Goal: Task Accomplishment & Management: Use online tool/utility

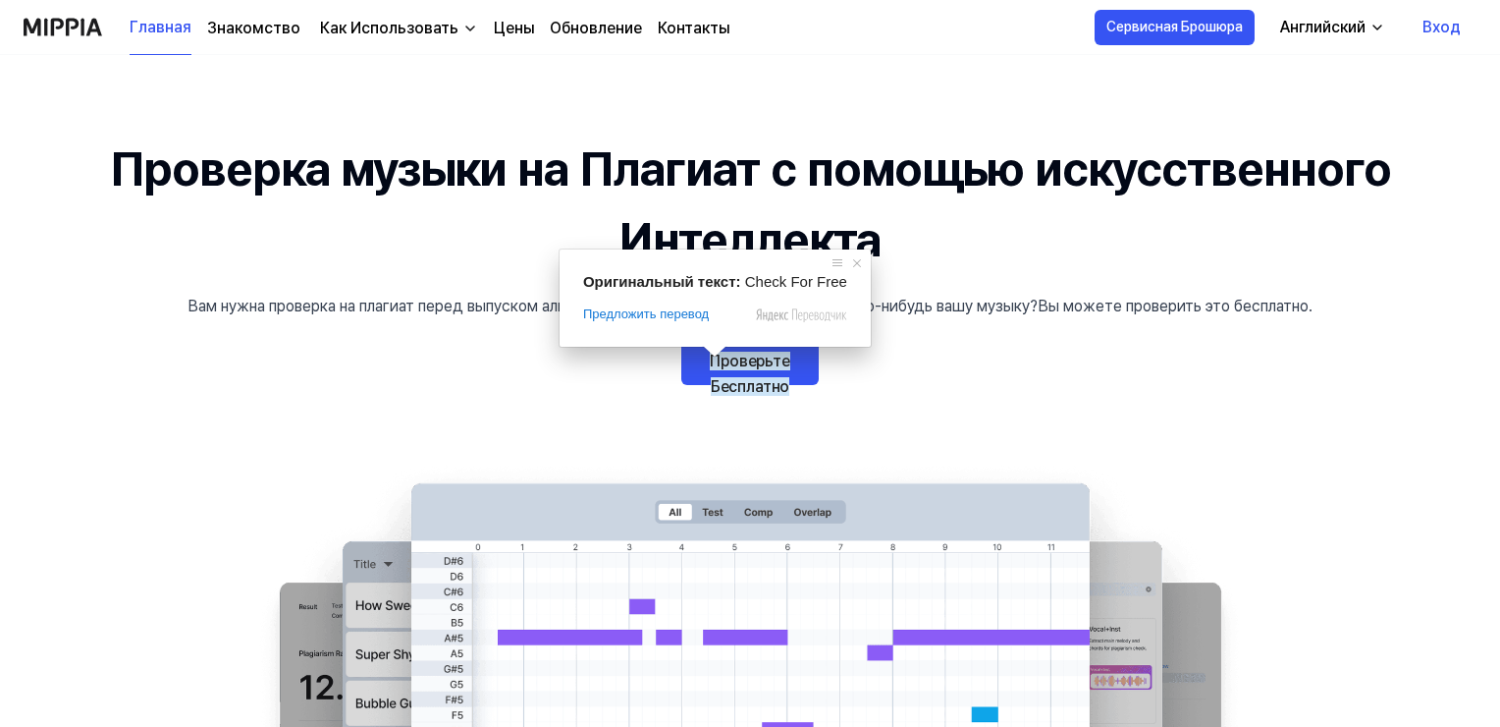
click at [726, 366] on ya-tr-span "Проверьте Бесплатно" at bounding box center [750, 374] width 81 height 44
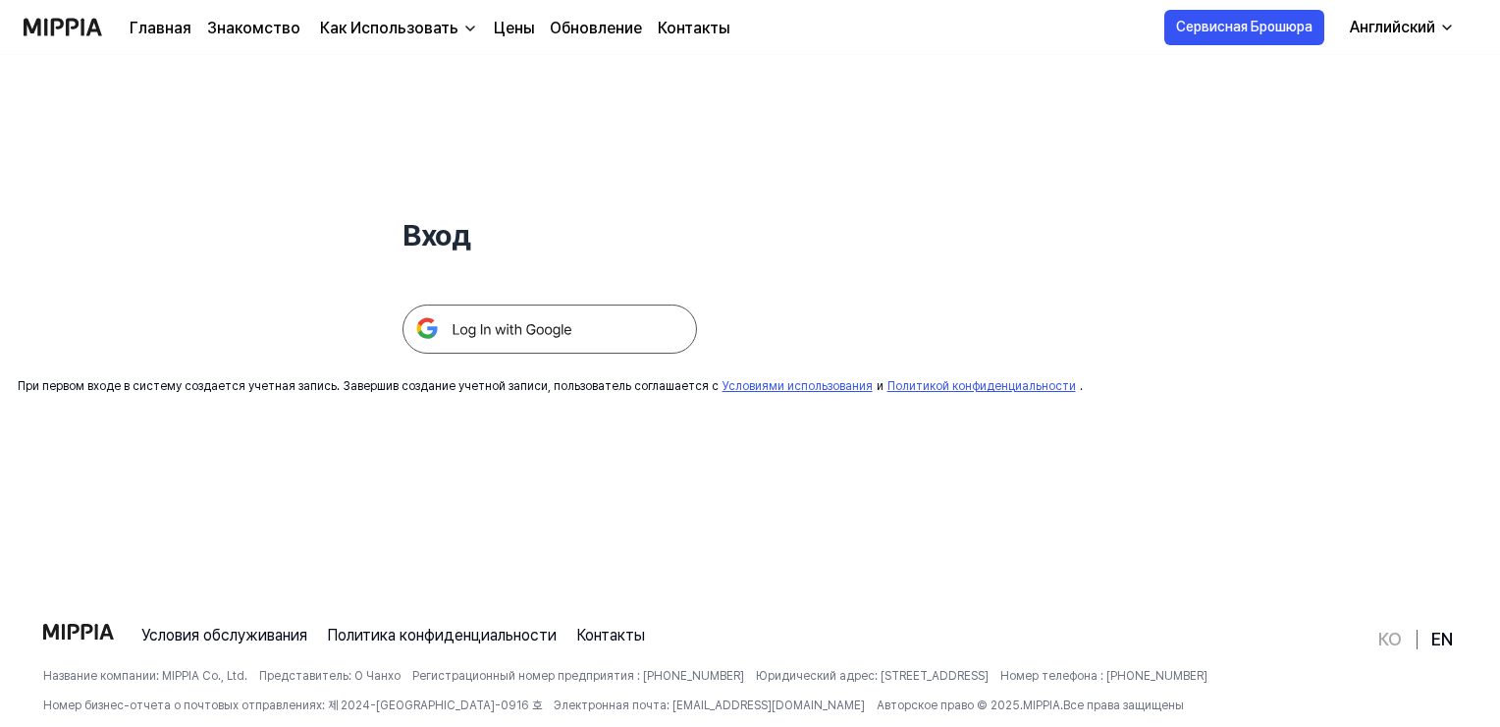
scroll to position [90, 0]
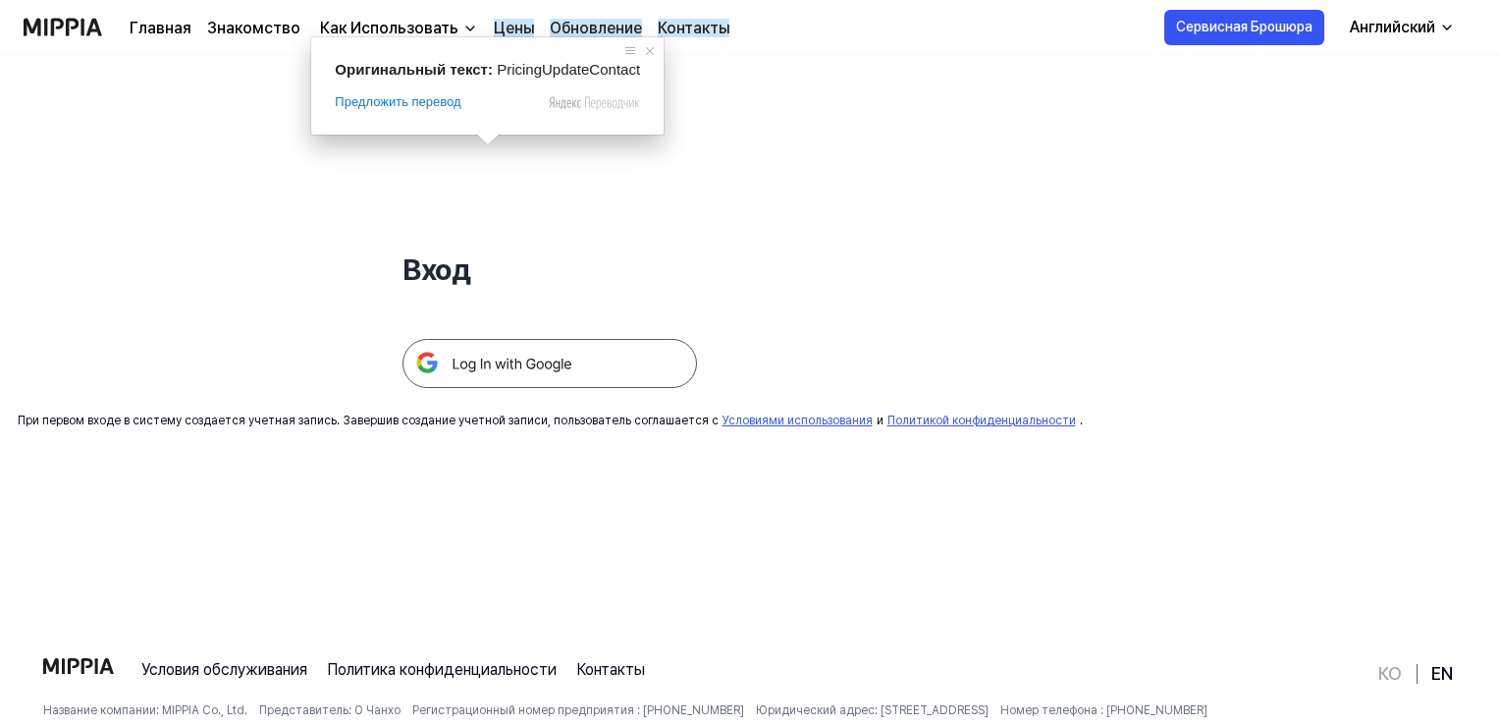
click at [507, 27] on ya-tr-span "Цены" at bounding box center [514, 28] width 40 height 19
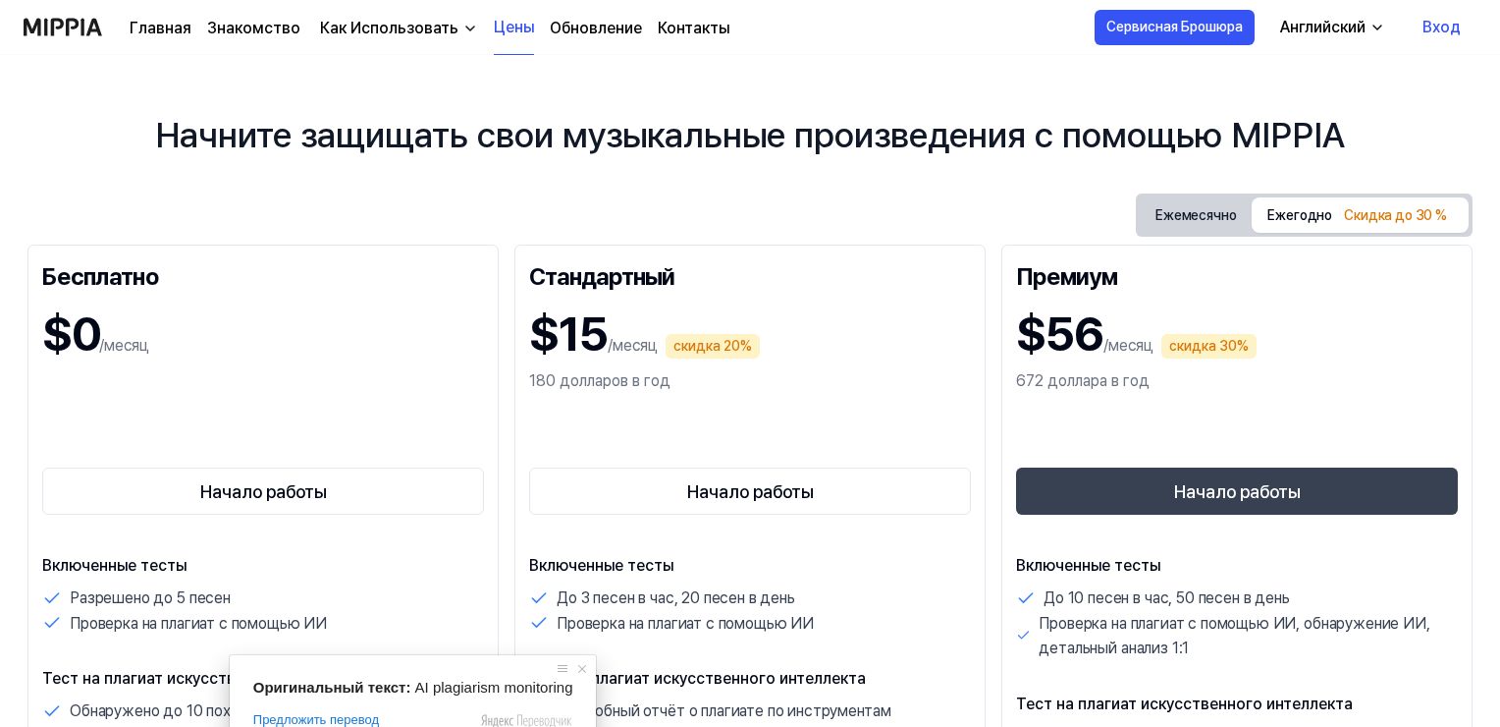
scroll to position [0, 0]
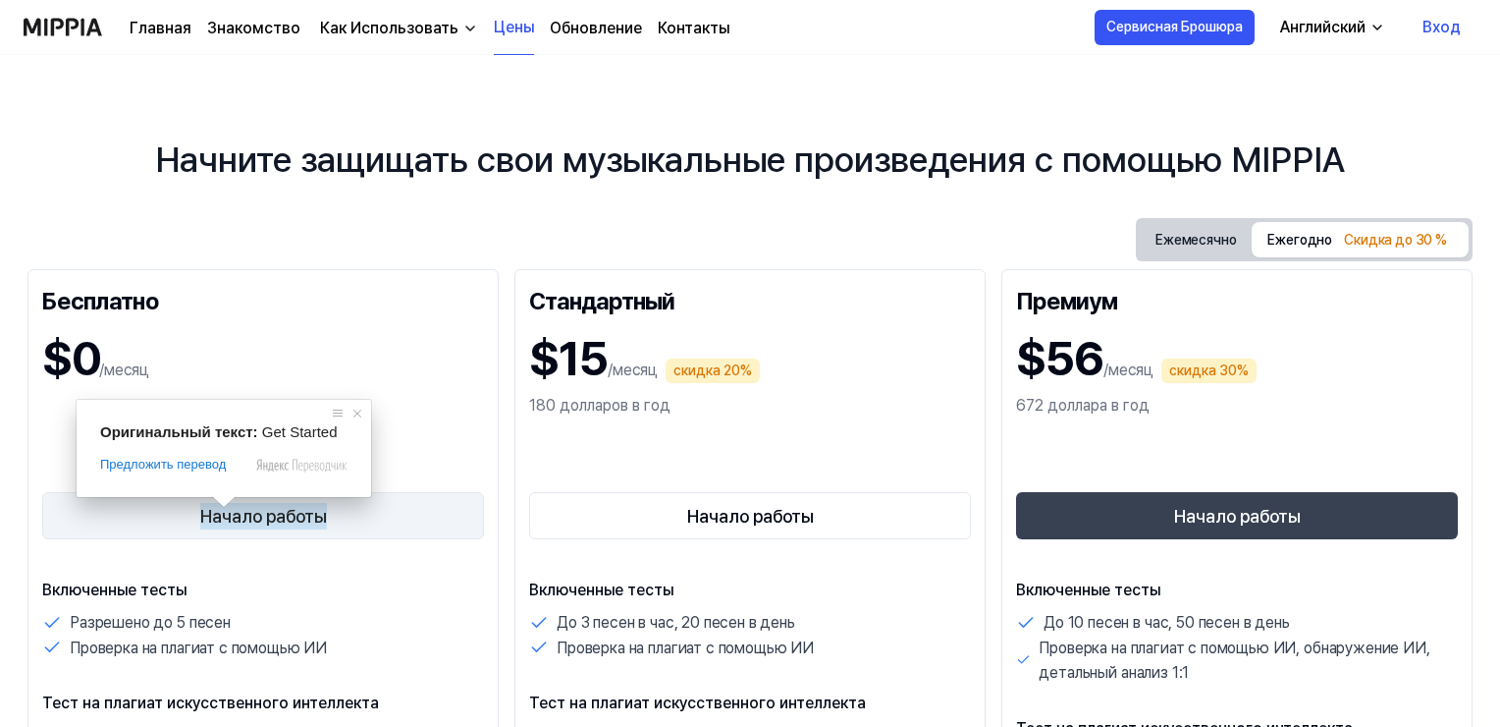
click at [232, 515] on ya-tr-span "Начало работы" at bounding box center [263, 516] width 127 height 27
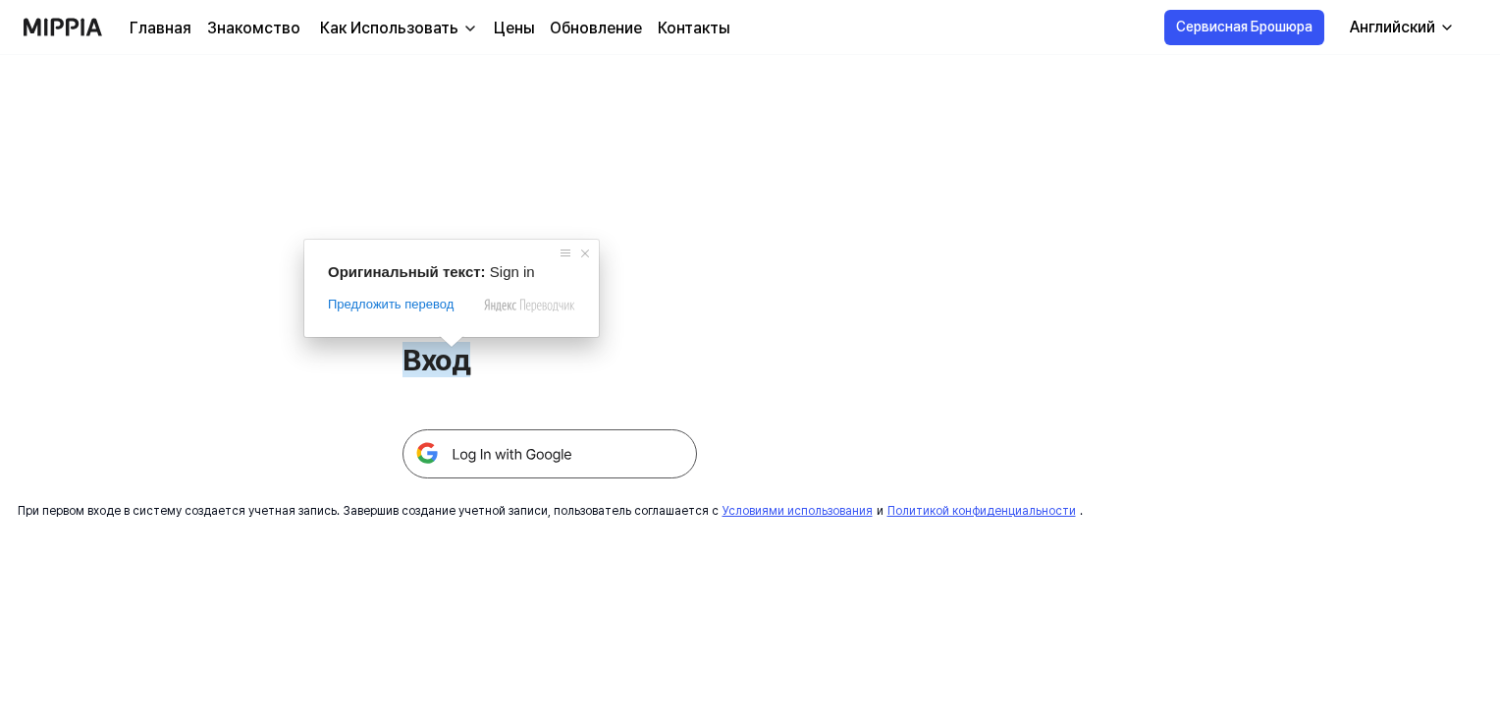
click at [436, 366] on ya-tr-span "Вход" at bounding box center [437, 359] width 68 height 35
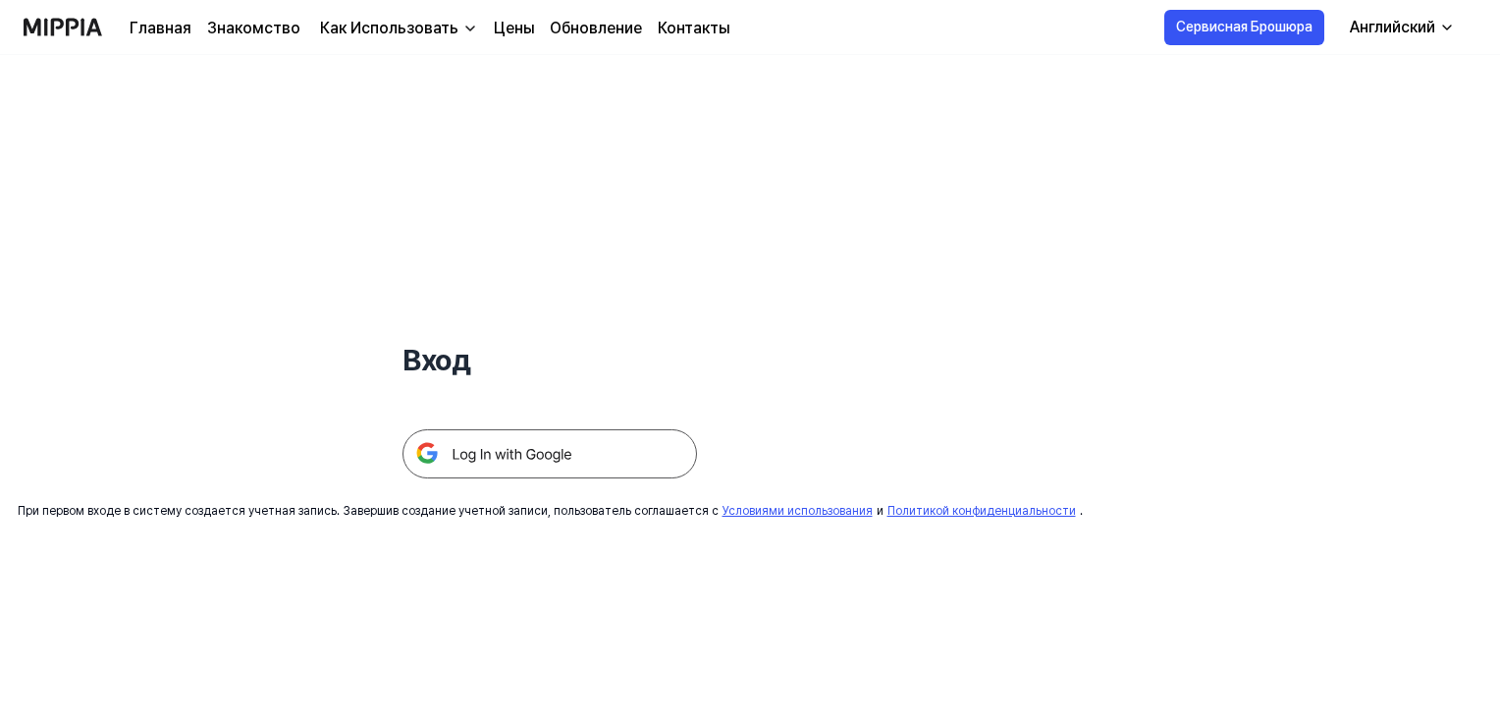
click at [546, 460] on img at bounding box center [550, 453] width 295 height 49
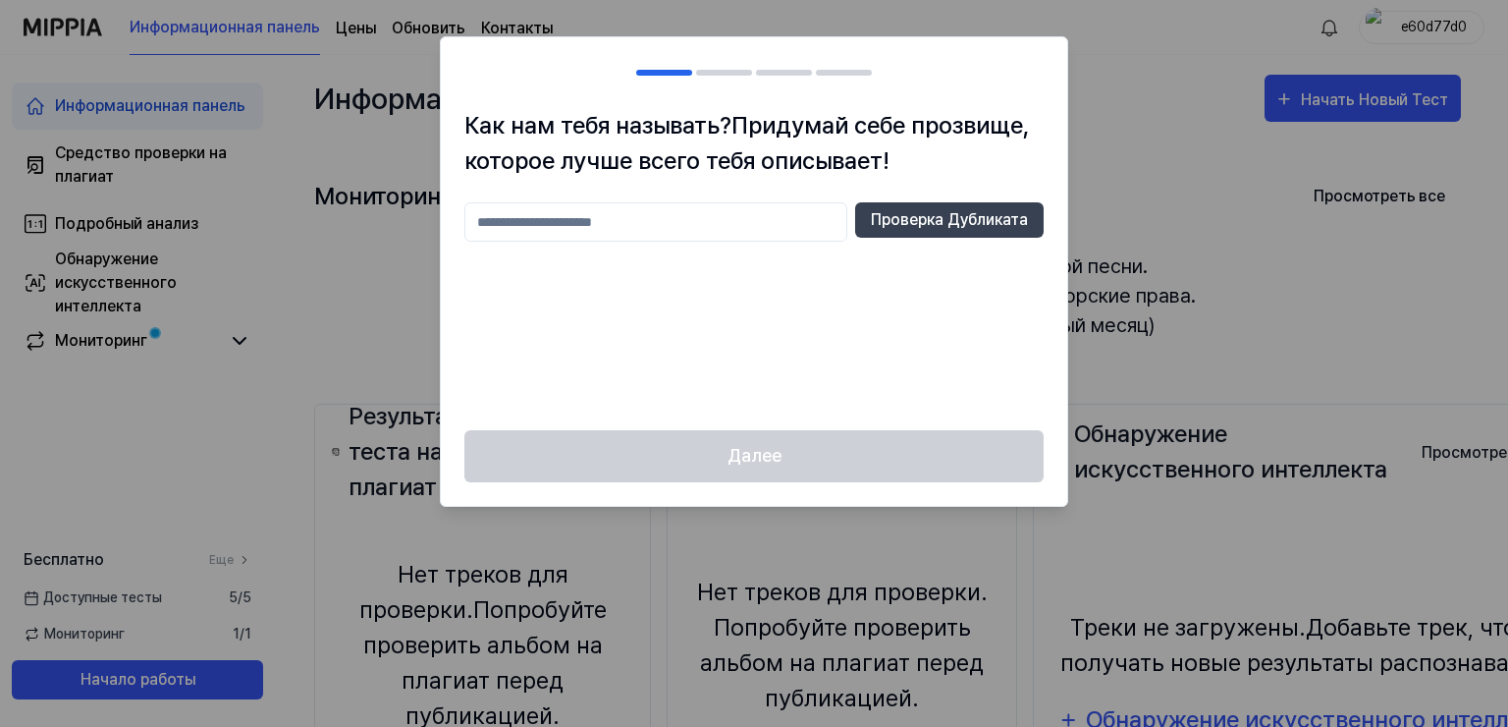
click at [507, 228] on input "text" at bounding box center [655, 221] width 383 height 39
type input "*"
type input "****"
click at [800, 465] on div "Далее" at bounding box center [754, 468] width 627 height 76
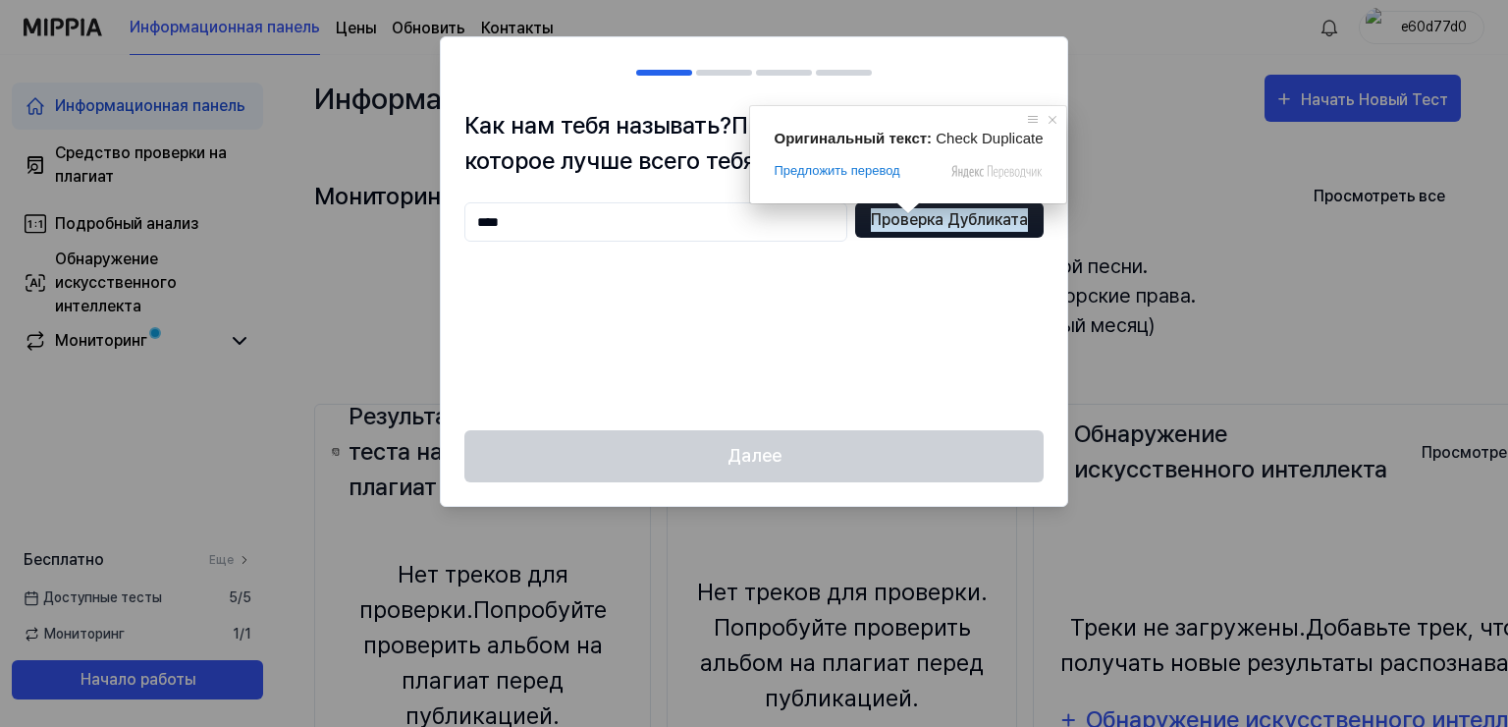
click at [905, 225] on ya-tr-span "Проверка Дубликата" at bounding box center [949, 220] width 157 height 24
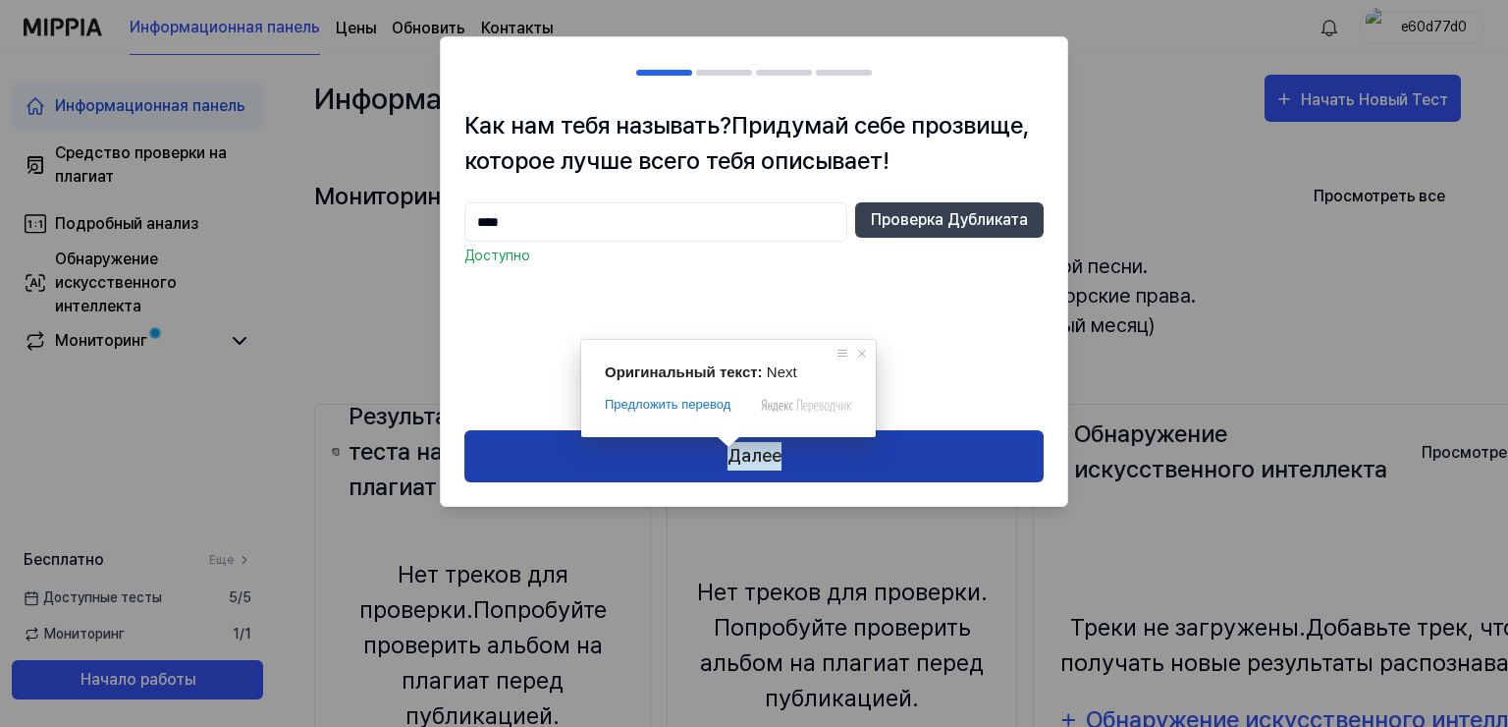
click at [749, 462] on ya-tr-span "Далее" at bounding box center [755, 456] width 54 height 28
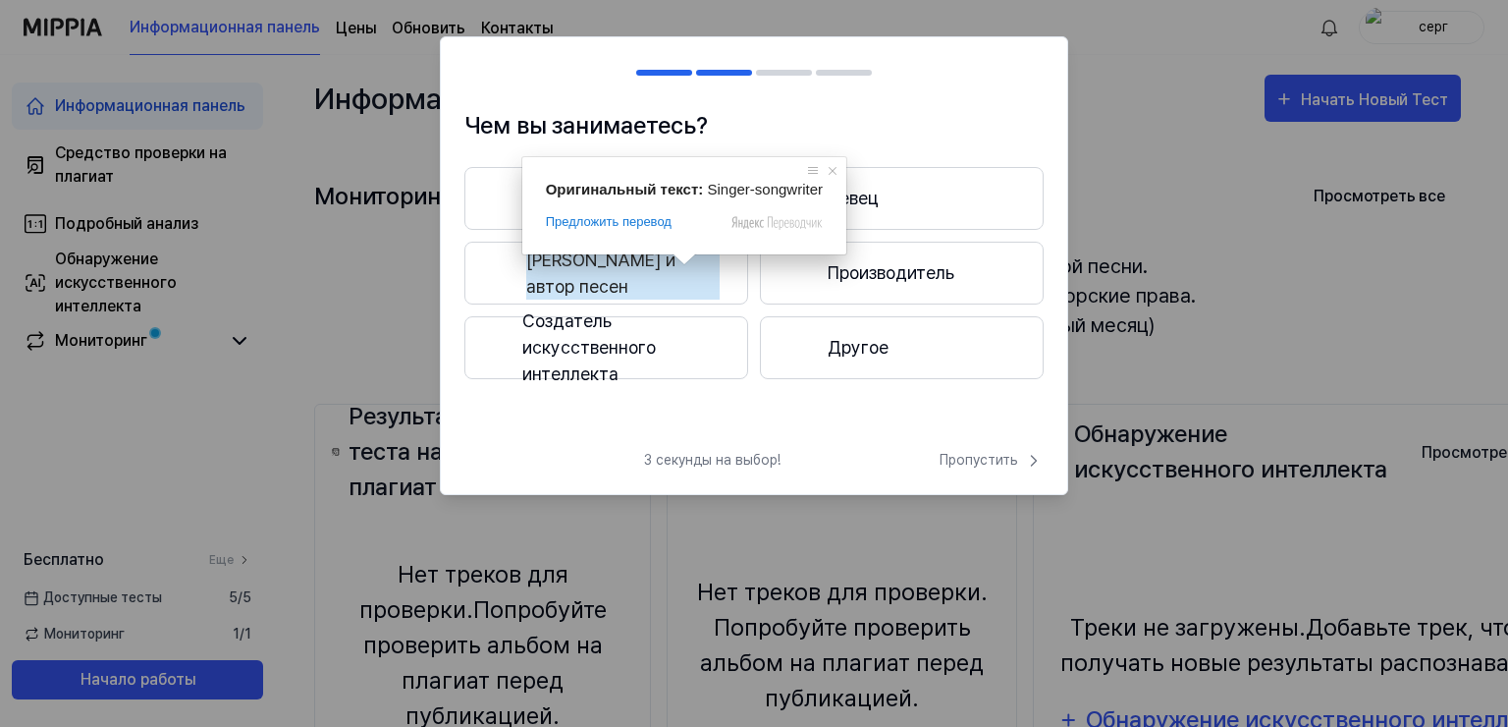
click at [625, 282] on ya-tr-span "Певец и автор песен" at bounding box center [622, 272] width 193 height 53
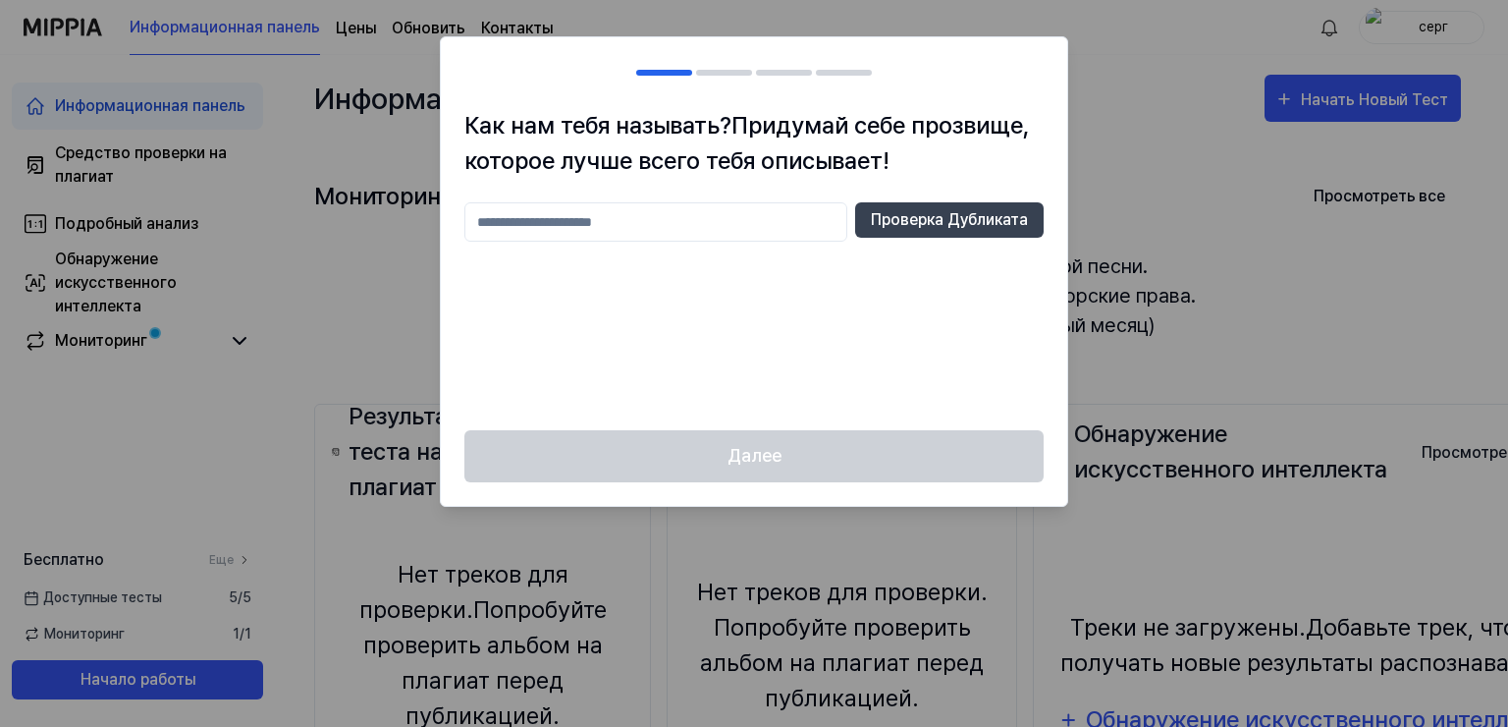
click at [542, 220] on input "text" at bounding box center [655, 221] width 383 height 39
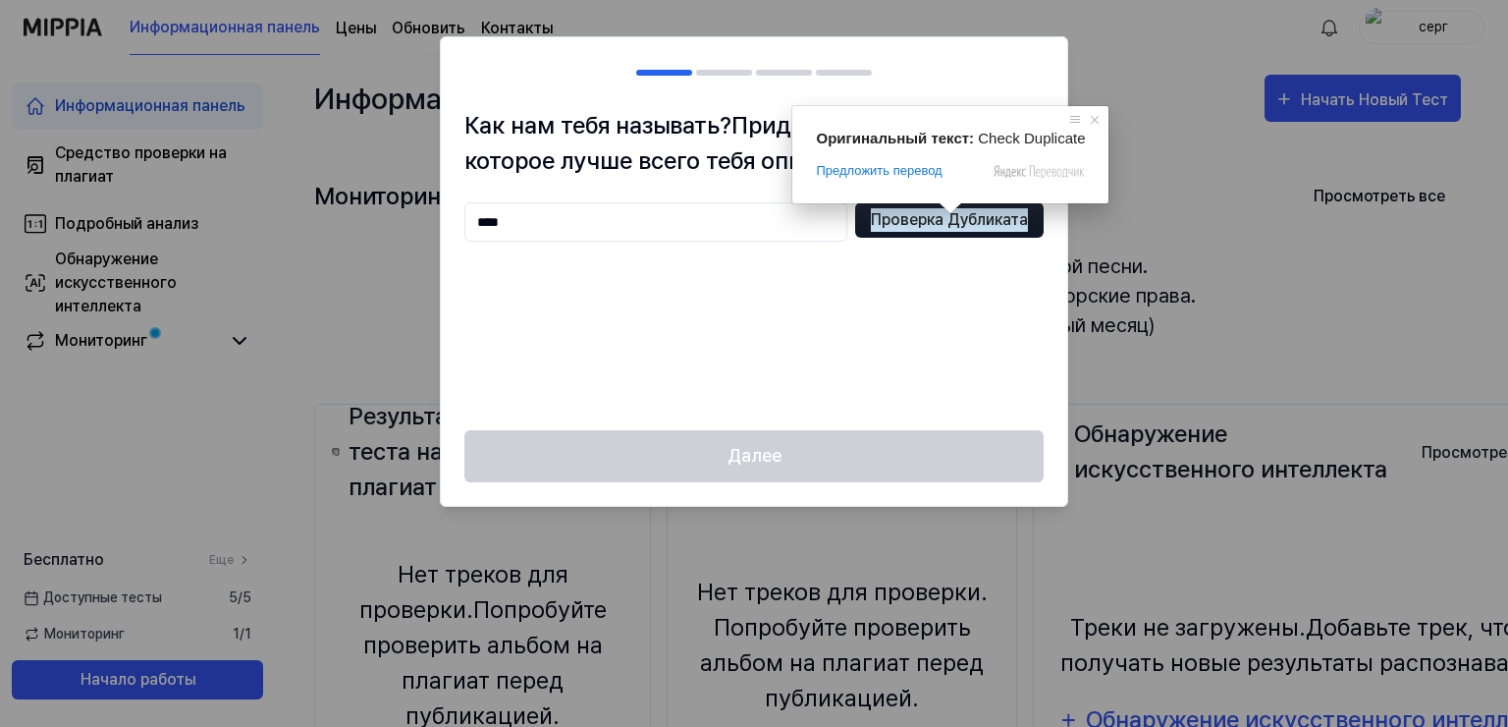
click at [946, 216] on ya-tr-span "Проверка Дубликата" at bounding box center [949, 220] width 157 height 24
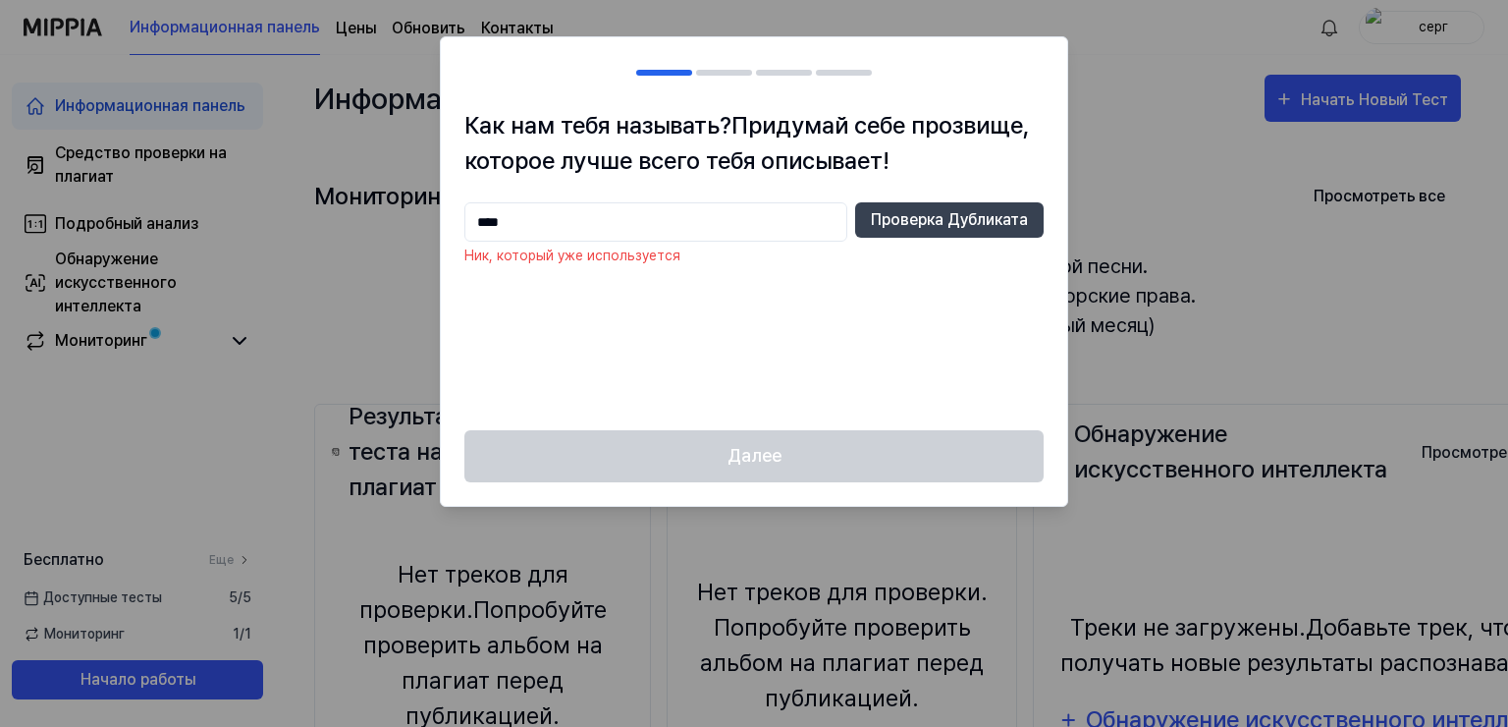
click at [518, 220] on input "****" at bounding box center [655, 221] width 383 height 39
type input "********"
click at [966, 220] on ya-tr-span "Проверка Дубликата" at bounding box center [949, 220] width 157 height 24
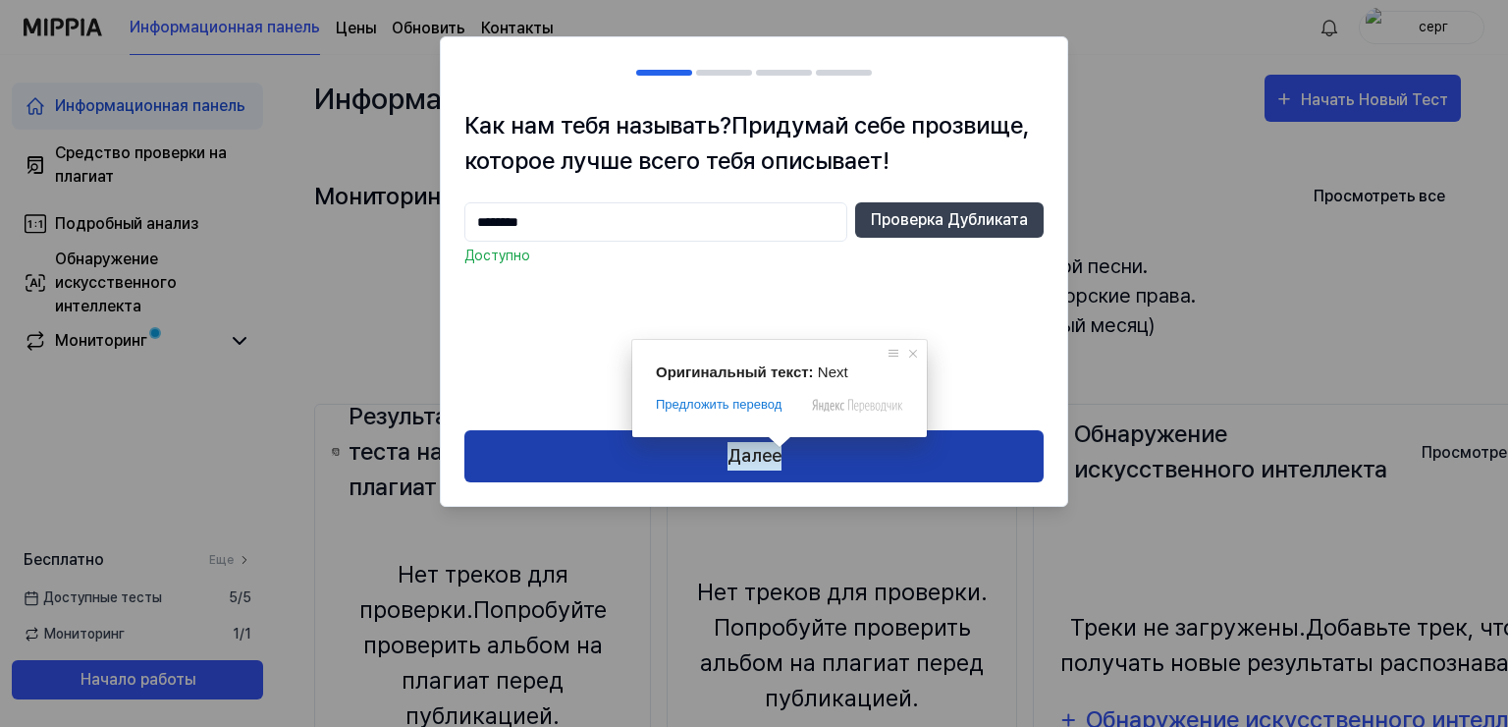
click at [748, 461] on ya-tr-span "Далее" at bounding box center [755, 456] width 54 height 28
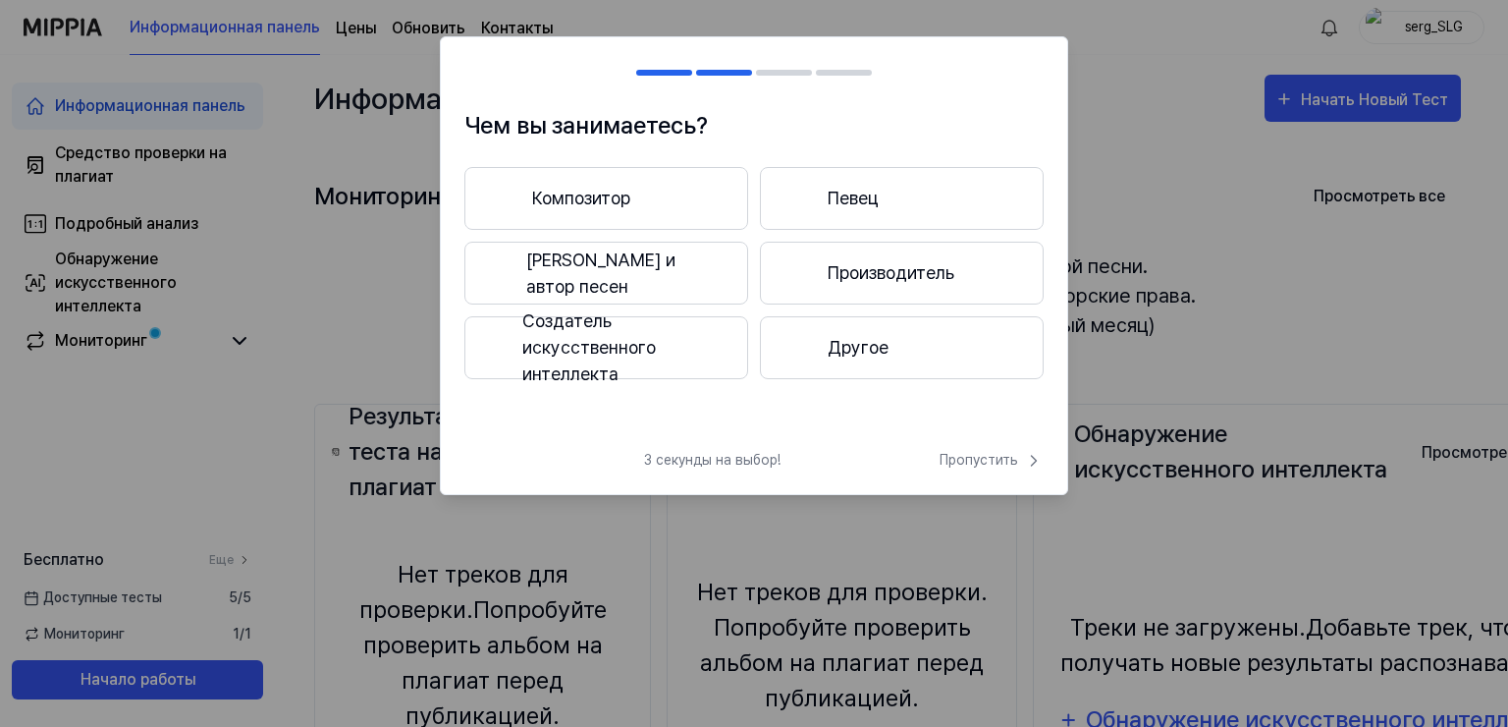
click at [499, 277] on div at bounding box center [502, 273] width 18 height 24
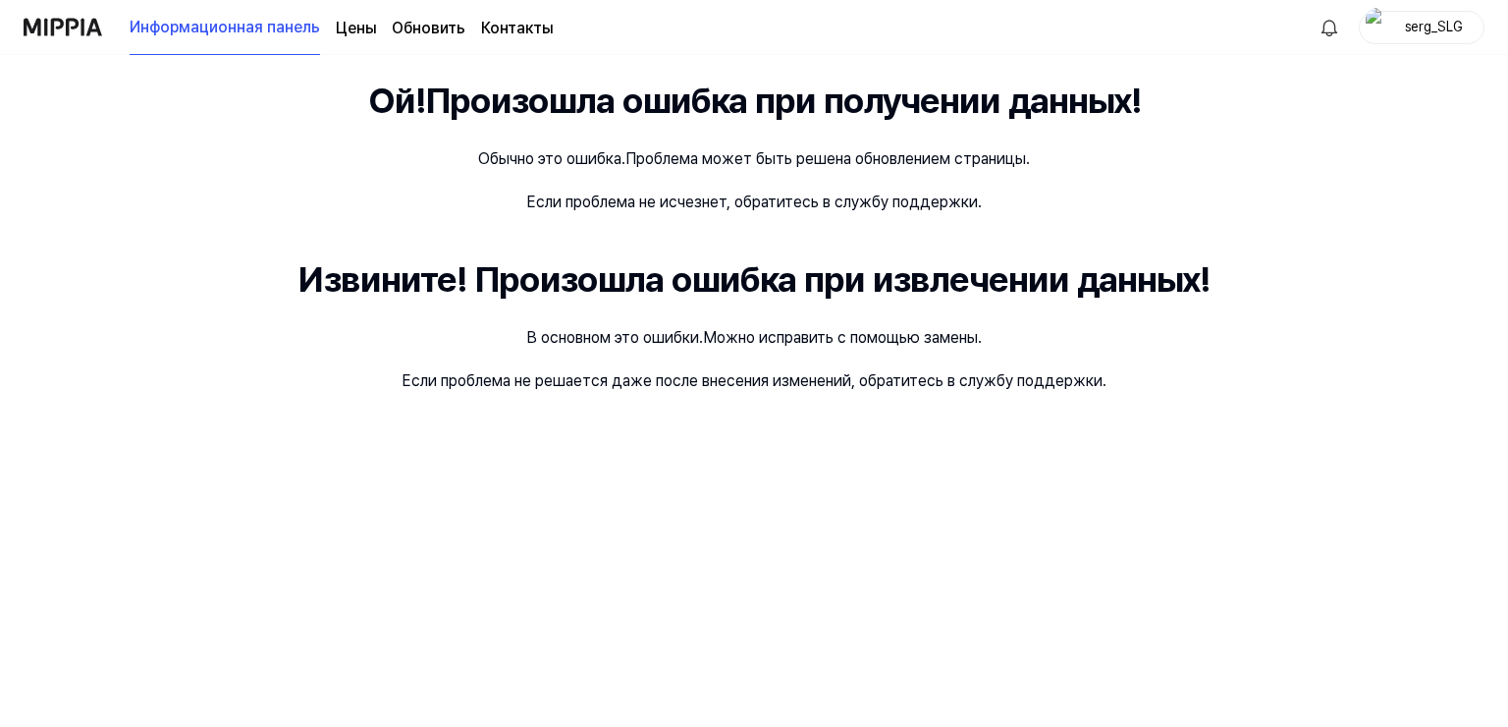
click at [1119, 423] on div "Ой! Произошла ошибка при получении данных! Обычно это ошибка. Проблема может бы…" at bounding box center [754, 391] width 1508 height 672
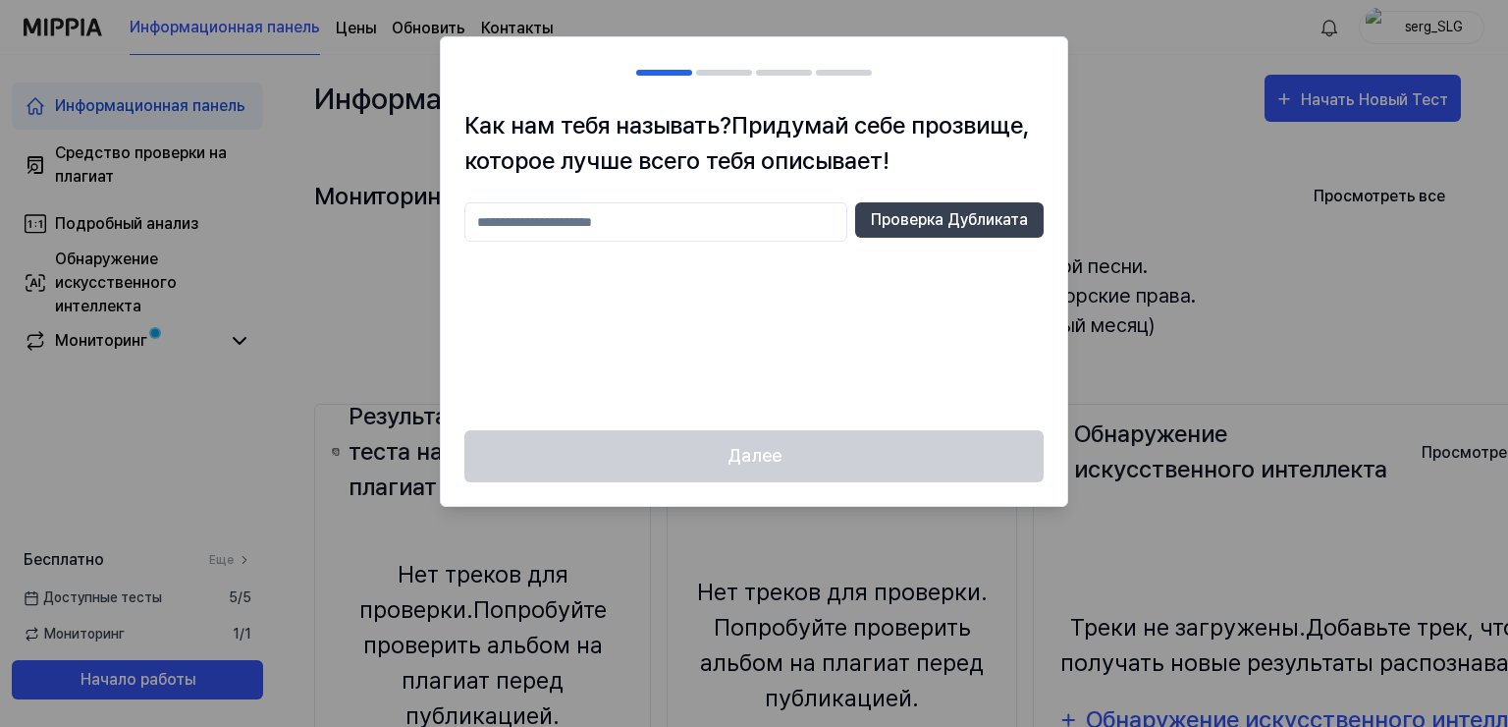
click at [527, 228] on input "text" at bounding box center [655, 221] width 383 height 39
type input "********"
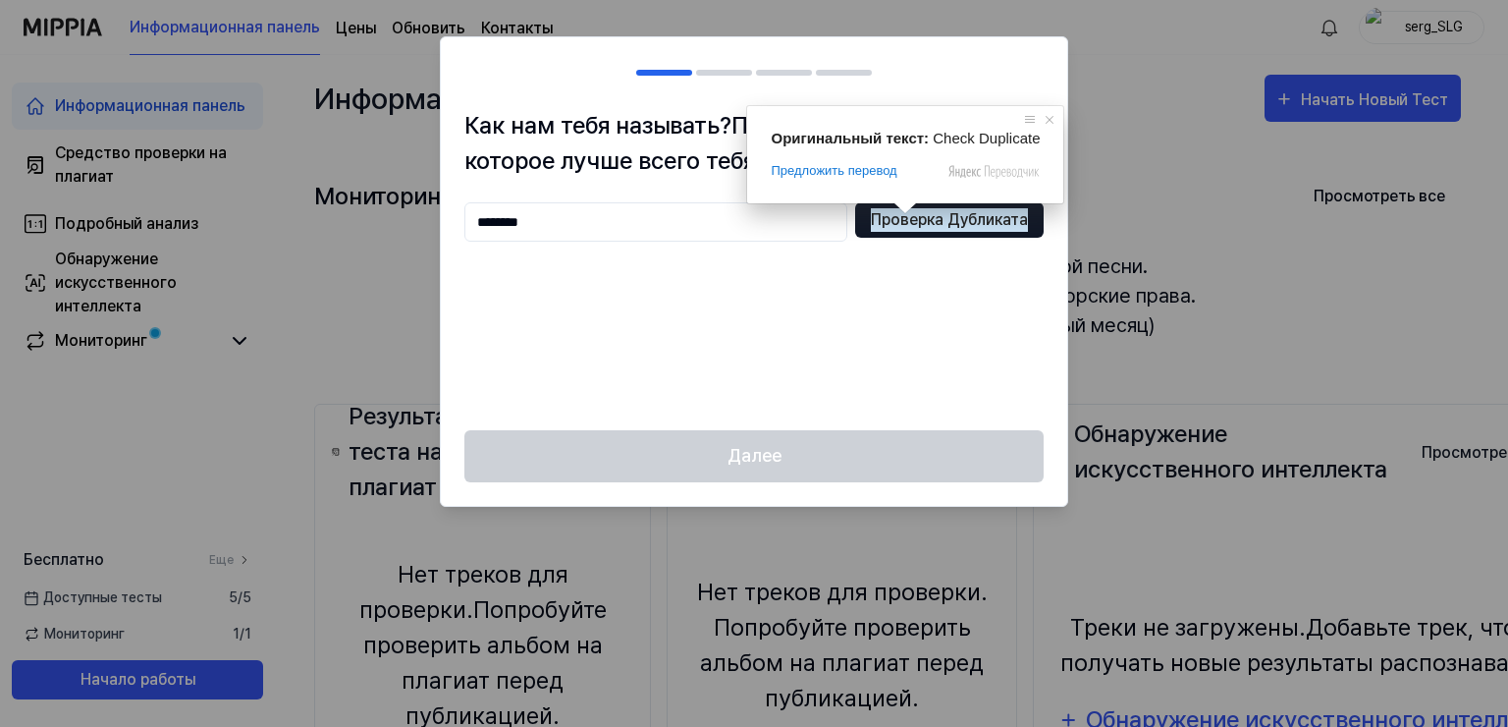
click at [906, 211] on ya-tr-span "Проверка Дубликата" at bounding box center [949, 220] width 157 height 24
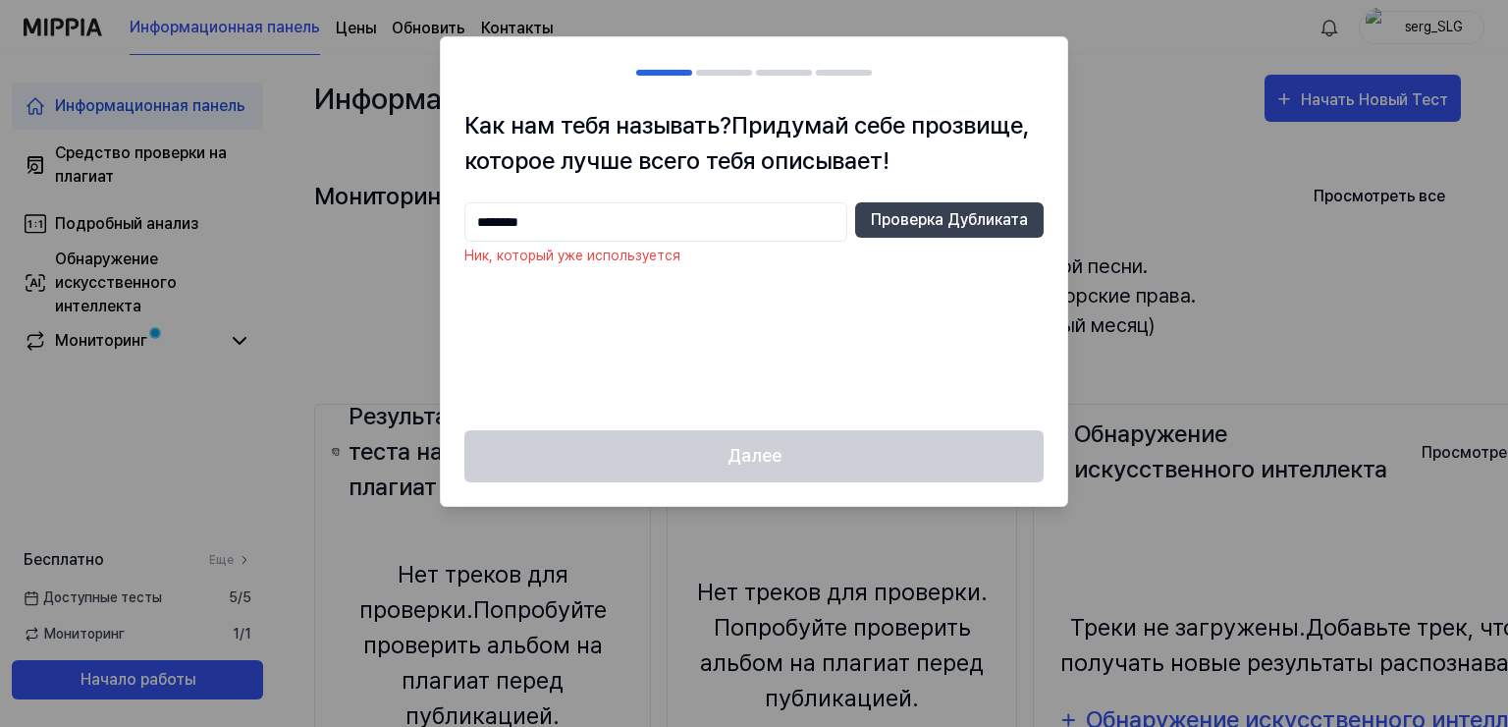
click at [809, 465] on div "Далее" at bounding box center [754, 468] width 627 height 76
click at [1155, 153] on div at bounding box center [754, 363] width 1508 height 727
click at [551, 224] on input "********" at bounding box center [655, 221] width 383 height 39
click at [1374, 347] on div at bounding box center [754, 363] width 1508 height 727
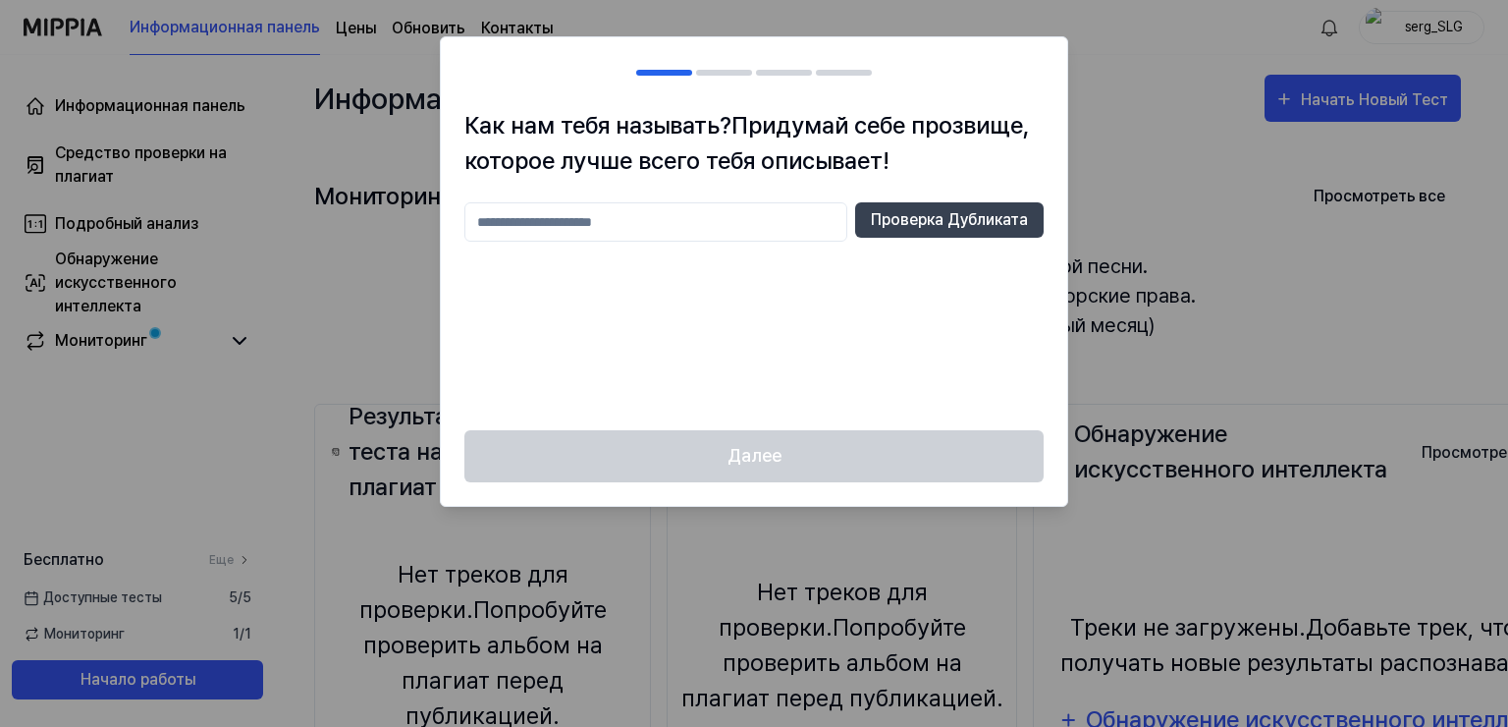
click at [1420, 27] on div at bounding box center [754, 363] width 1508 height 727
click at [731, 460] on div "Далее" at bounding box center [754, 468] width 627 height 76
click at [1042, 63] on div at bounding box center [1032, 73] width 24 height 24
click at [1048, 56] on h2 at bounding box center [754, 72] width 627 height 71
click at [1326, 106] on div at bounding box center [754, 363] width 1508 height 727
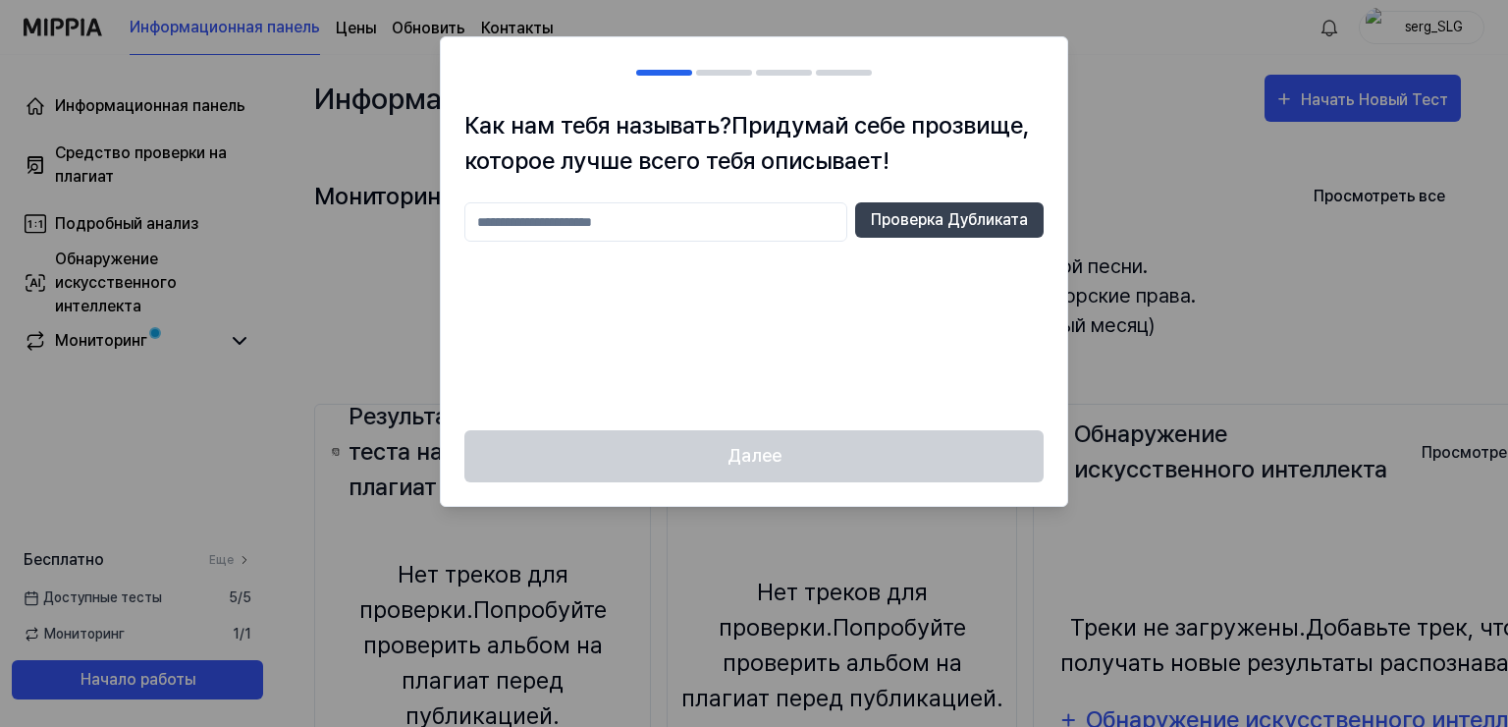
click at [1326, 102] on div at bounding box center [754, 363] width 1508 height 727
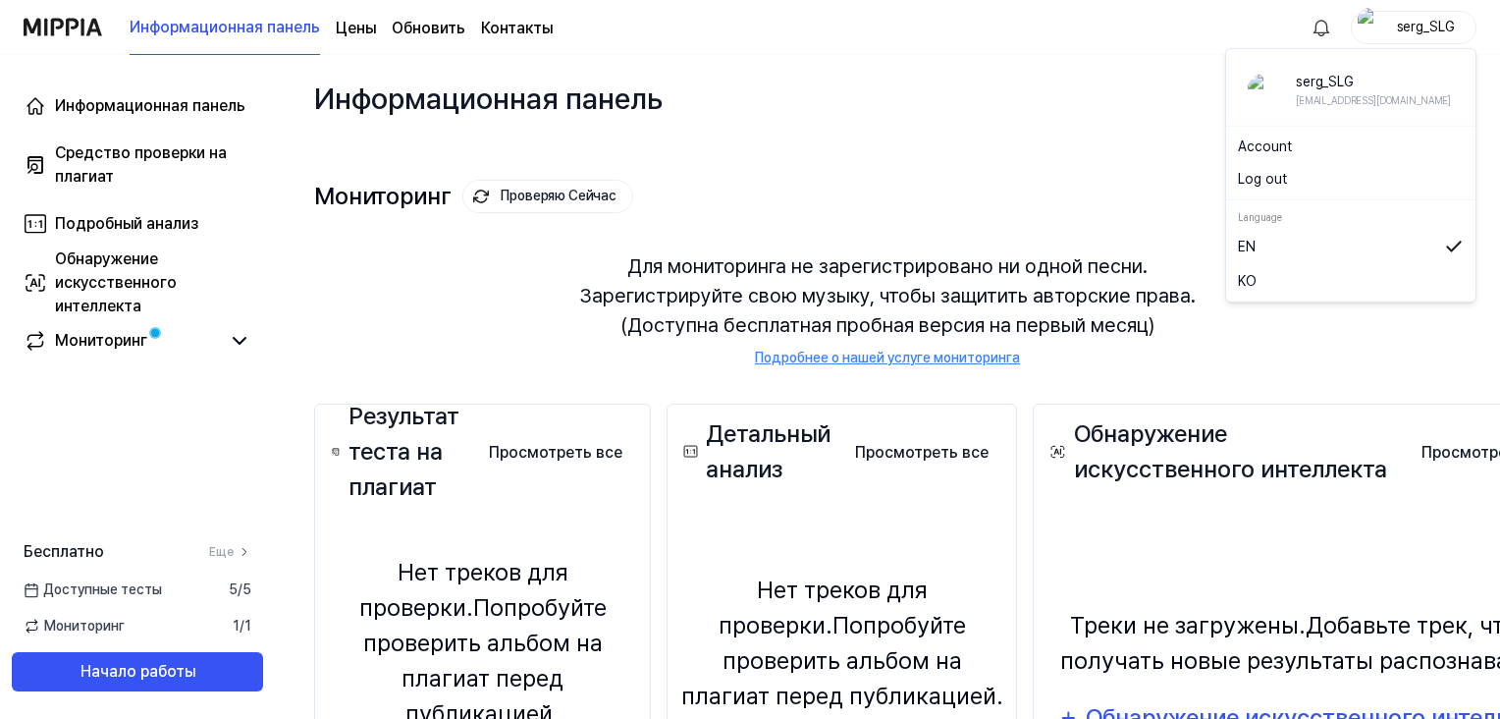
click at [1414, 27] on ya-tr-span "serg_SLG" at bounding box center [1426, 27] width 58 height 16
click at [1092, 206] on div "Мониторинг Проверяю Сейчас Просмотреть все" at bounding box center [887, 196] width 1147 height 31
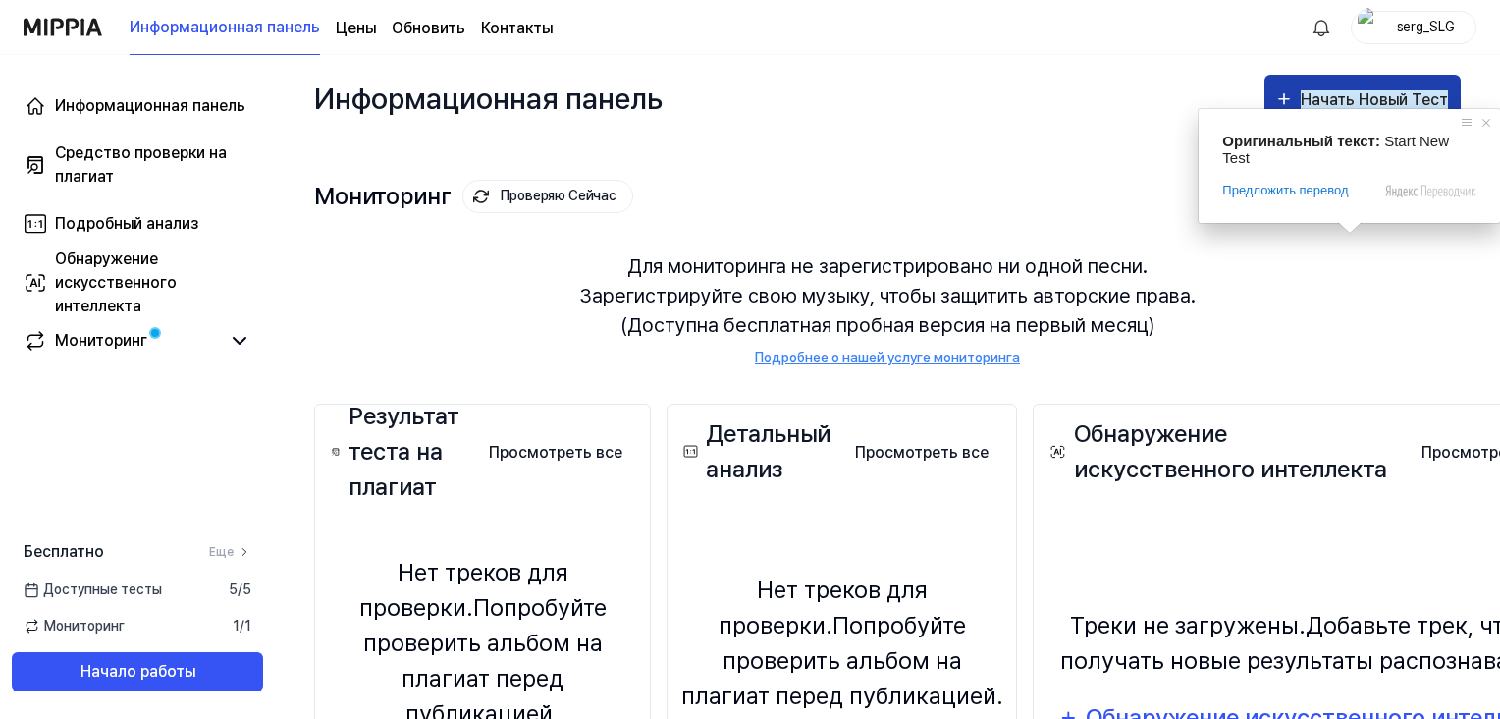
click at [1363, 95] on ya-tr-span "Начать Новый Тест" at bounding box center [1374, 99] width 147 height 19
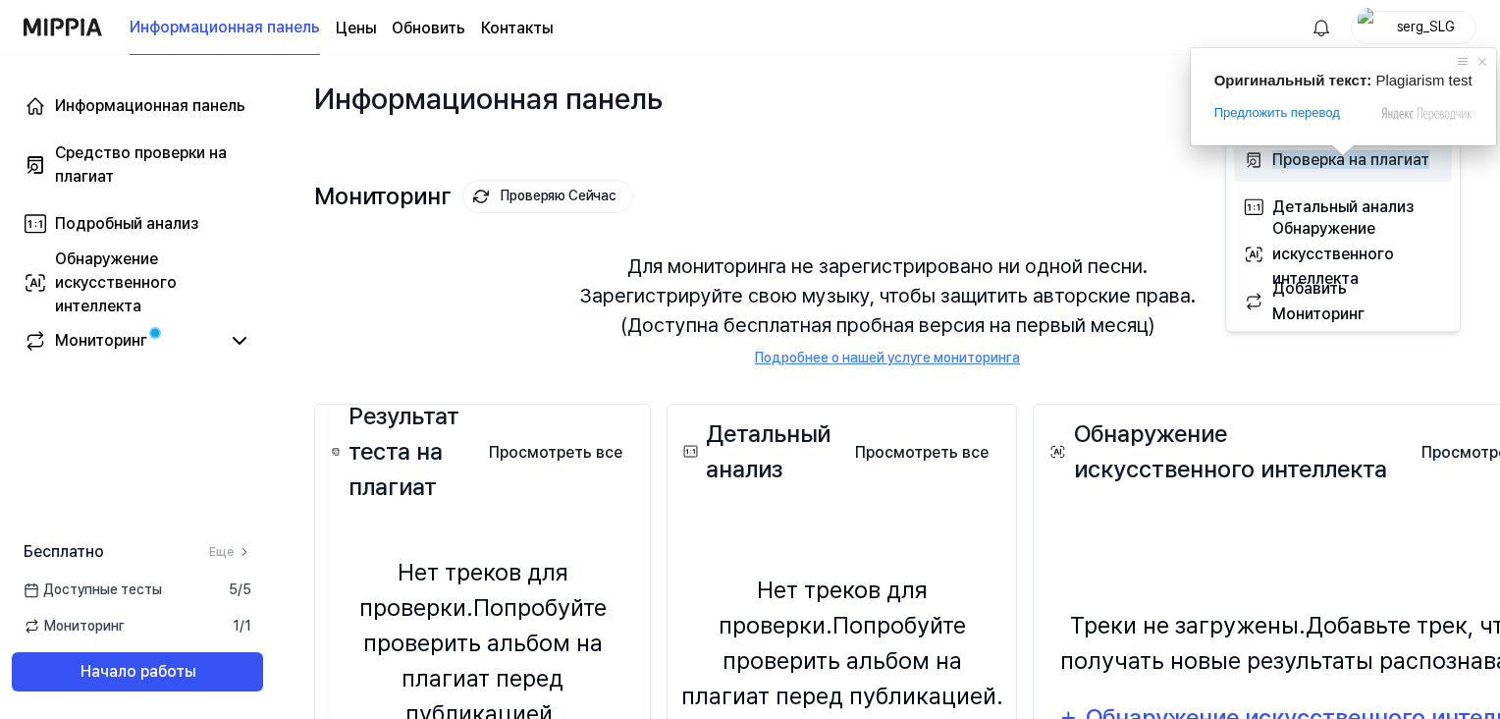
click at [1338, 162] on ya-tr-span "Проверка на плагиат" at bounding box center [1351, 159] width 157 height 19
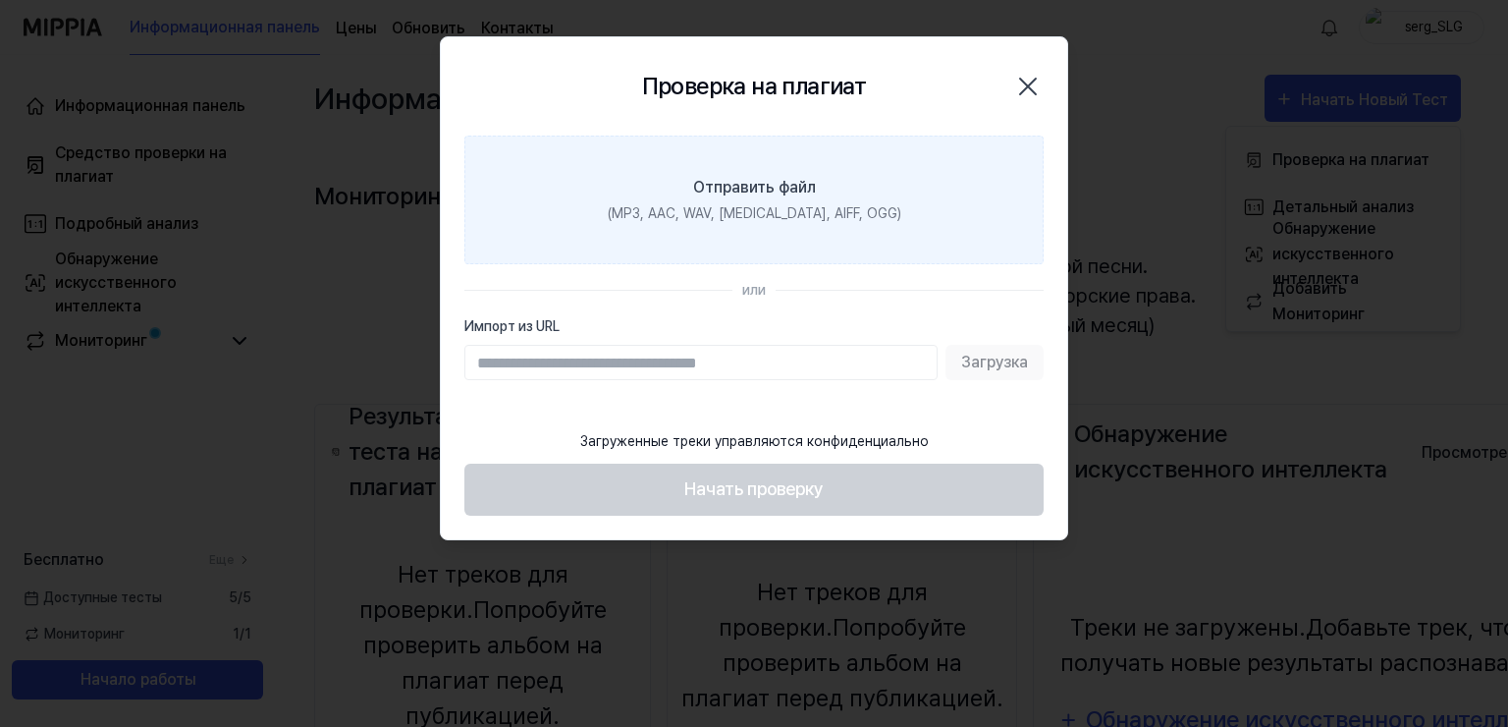
click at [736, 200] on label "Отправить файл (MP3, AAC, WAV, [MEDICAL_DATA], AIFF, OGG)" at bounding box center [753, 200] width 579 height 129
click at [0, 0] on input "Отправить файл (MP3, AAC, WAV, [MEDICAL_DATA], AIFF, OGG)" at bounding box center [0, 0] width 0 height 0
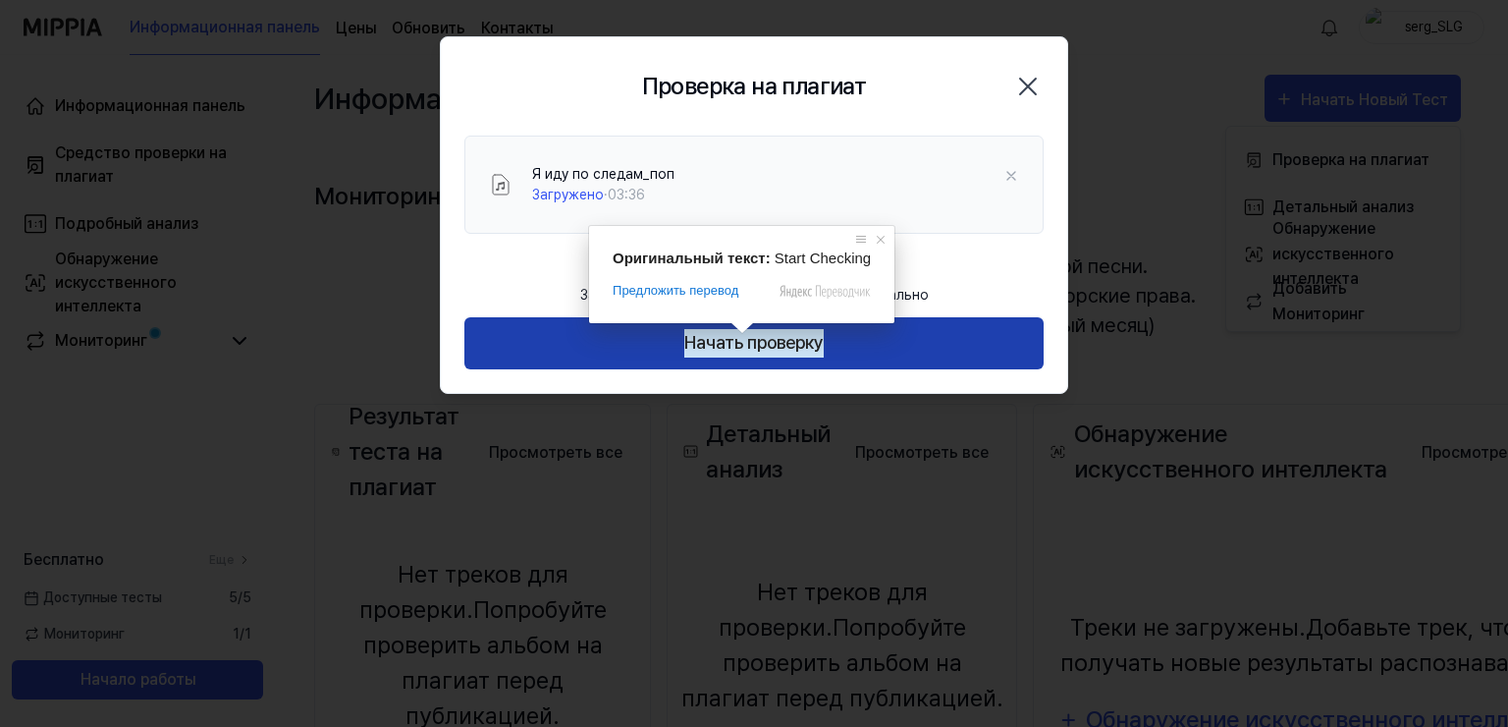
click at [728, 340] on ya-tr-span "Начать проверку" at bounding box center [753, 343] width 139 height 28
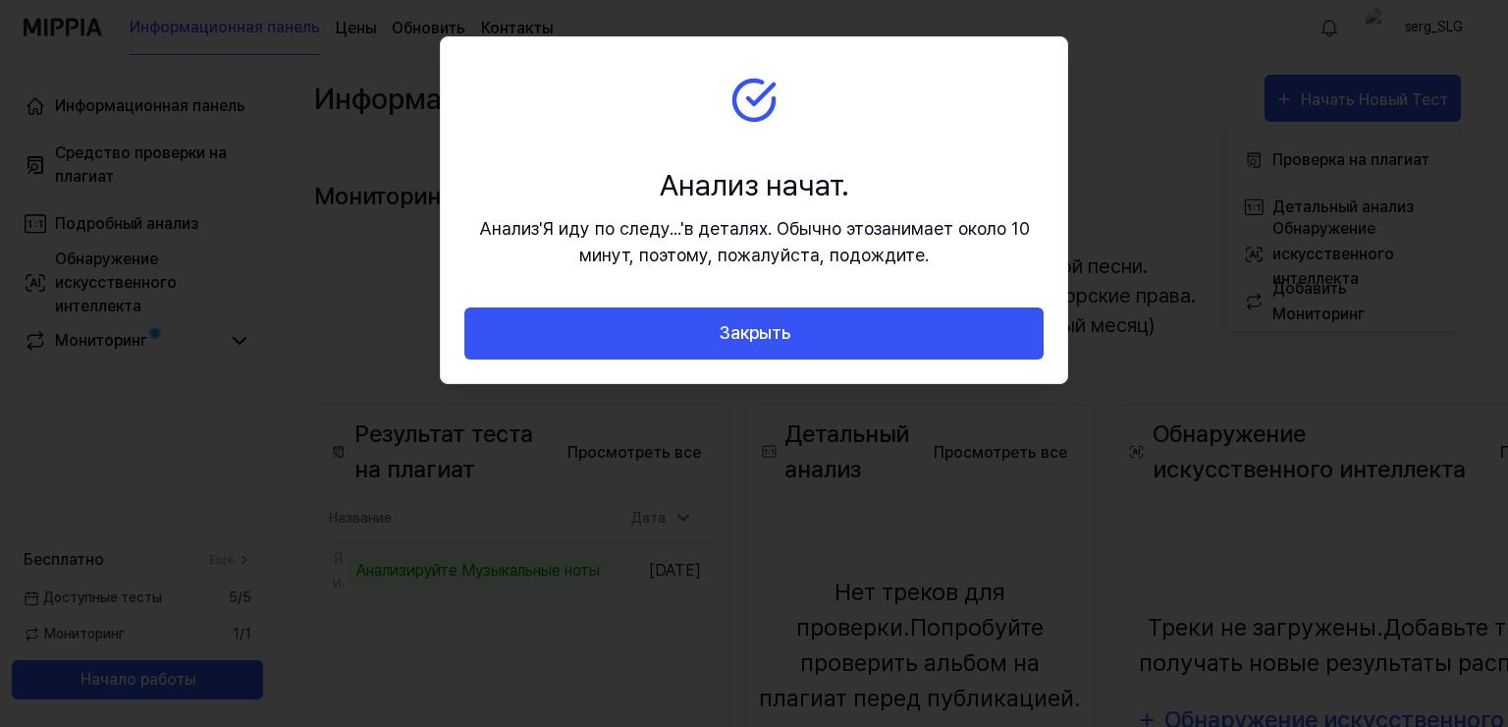
drag, startPoint x: 943, startPoint y: 95, endPoint x: 1006, endPoint y: 108, distance: 64.1
click at [1006, 108] on section "Анализ начат. [PERSON_NAME] ' Я иду по следу... ' в деталях. Обычно это занимае…" at bounding box center [754, 172] width 627 height 270
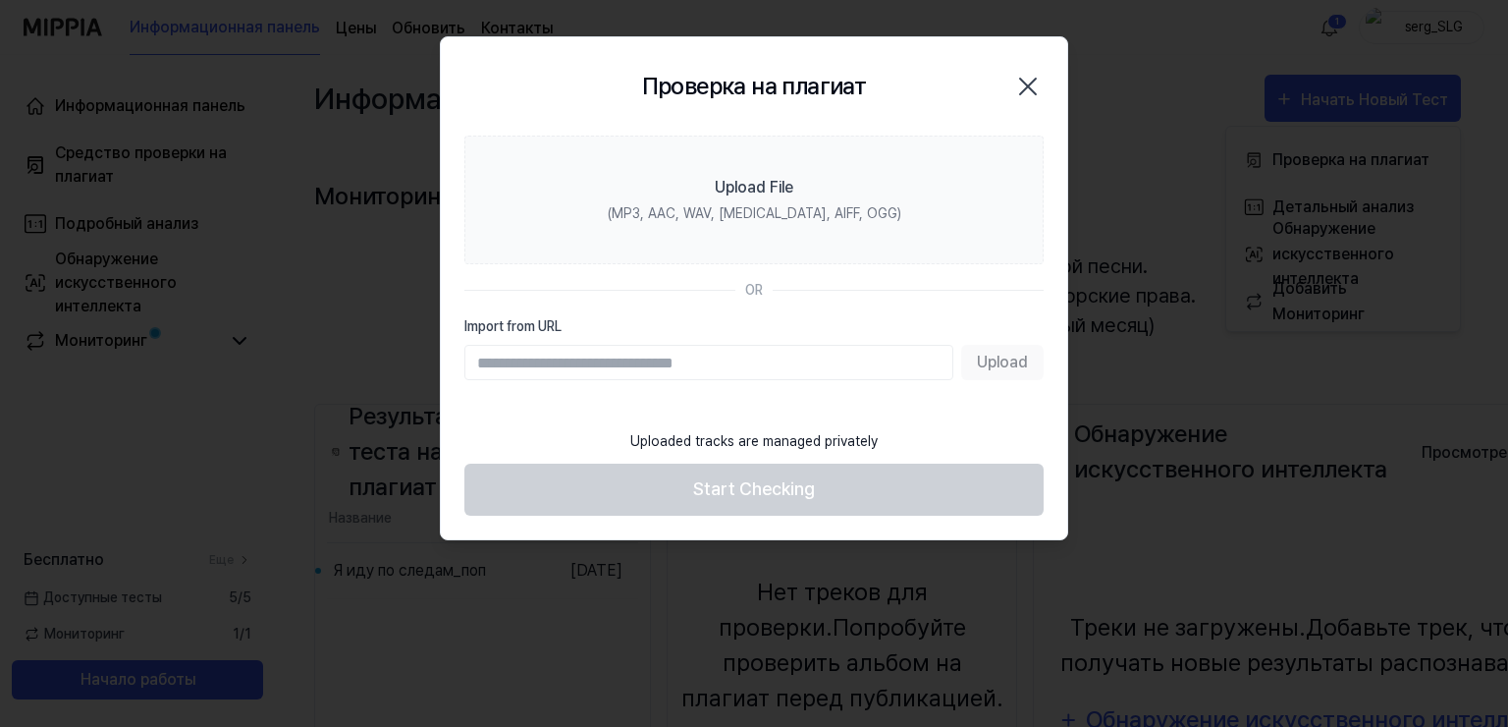
click at [299, 393] on div at bounding box center [754, 363] width 1508 height 727
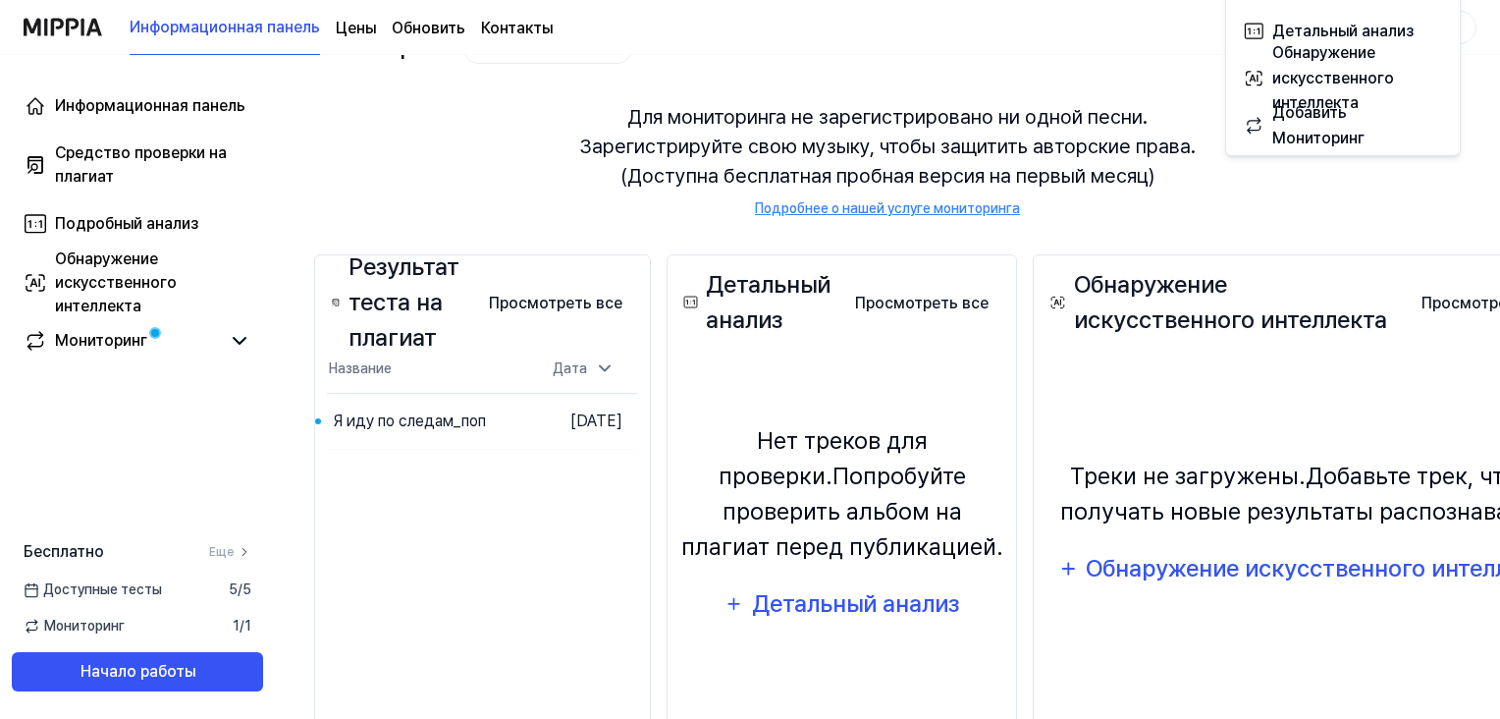
scroll to position [196, 0]
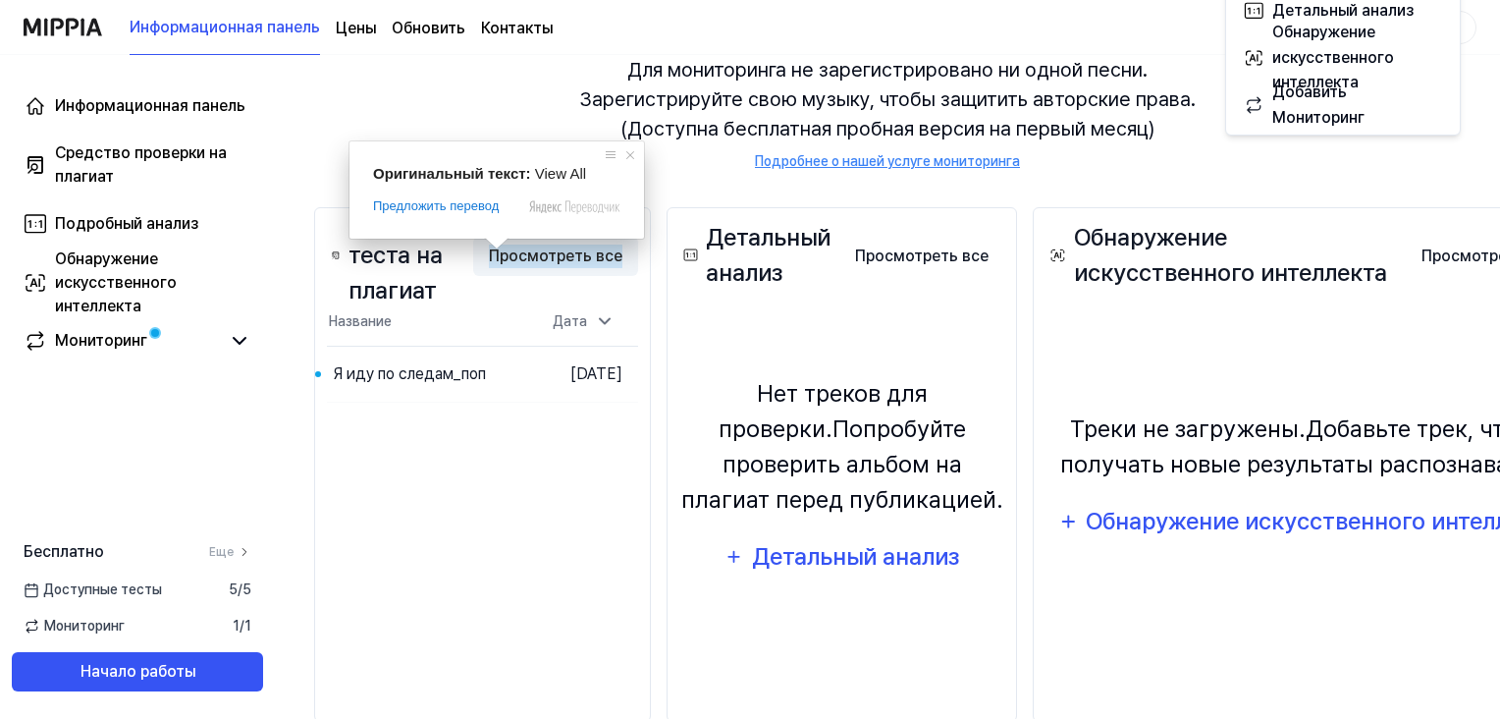
click at [538, 250] on ya-tr-span "Просмотреть все" at bounding box center [556, 257] width 134 height 24
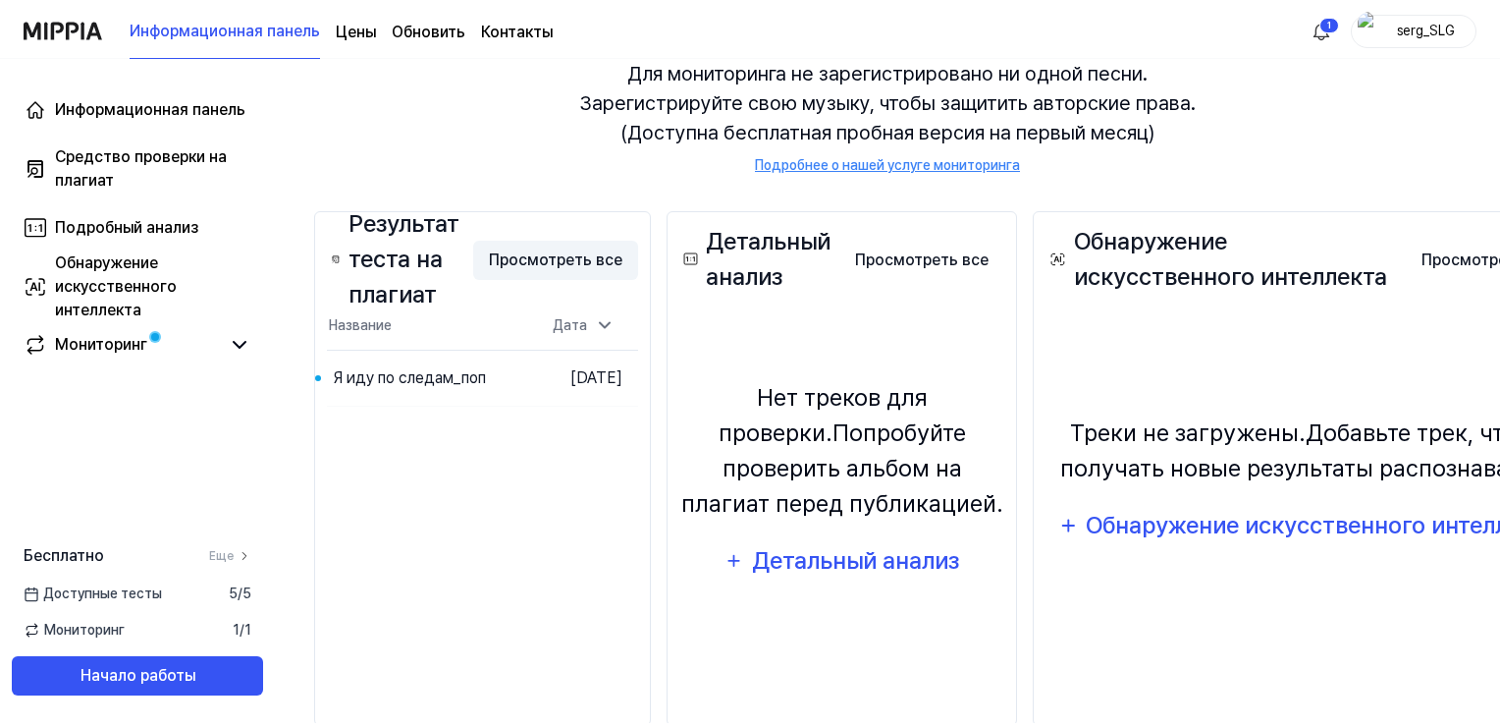
scroll to position [0, 0]
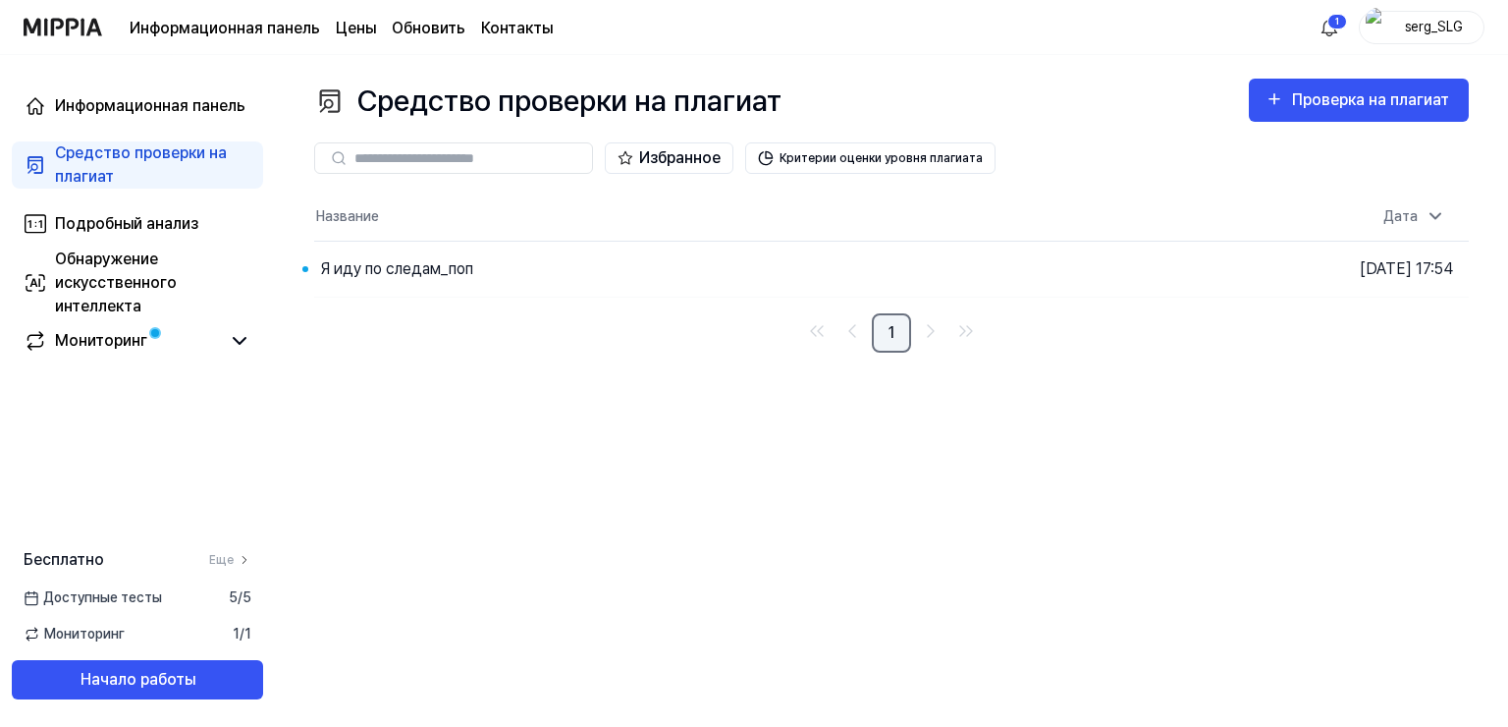
click at [888, 329] on link "1" at bounding box center [891, 332] width 39 height 39
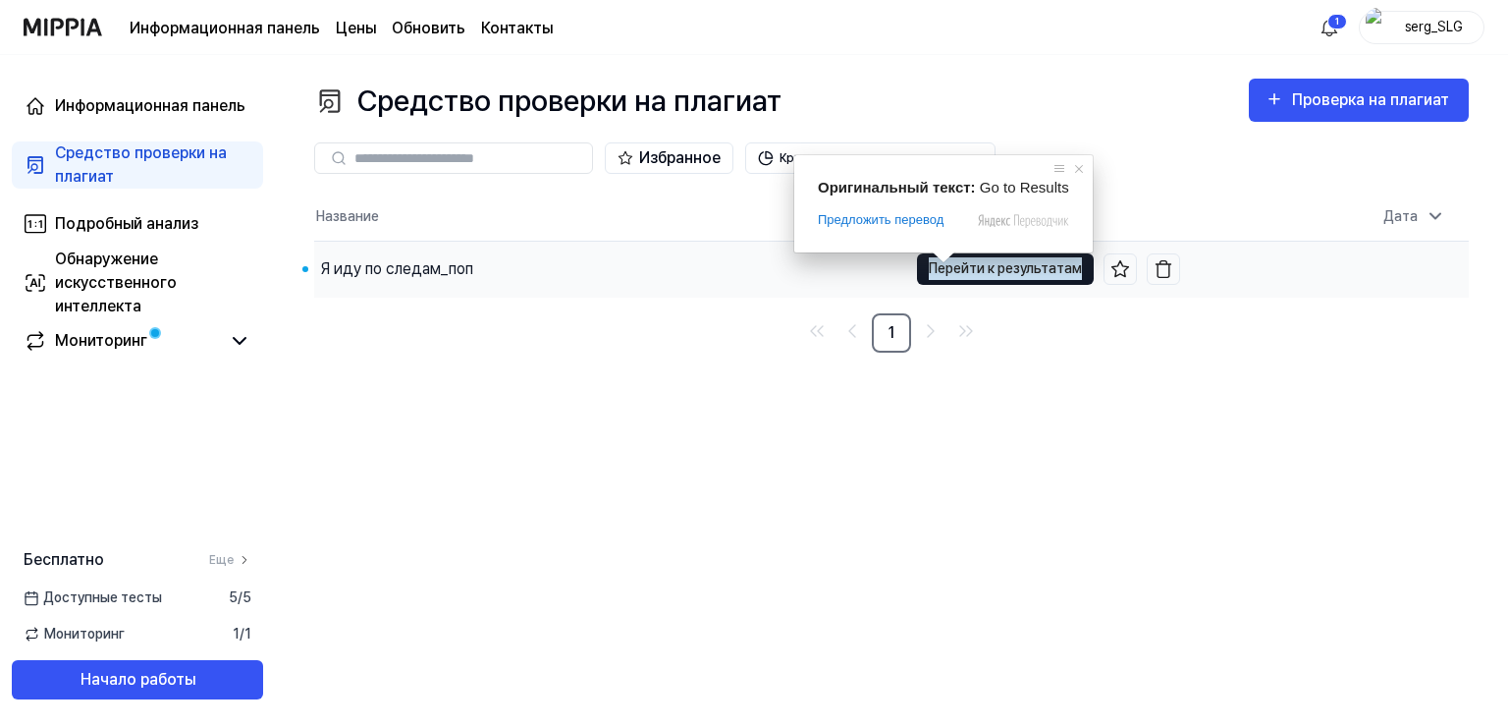
click at [978, 268] on ya-tr-span "Перейти к результатам" at bounding box center [1005, 268] width 153 height 22
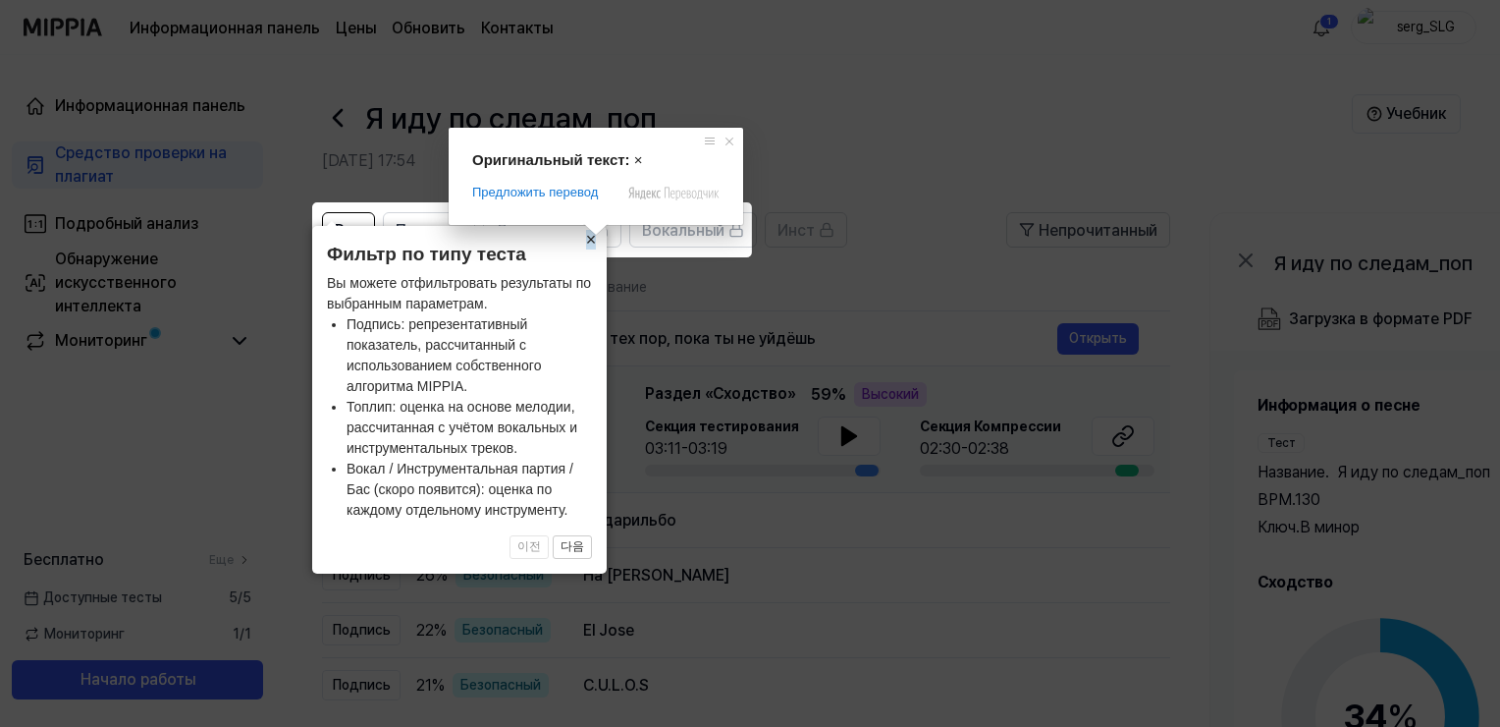
click at [589, 235] on span at bounding box center [596, 230] width 26 height 12
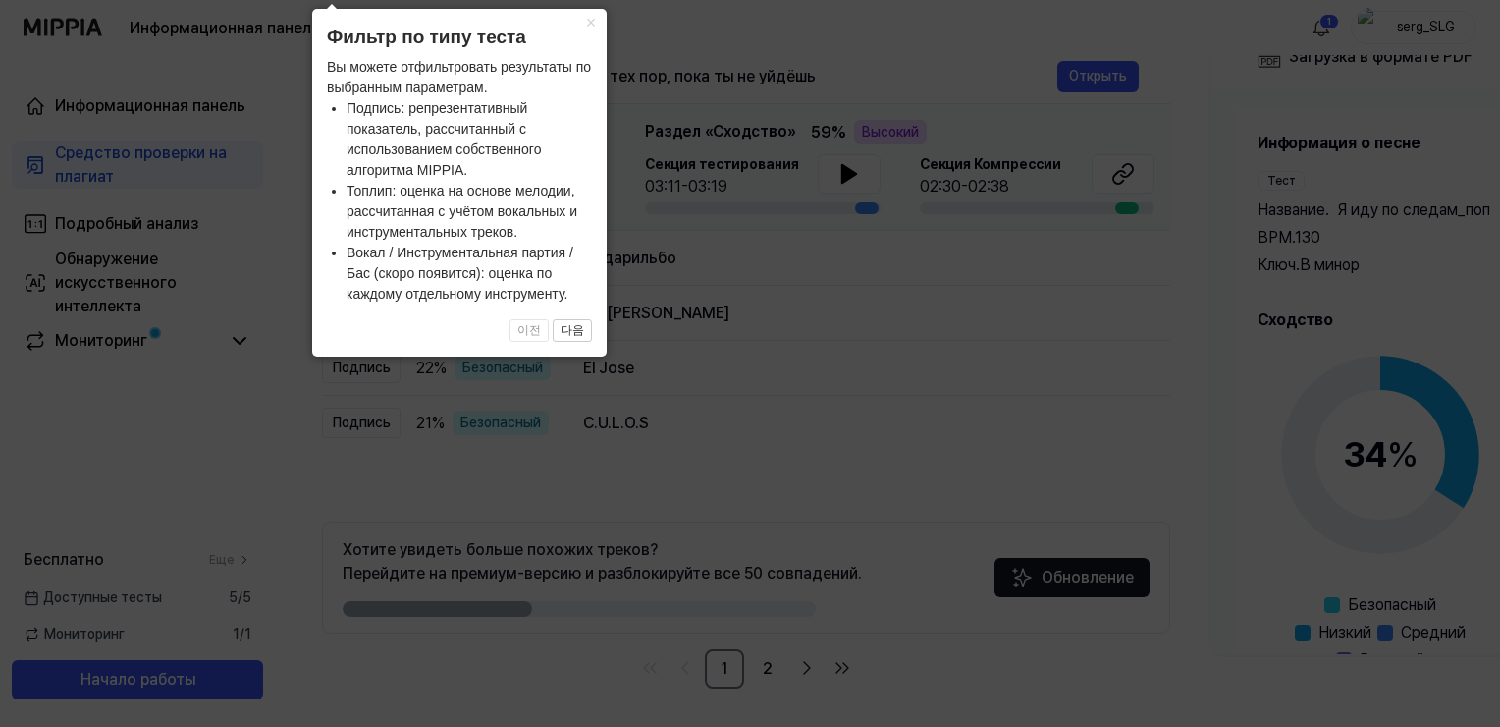
scroll to position [263, 0]
click at [590, 22] on ya-tr-span "×" at bounding box center [591, 23] width 11 height 20
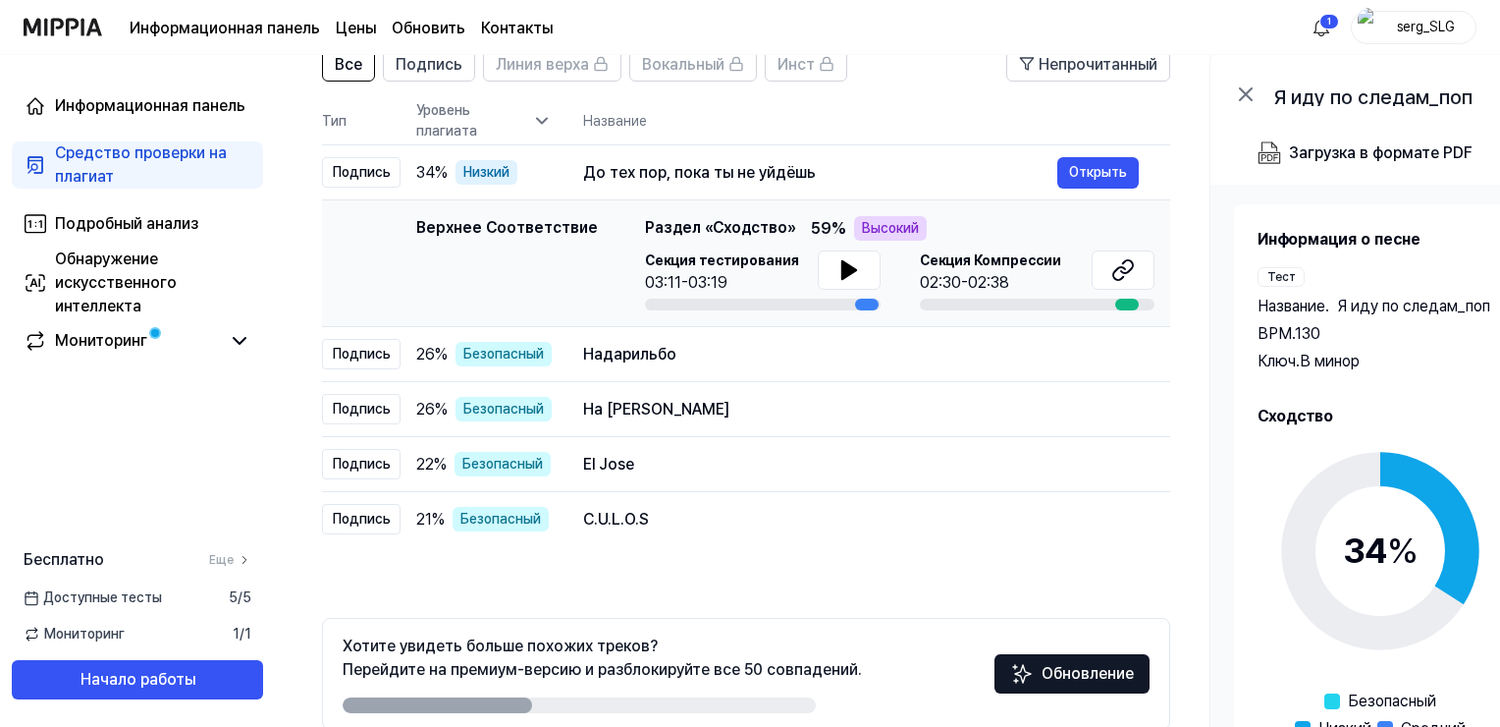
scroll to position [196, 0]
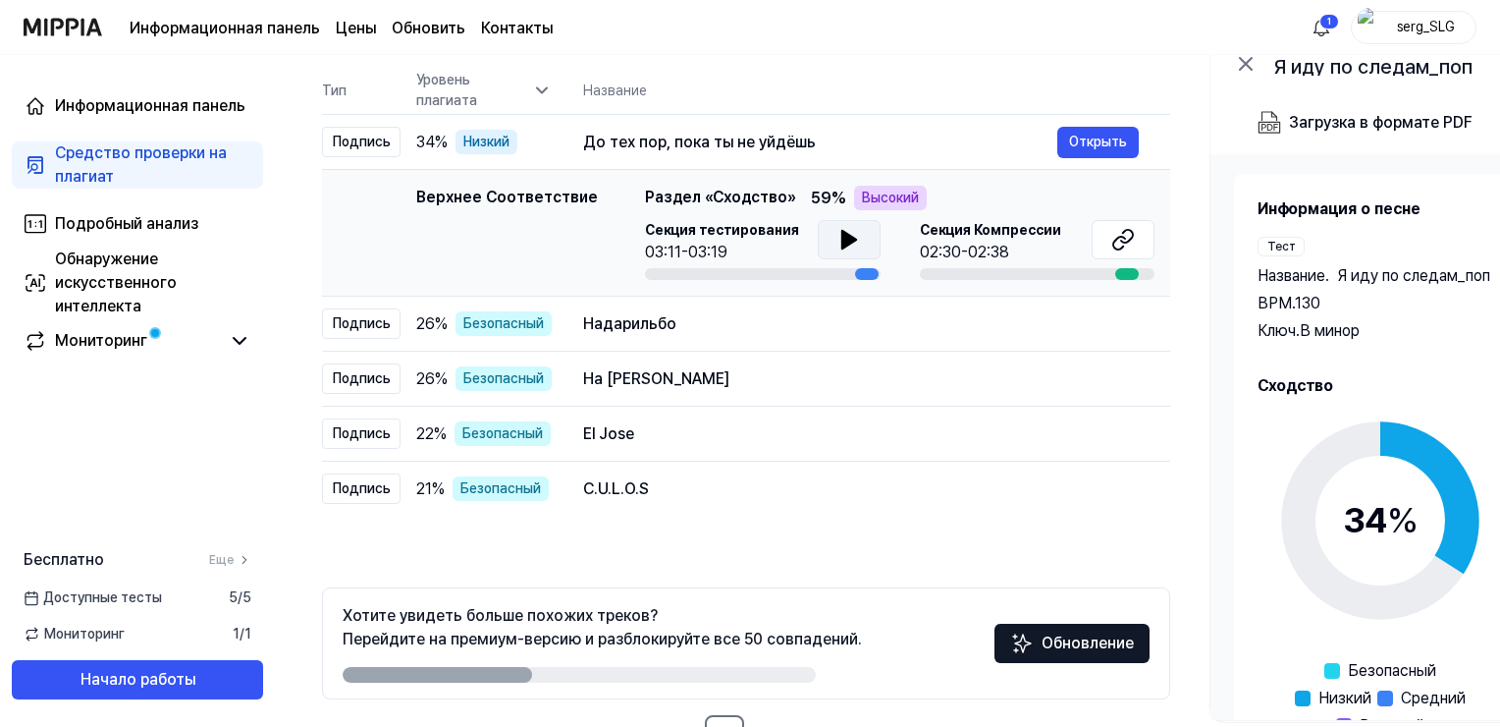
click at [842, 239] on icon at bounding box center [849, 240] width 14 height 18
click at [1119, 237] on icon at bounding box center [1120, 243] width 12 height 13
click at [1051, 273] on div at bounding box center [1038, 274] width 236 height 12
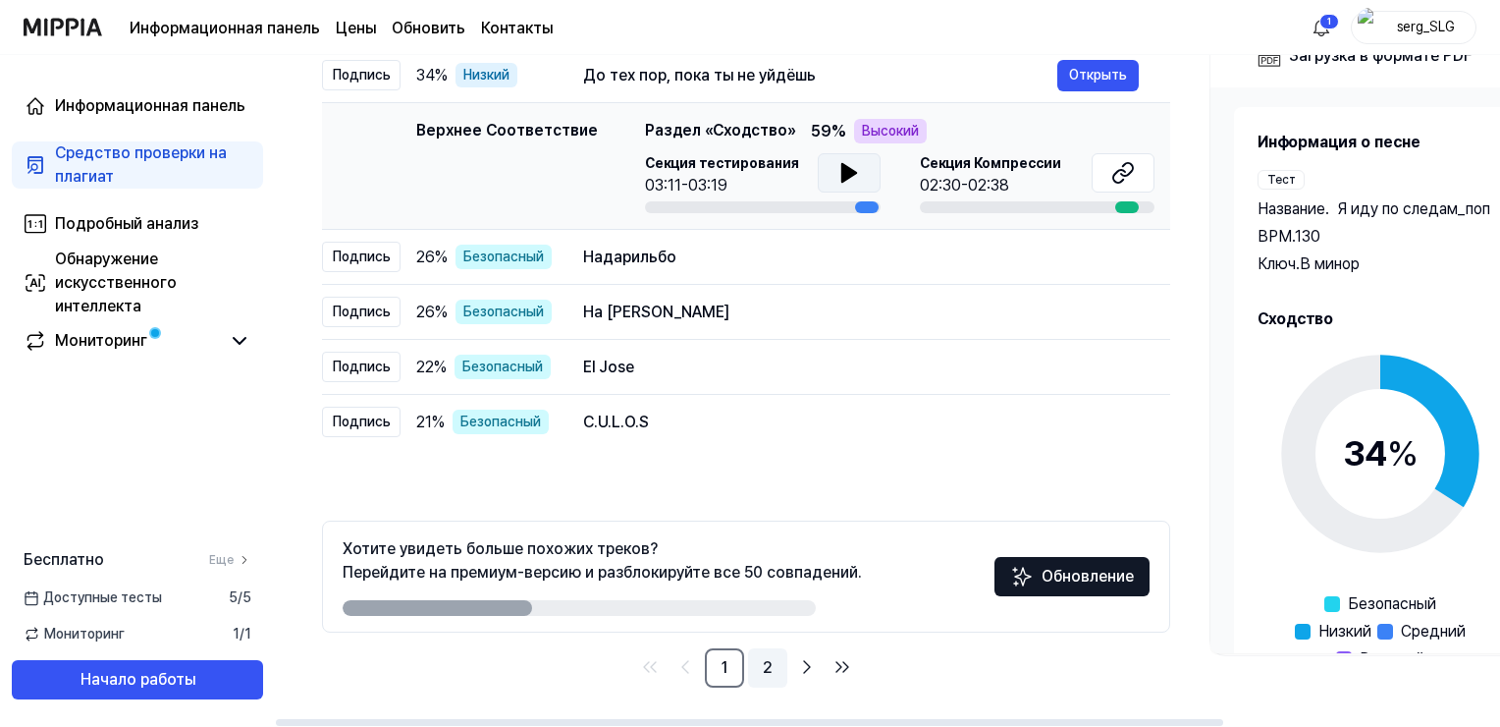
click at [774, 669] on link "2" at bounding box center [767, 667] width 39 height 39
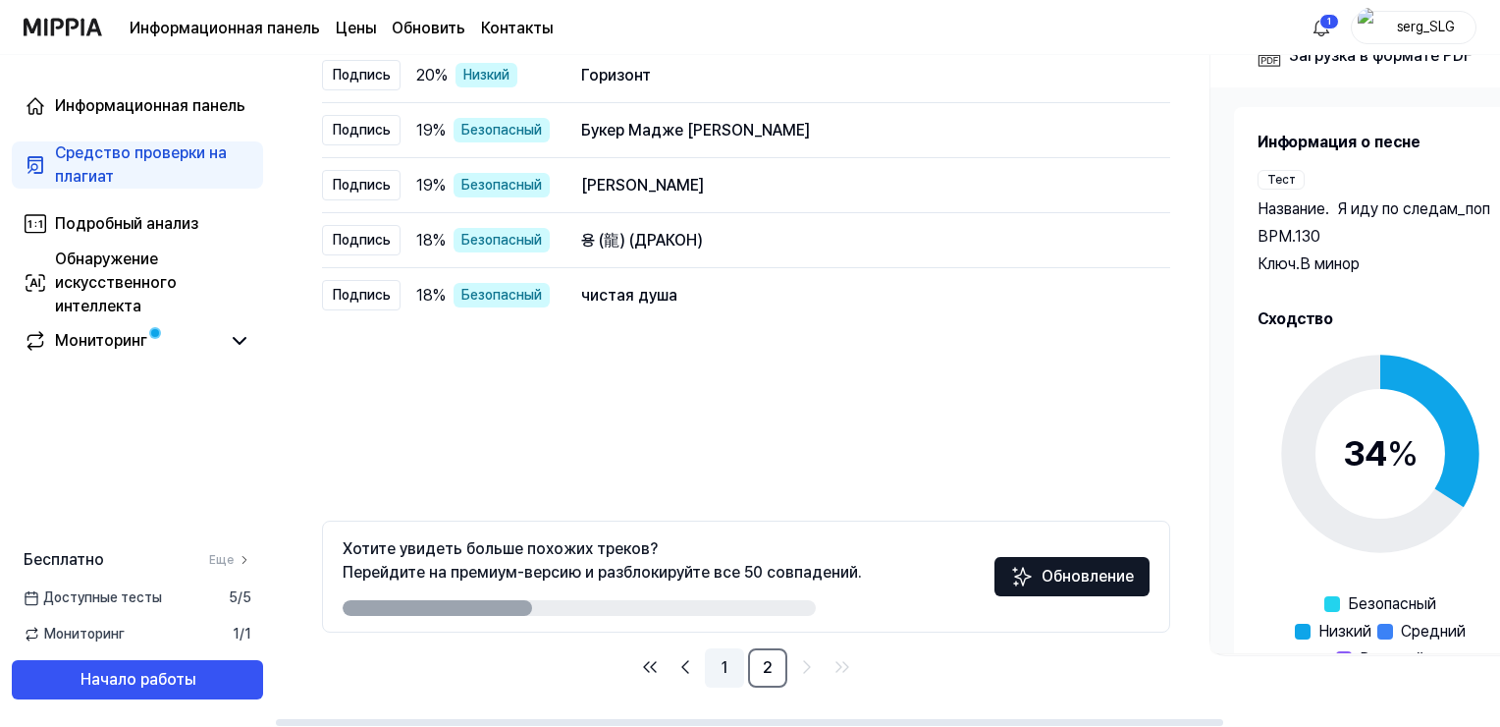
click at [724, 662] on link "1" at bounding box center [724, 667] width 39 height 39
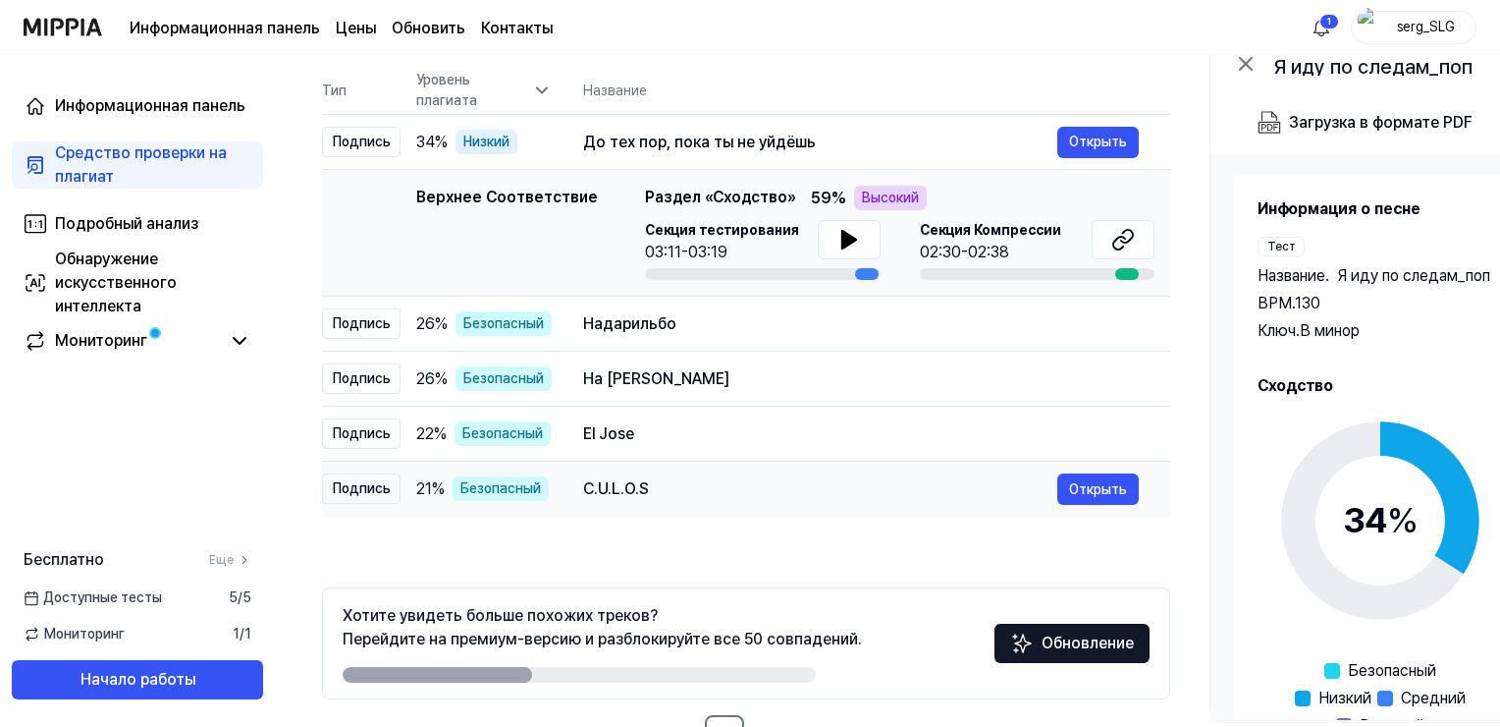
scroll to position [67, 0]
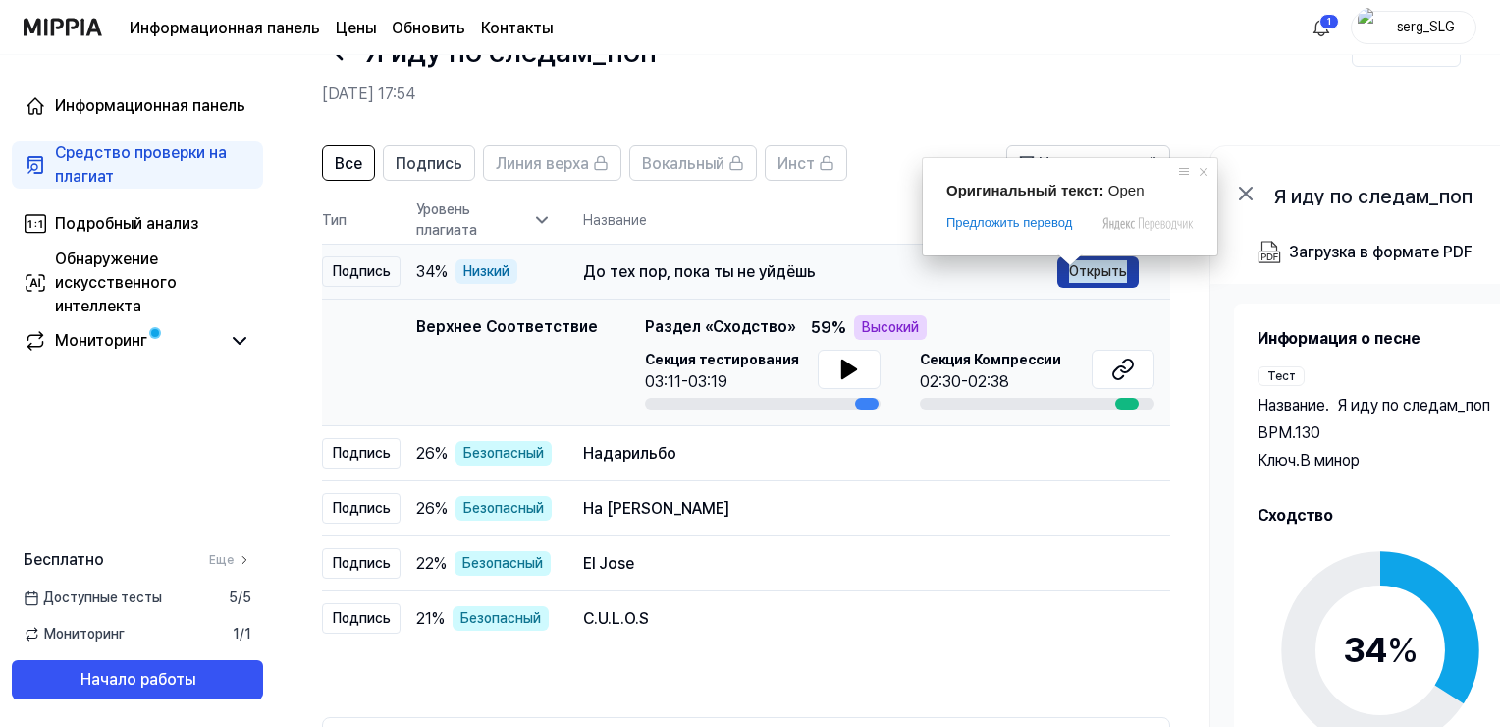
click at [1090, 276] on ya-tr-span "Открыть" at bounding box center [1098, 271] width 58 height 22
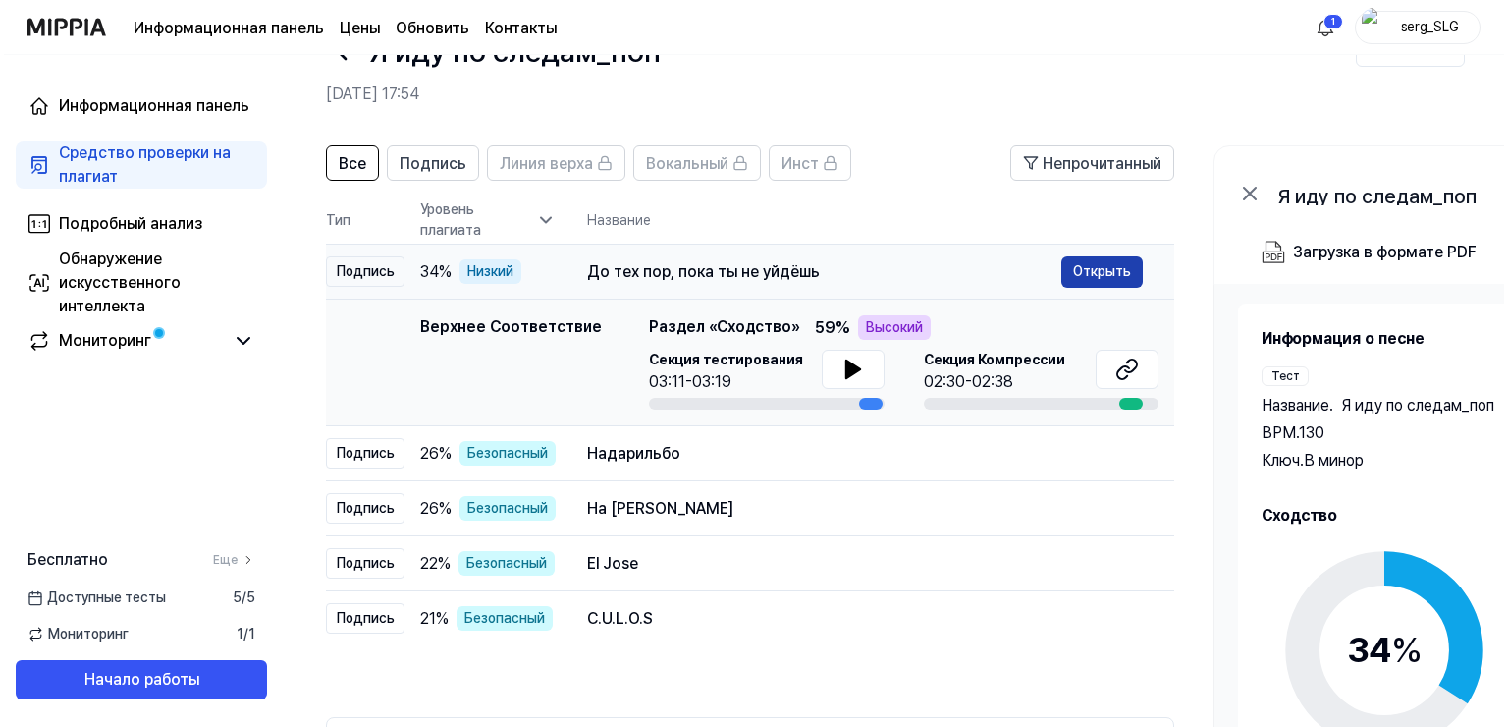
scroll to position [0, 0]
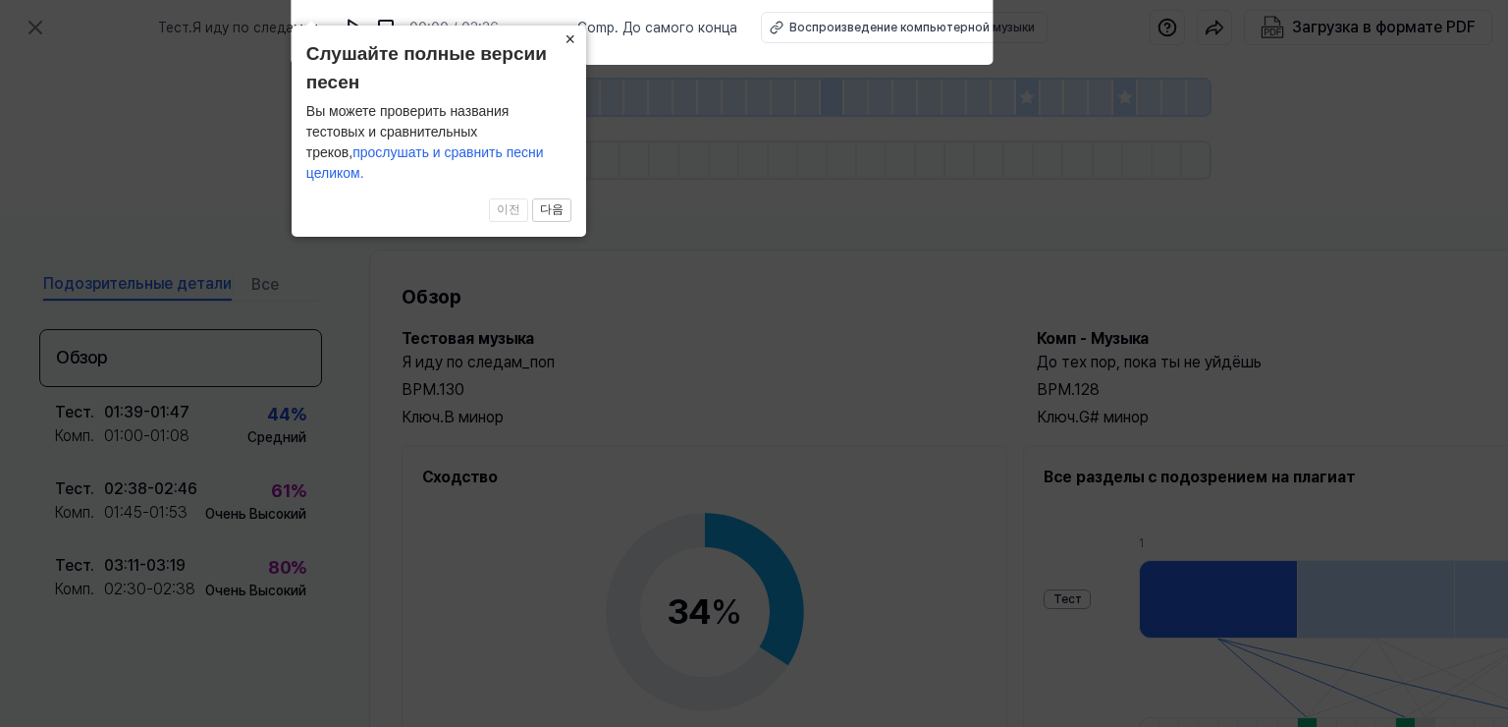
click at [573, 49] on ya-tr-span "×" at bounding box center [571, 39] width 11 height 20
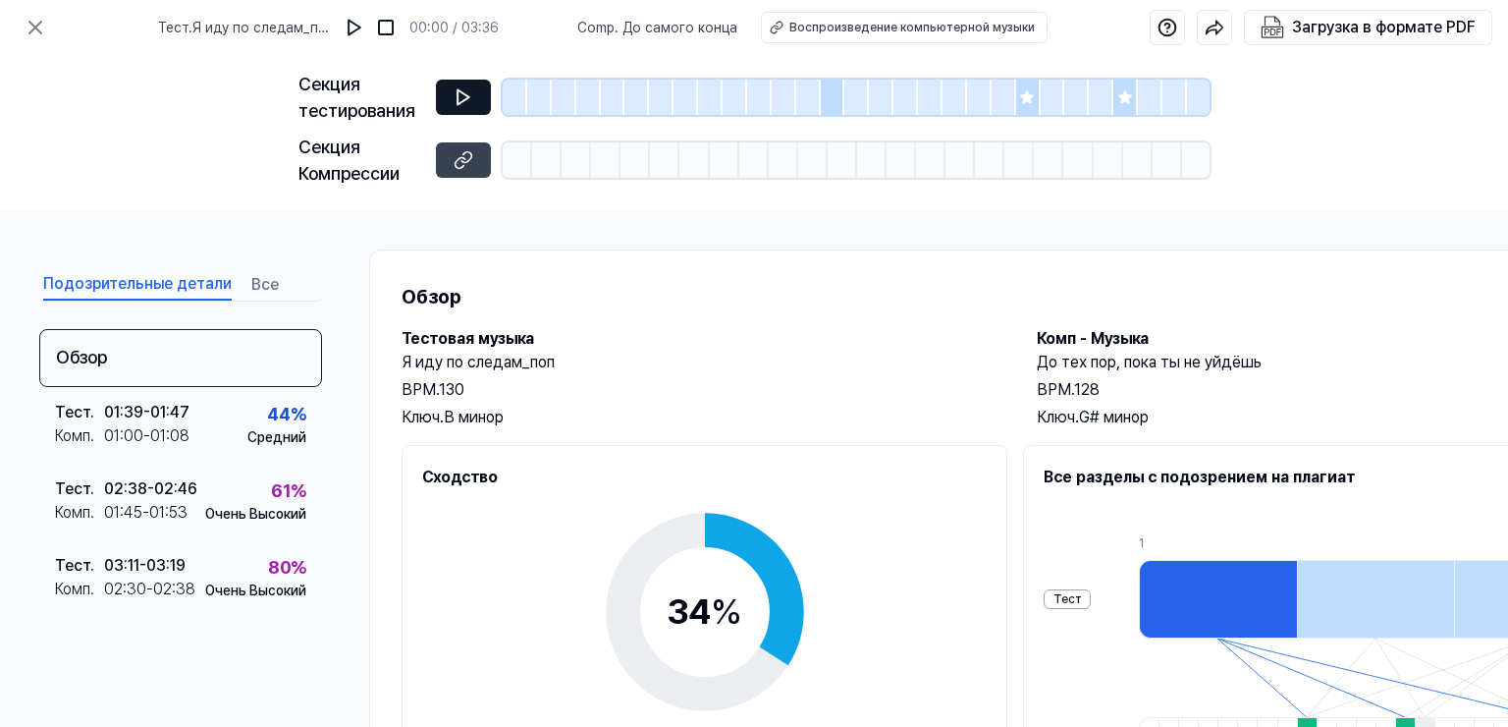
click at [466, 91] on icon at bounding box center [464, 97] width 20 height 20
click at [465, 96] on icon at bounding box center [464, 97] width 20 height 20
click at [835, 94] on div at bounding box center [833, 97] width 25 height 35
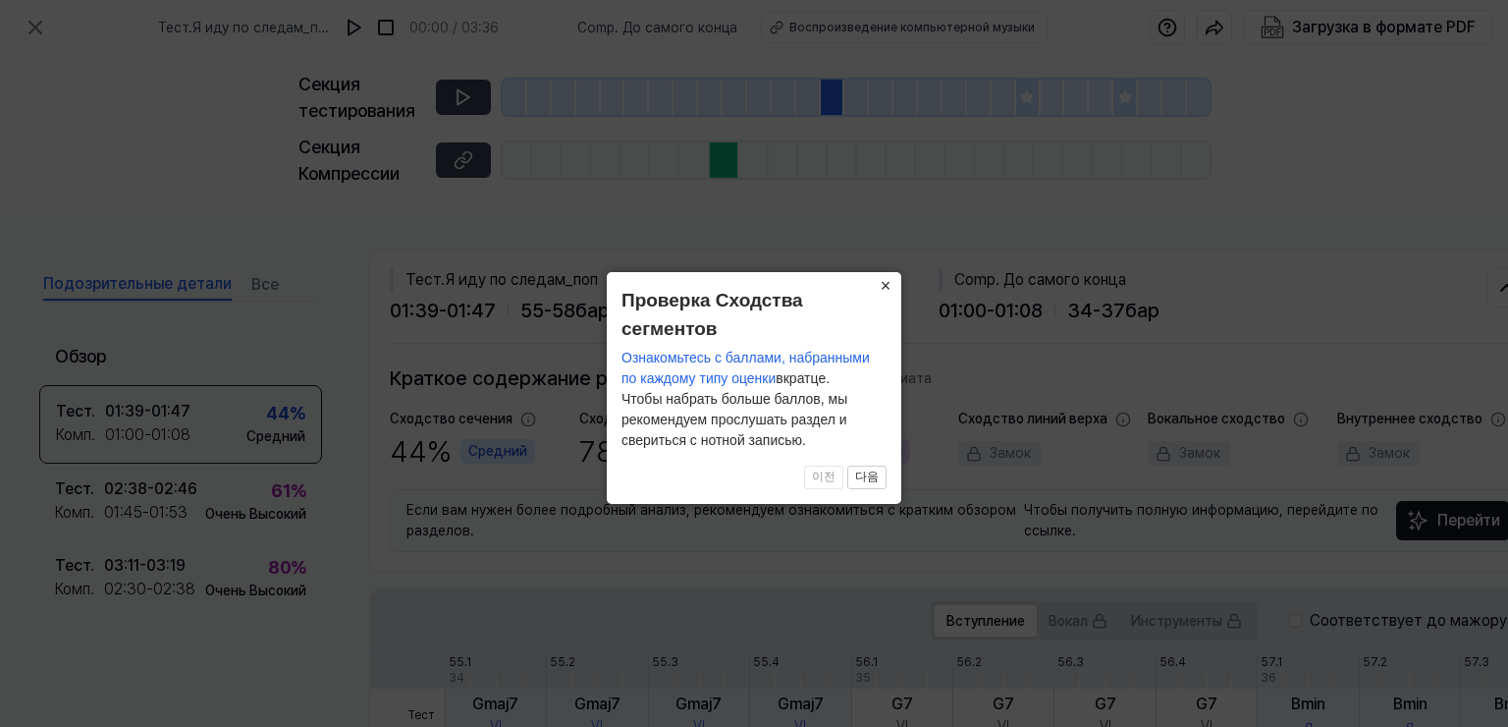
click at [890, 283] on ya-tr-span "×" at bounding box center [886, 286] width 11 height 20
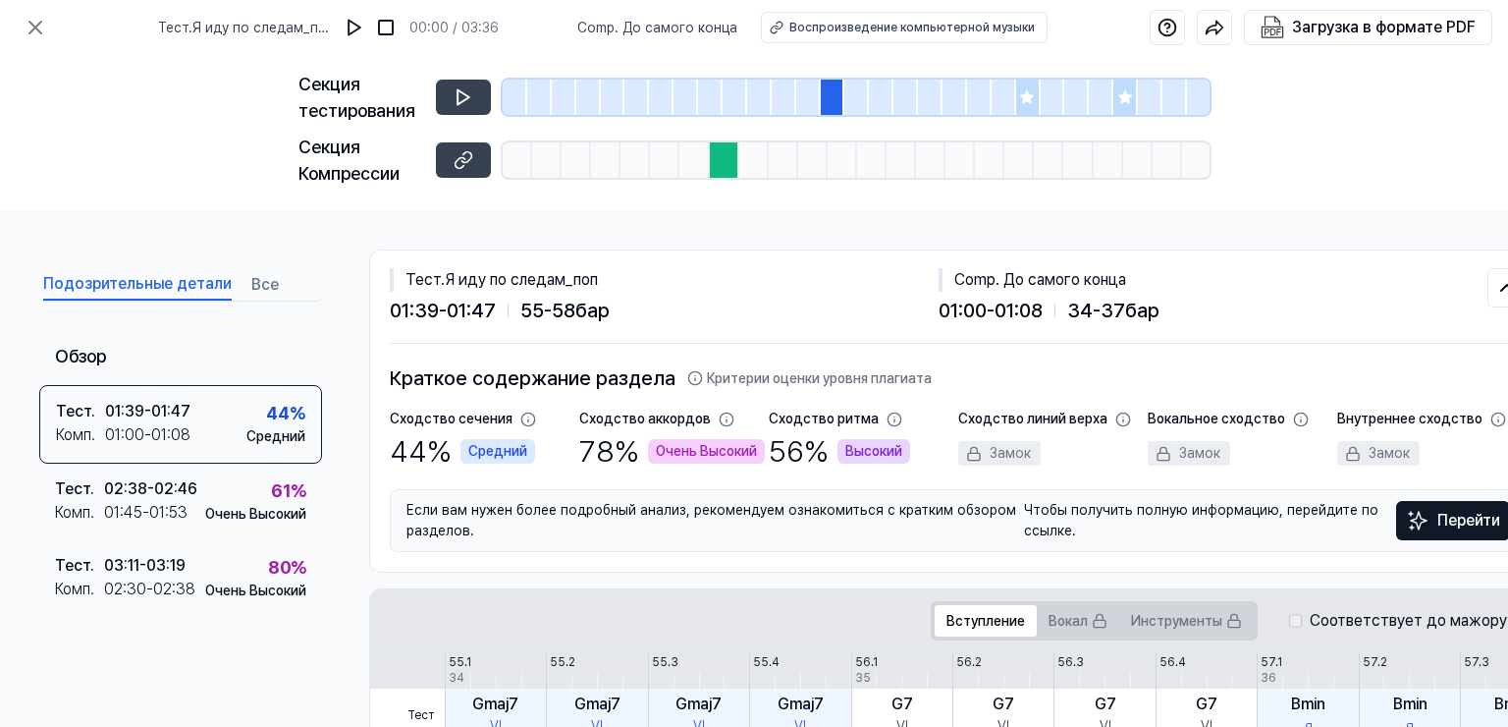
click at [719, 156] on div at bounding box center [724, 159] width 29 height 35
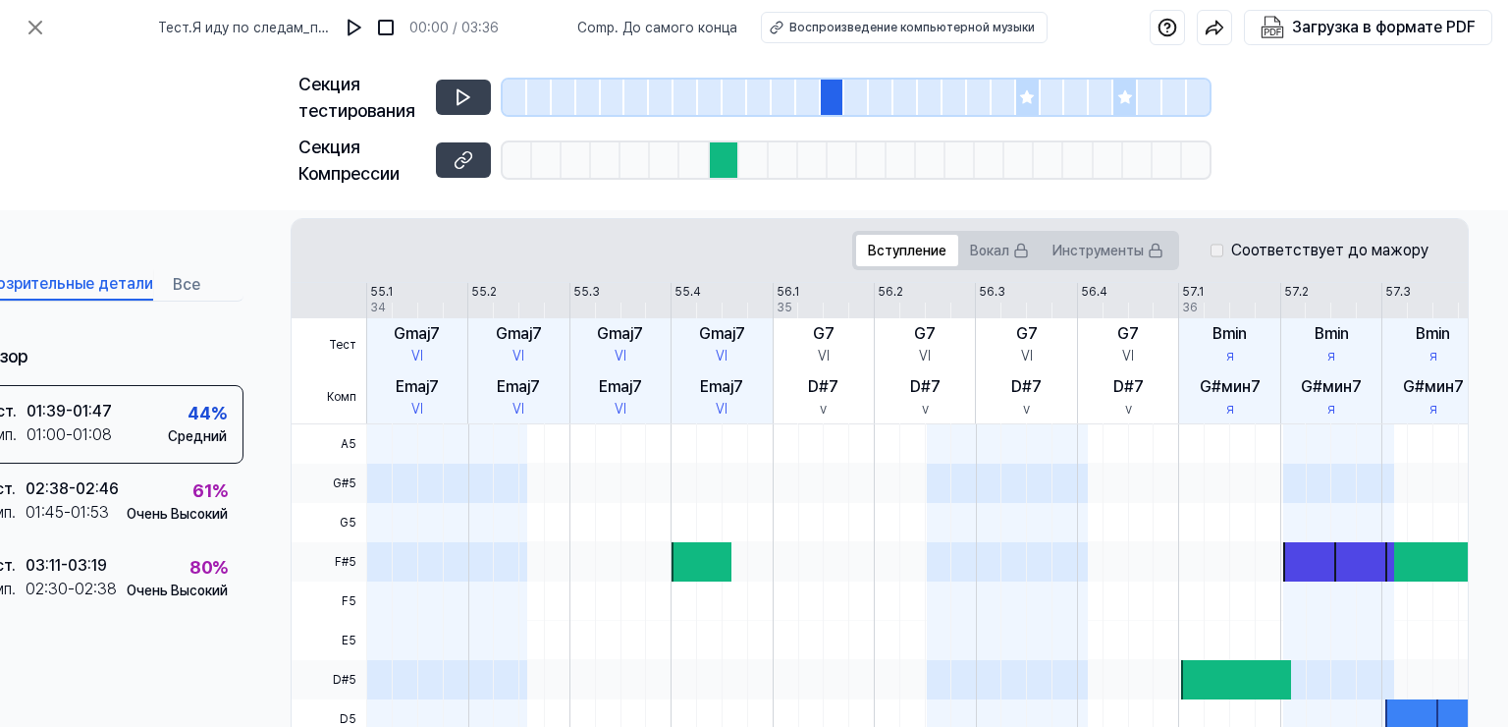
scroll to position [369, 86]
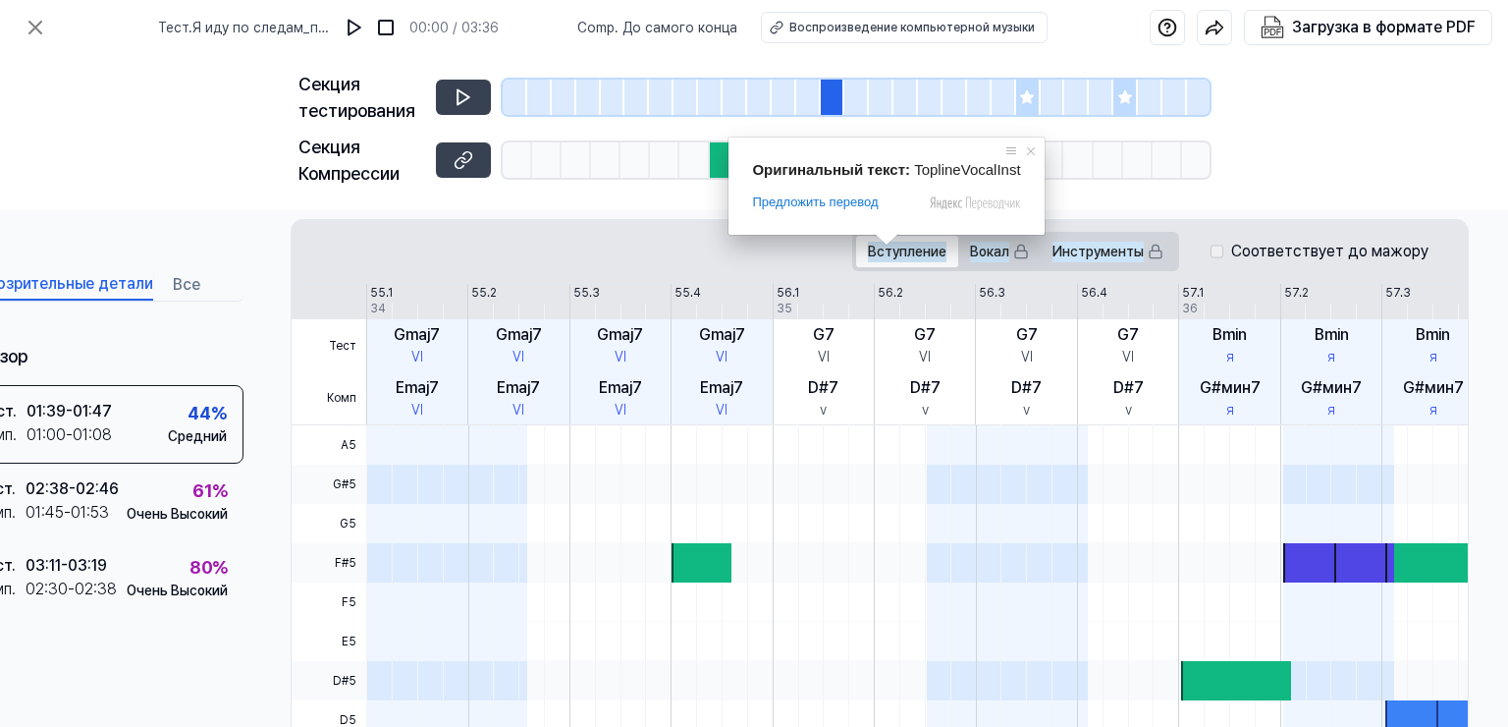
click at [892, 246] on span at bounding box center [887, 240] width 26 height 12
click at [977, 253] on ya-tr-span "Вокал" at bounding box center [989, 252] width 39 height 21
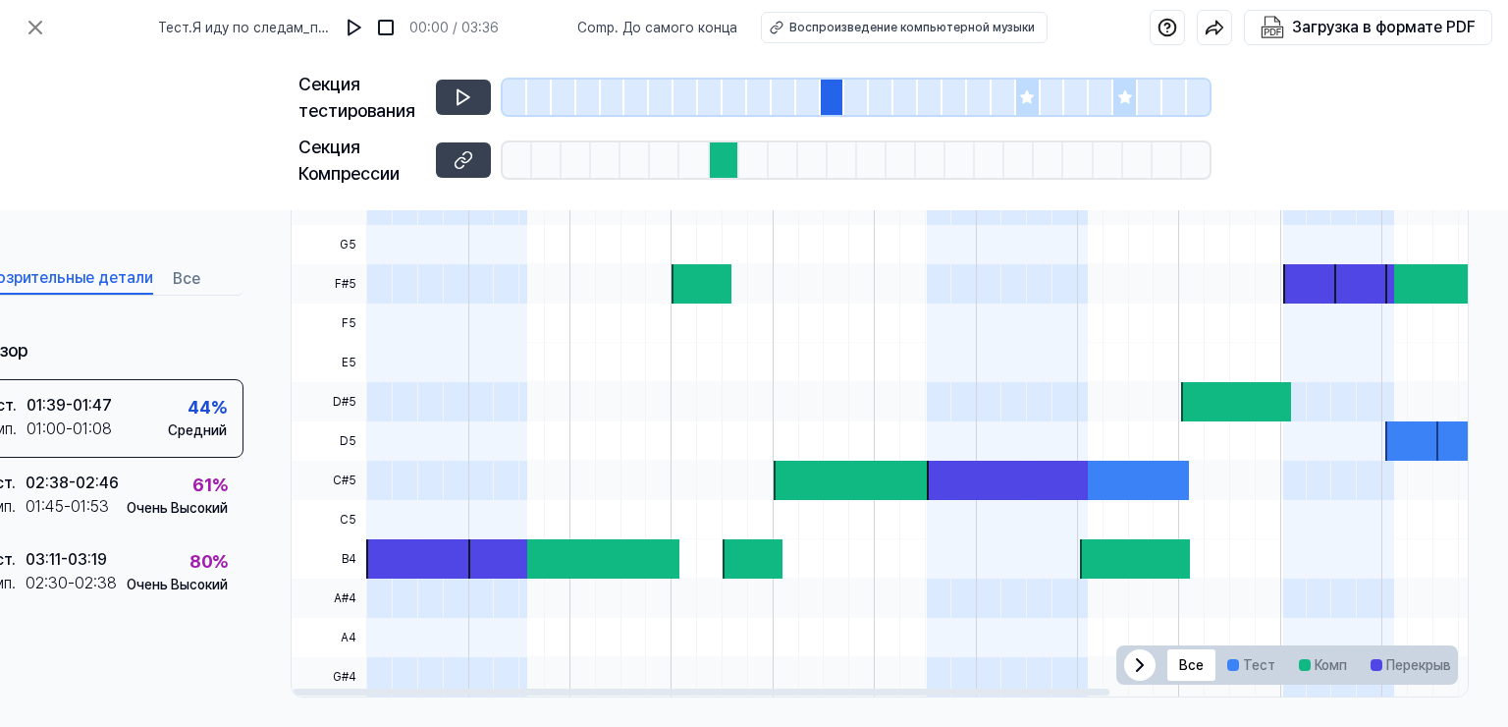
scroll to position [664, 86]
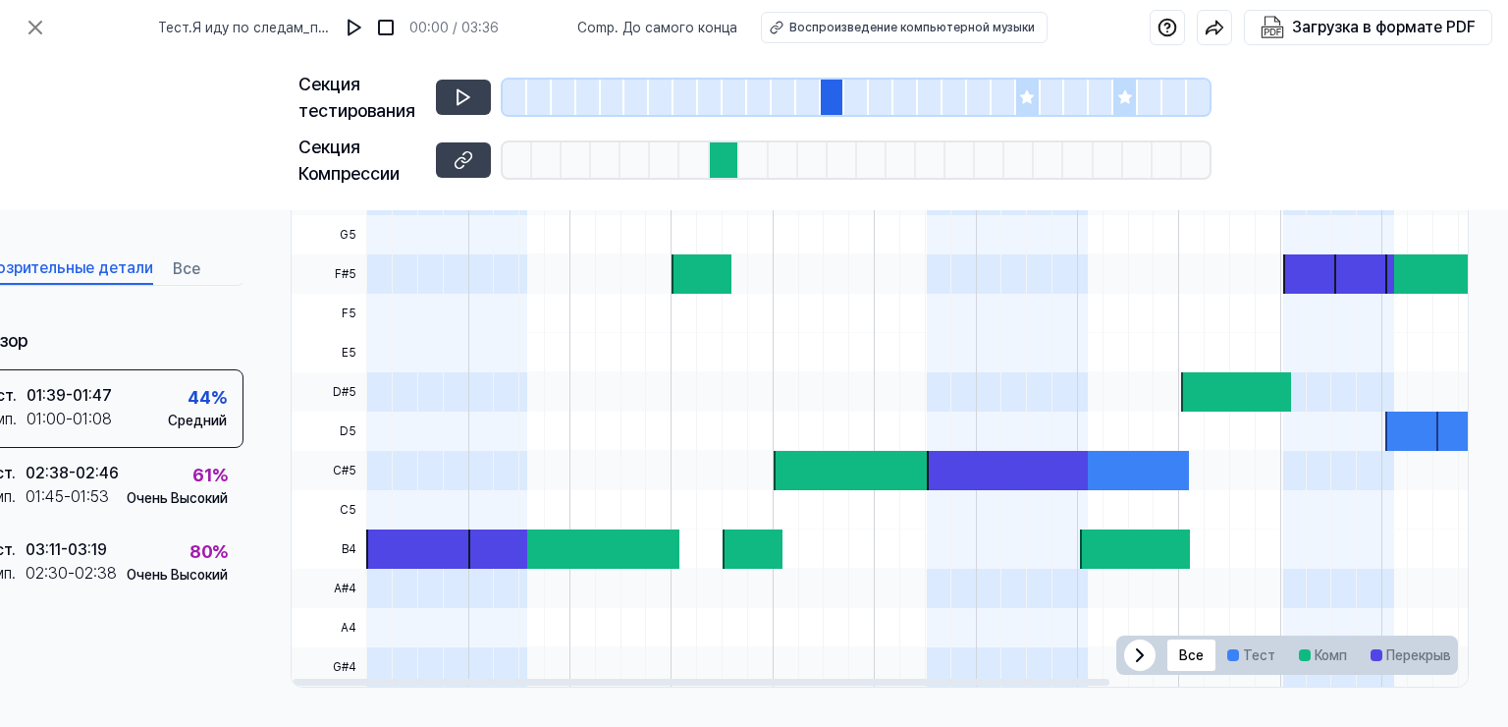
click at [1135, 652] on icon at bounding box center [1140, 655] width 24 height 24
click at [1427, 656] on icon at bounding box center [1435, 655] width 24 height 24
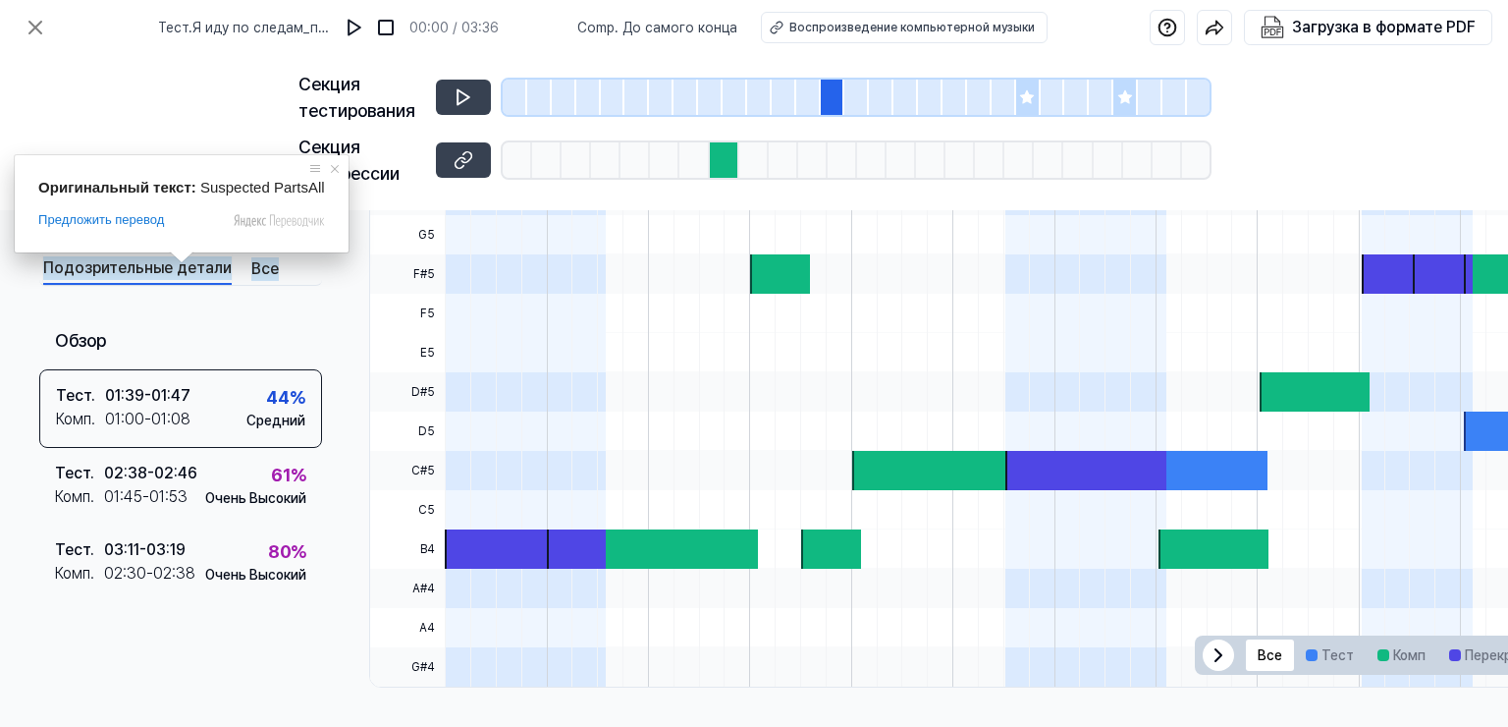
click at [170, 275] on ya-tr-span "Подозрительные детали" at bounding box center [137, 268] width 189 height 24
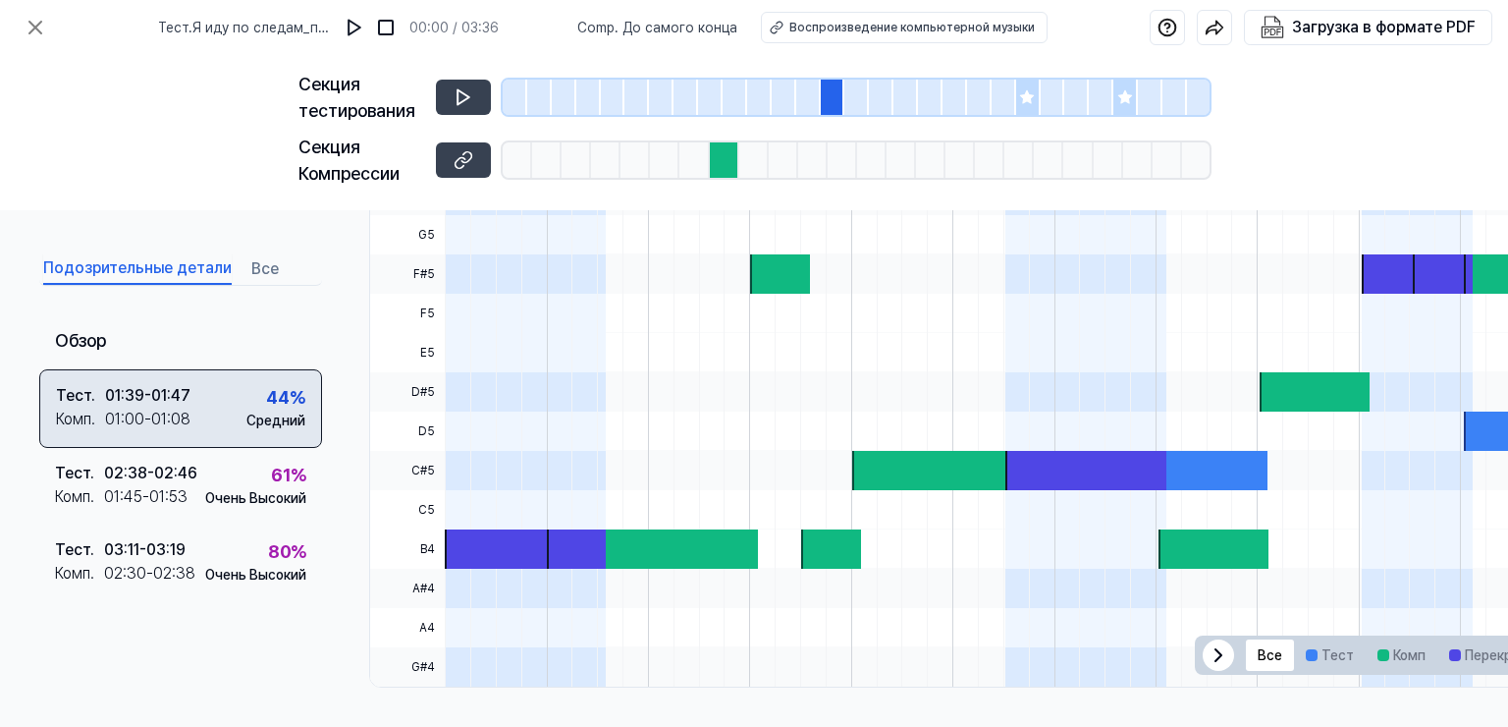
click at [182, 409] on div "01:00 - 01:08" at bounding box center [147, 420] width 85 height 24
click at [182, 408] on div "01:00 - 01:08" at bounding box center [147, 420] width 85 height 24
click at [228, 427] on div "Тест . 01:39 - 01:47 Комп . 01:00 - 01:08 44 % Средний" at bounding box center [180, 408] width 283 height 79
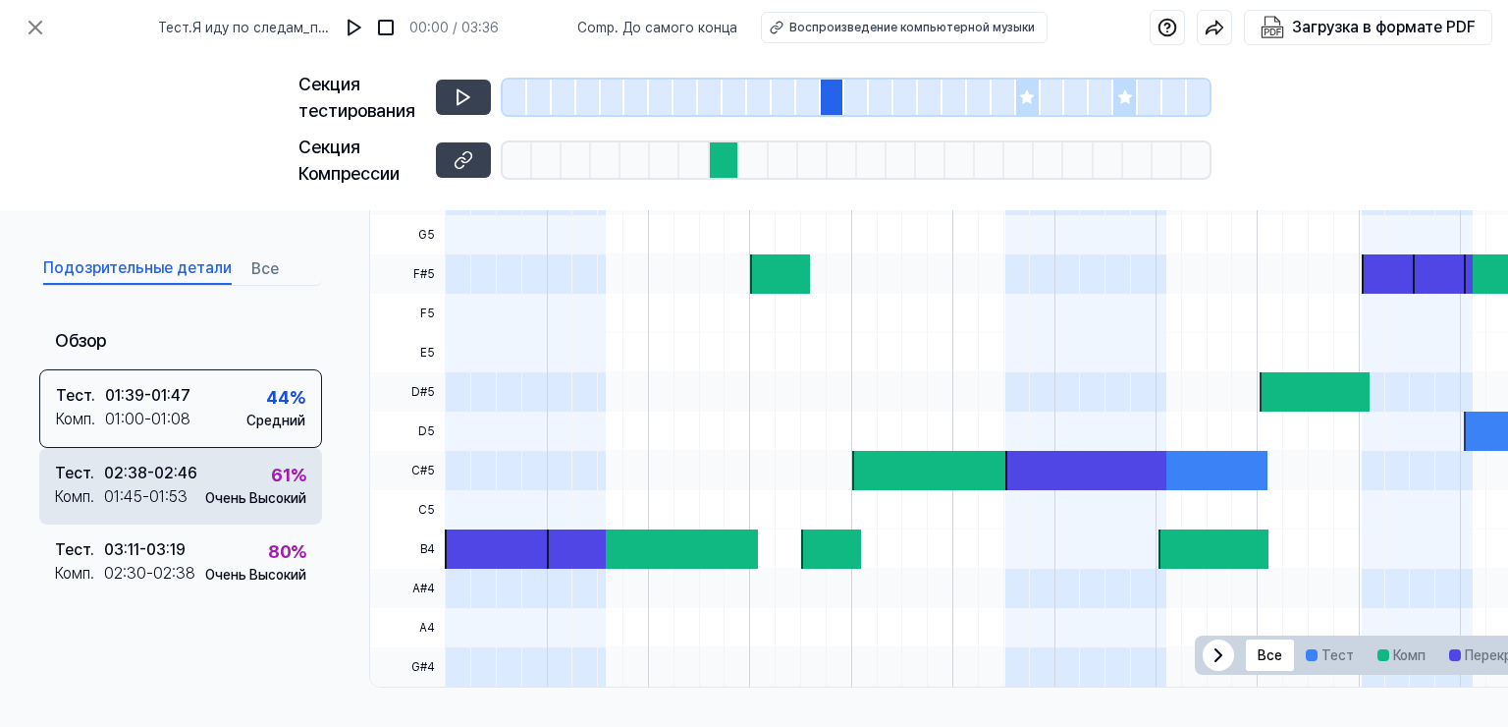
click at [273, 475] on div "61 %" at bounding box center [288, 475] width 35 height 27
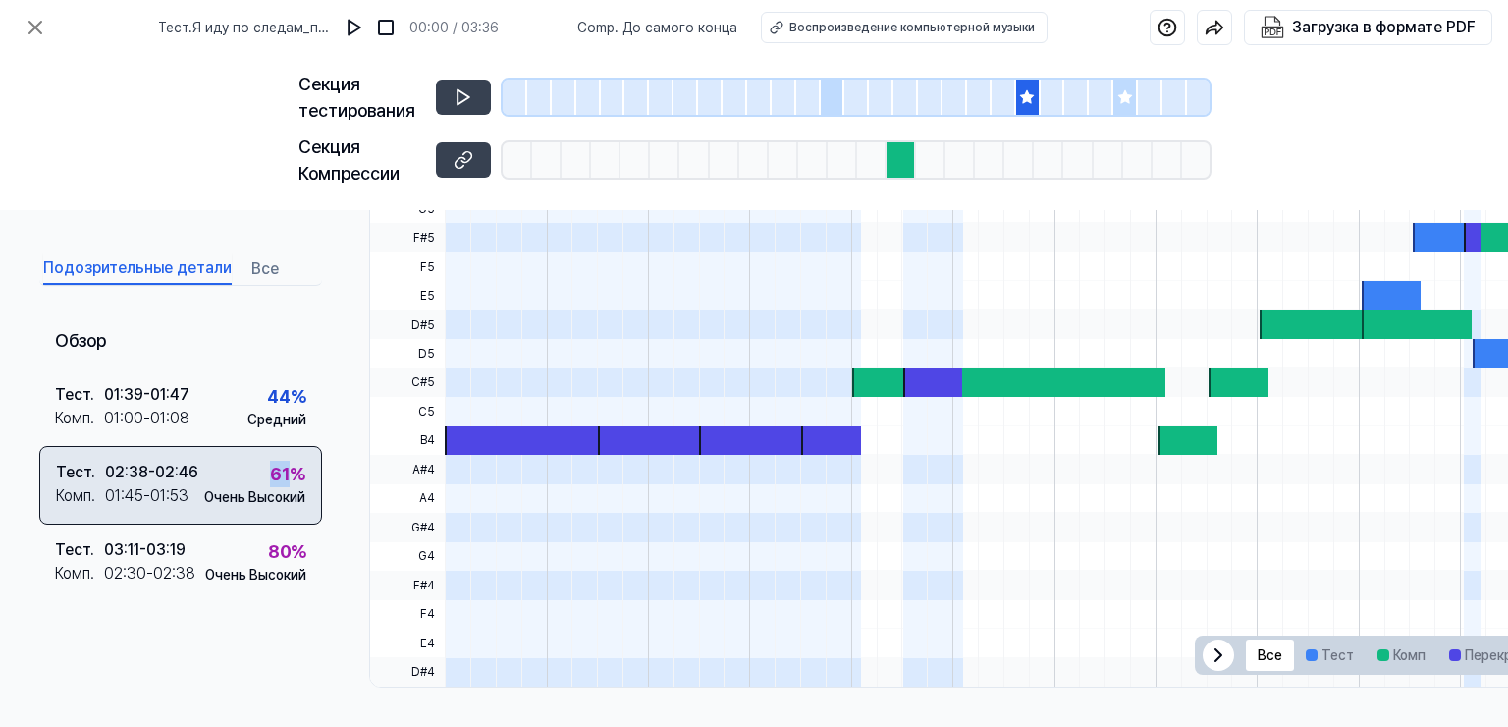
click at [273, 475] on div "61 %" at bounding box center [287, 474] width 35 height 27
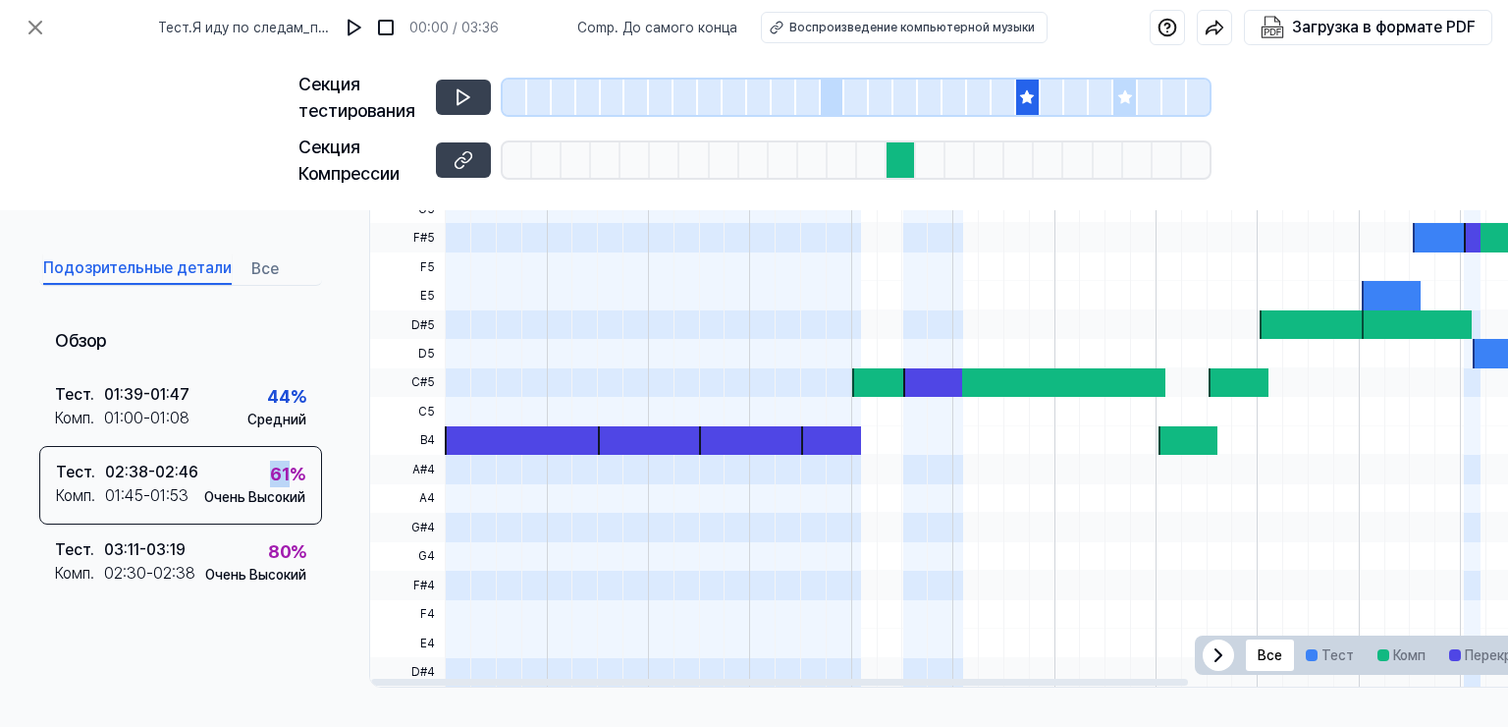
click at [464, 437] on div at bounding box center [525, 440] width 161 height 28
click at [464, 99] on icon at bounding box center [464, 97] width 12 height 15
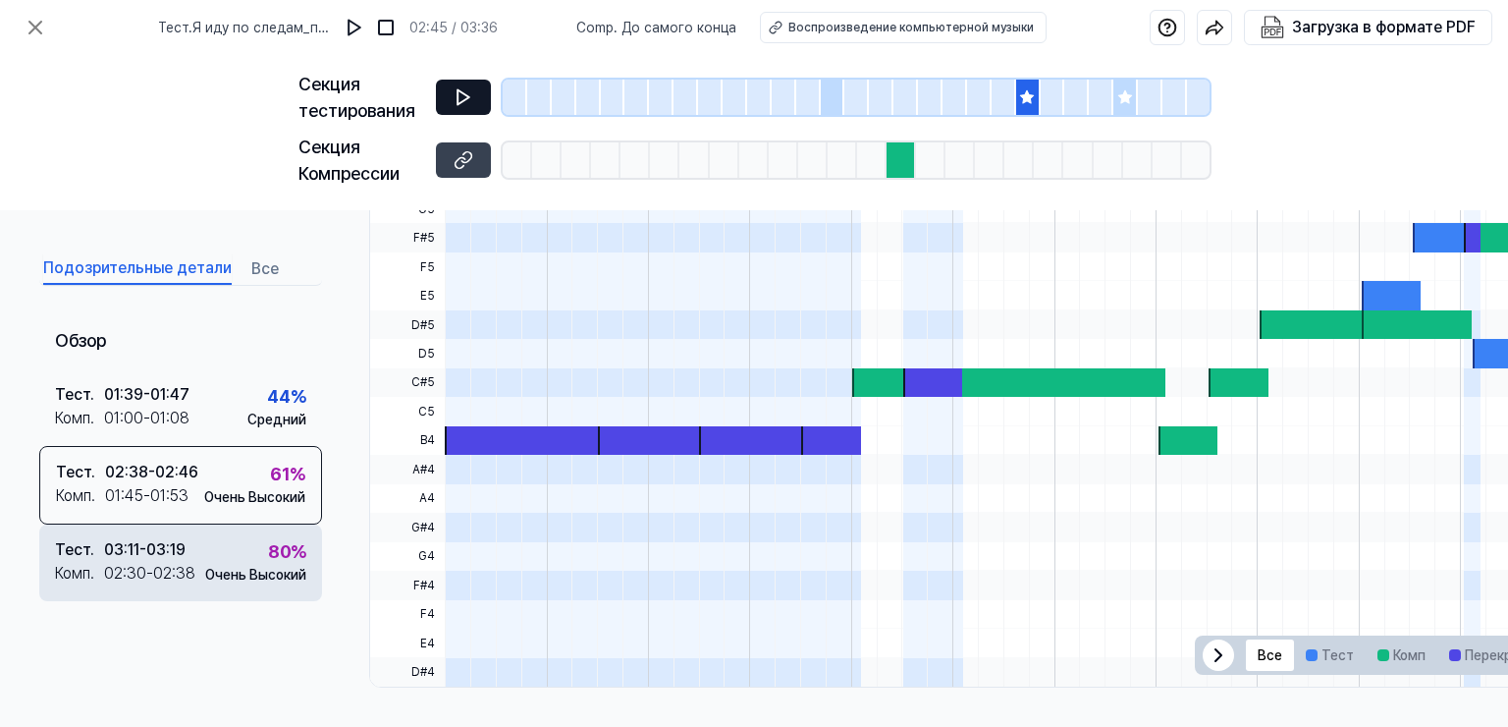
click at [168, 562] on div "03:11 - 03:19" at bounding box center [145, 550] width 82 height 24
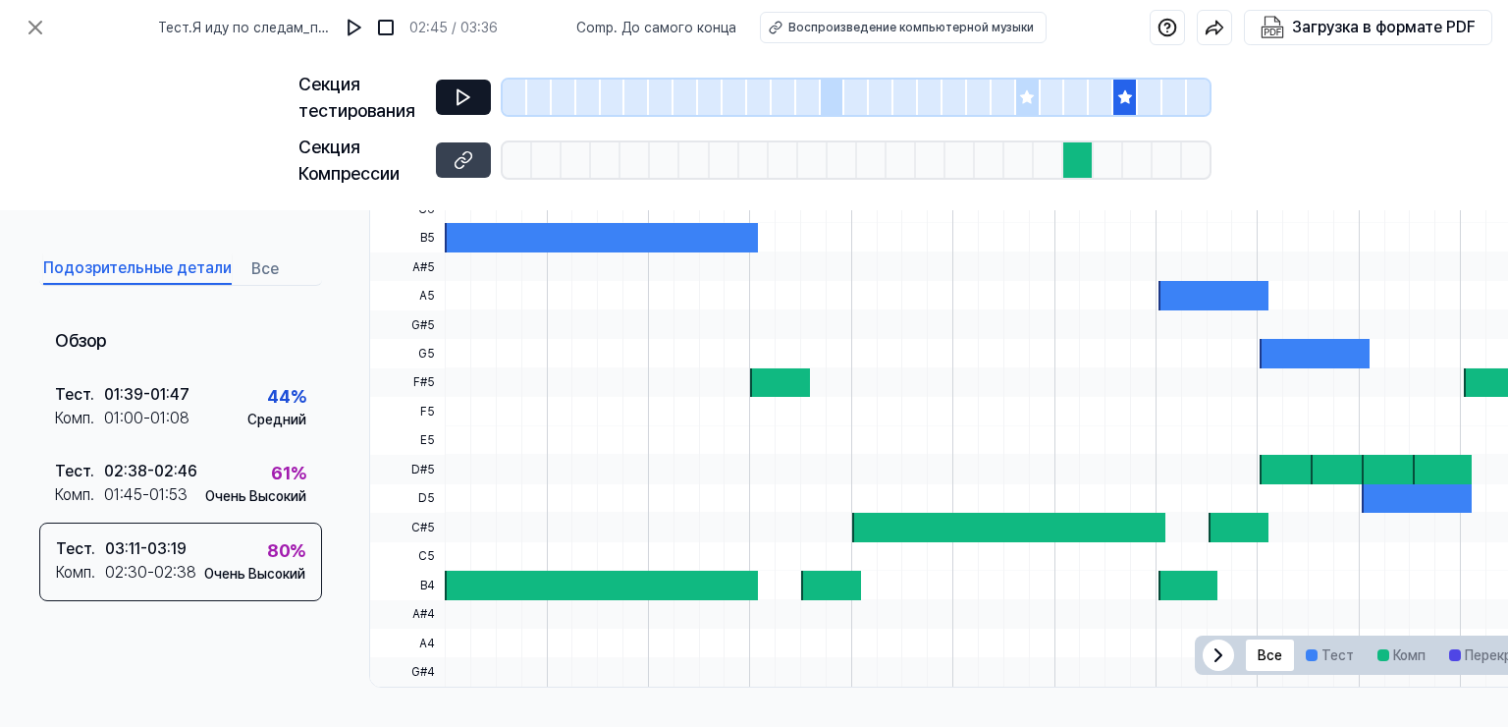
click at [1127, 99] on icon at bounding box center [1125, 96] width 13 height 13
click at [1125, 99] on icon at bounding box center [1125, 96] width 13 height 13
click at [1121, 100] on icon at bounding box center [1125, 96] width 13 height 13
click at [467, 99] on icon at bounding box center [464, 97] width 20 height 20
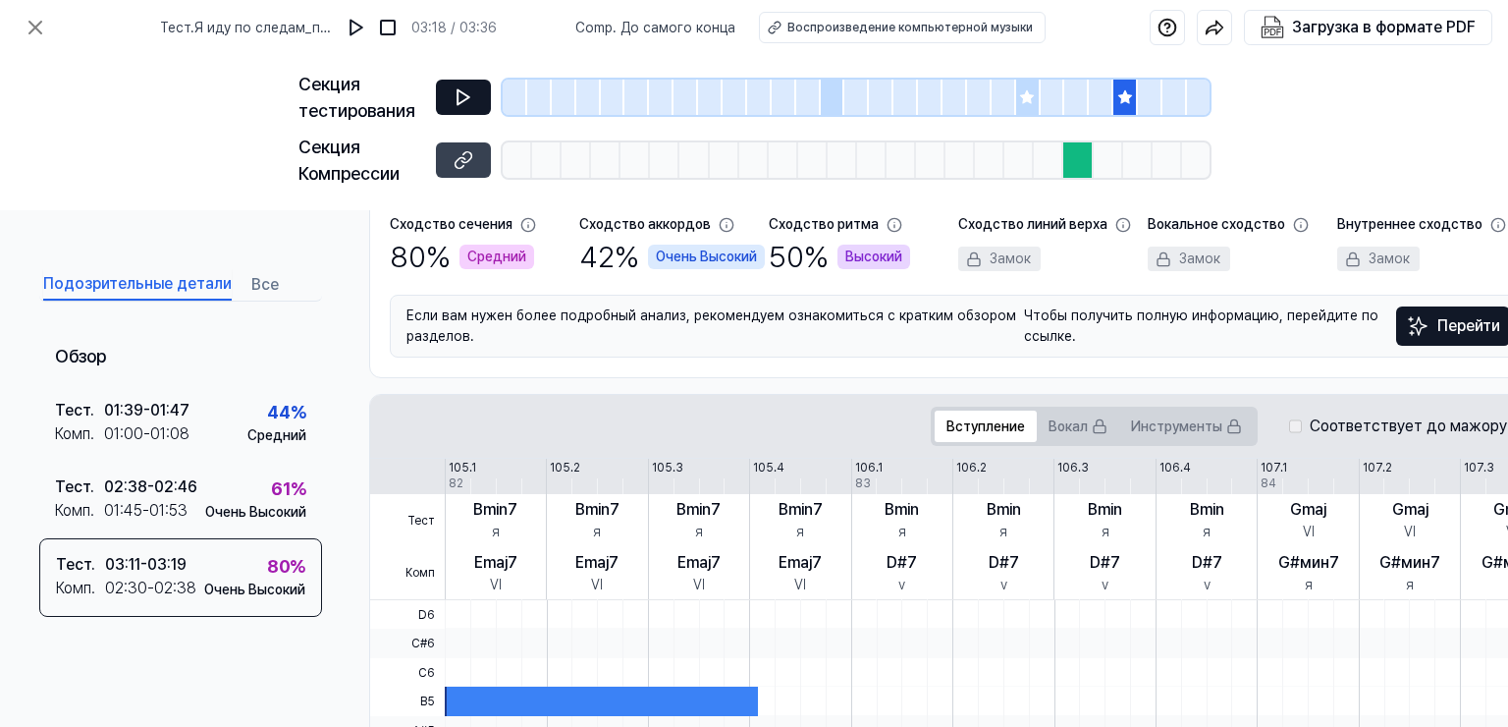
scroll to position [173, 0]
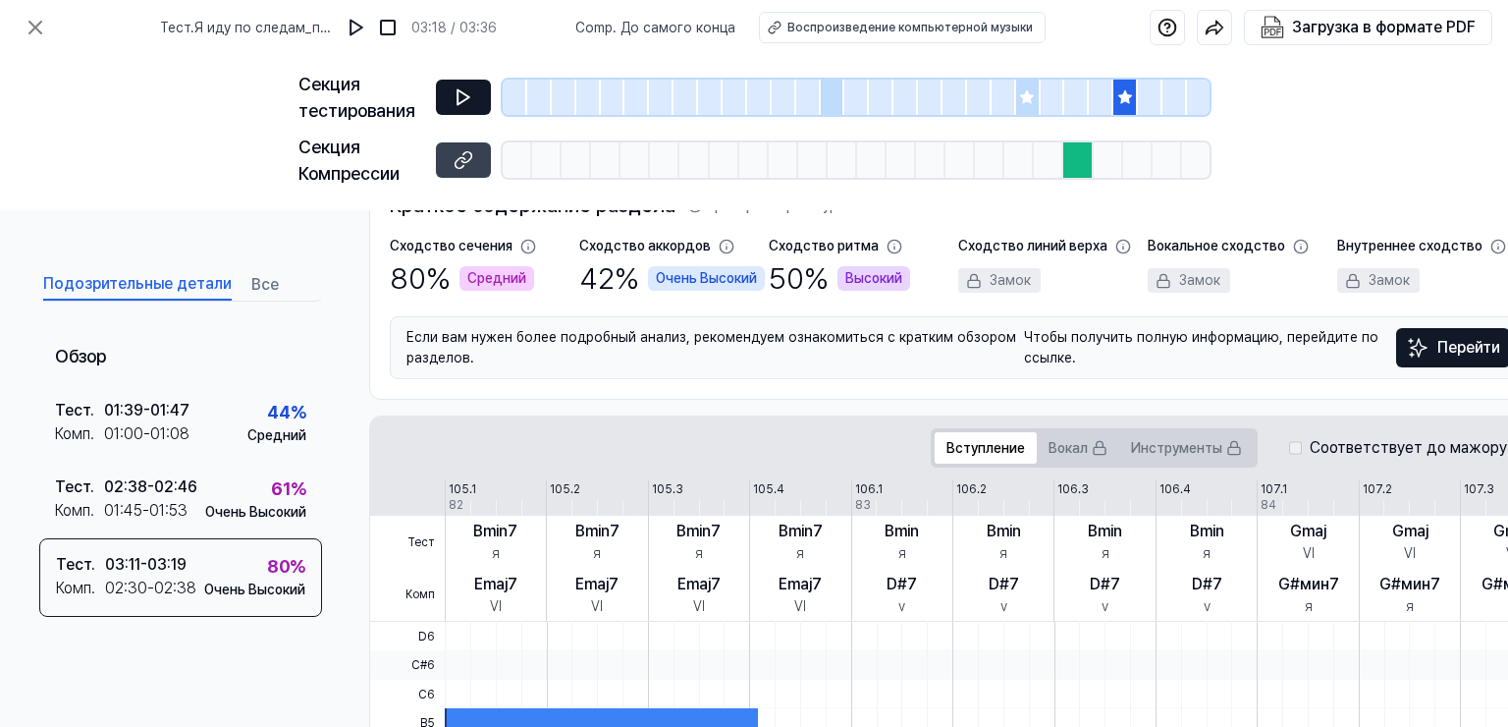
click at [1082, 161] on div at bounding box center [1078, 159] width 29 height 35
click at [1079, 161] on div at bounding box center [1078, 159] width 29 height 35
click at [468, 161] on icon at bounding box center [464, 160] width 20 height 20
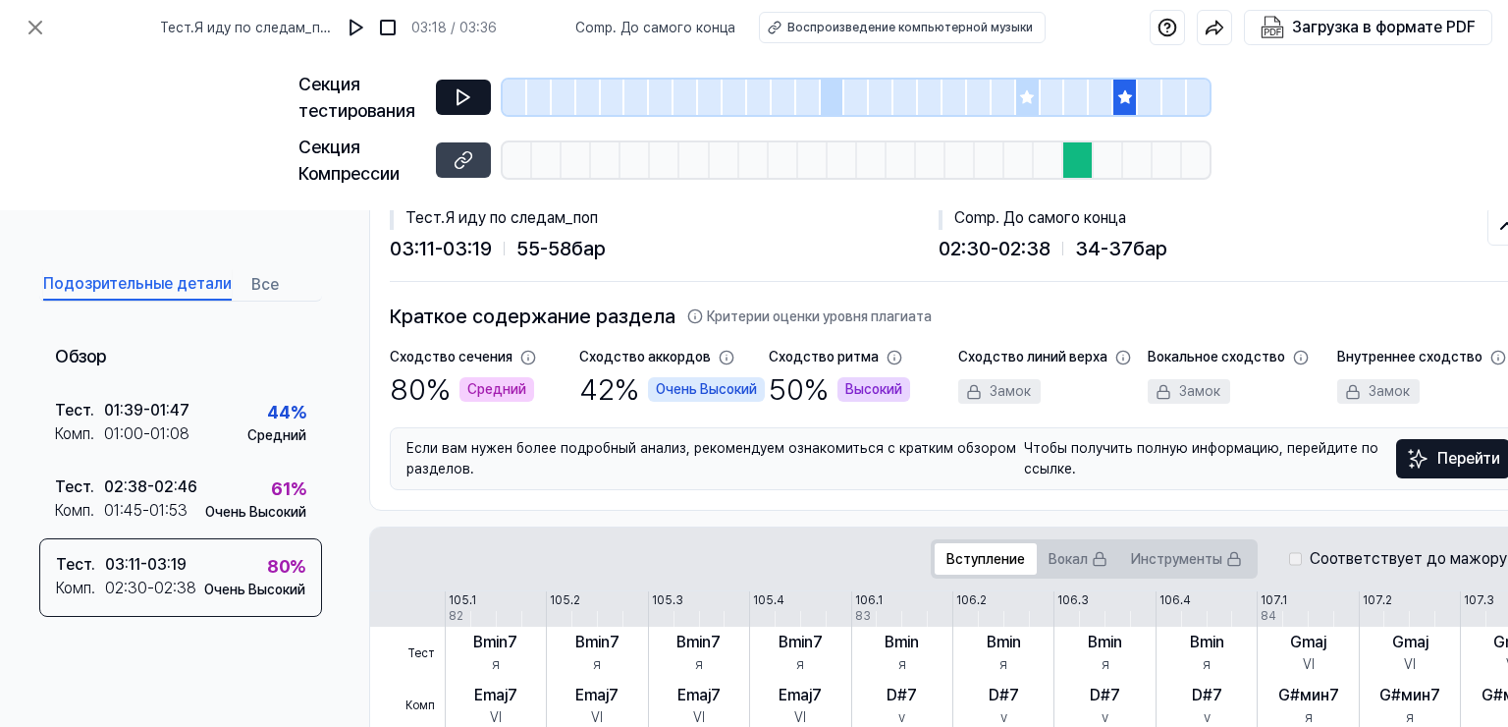
scroll to position [0, 0]
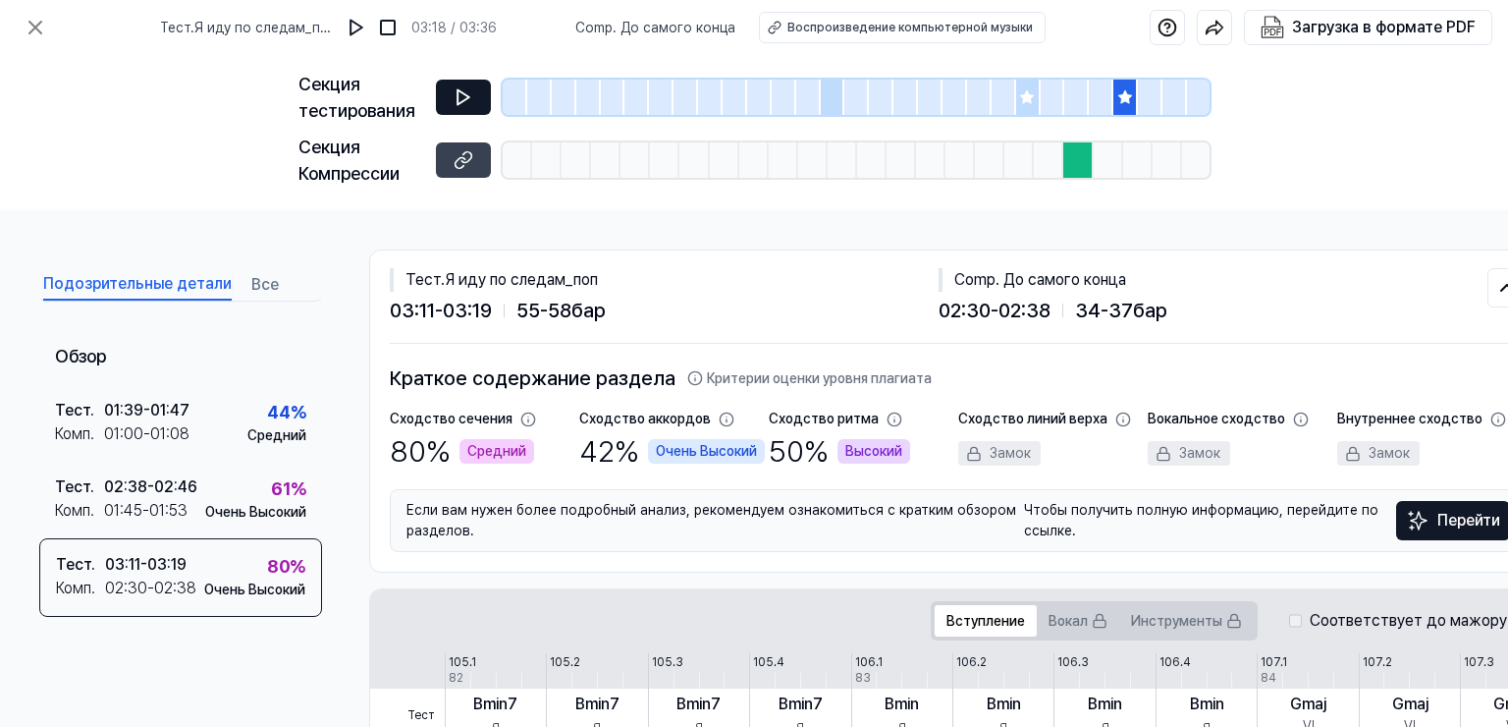
click at [942, 312] on span "02:30 - 02:38" at bounding box center [995, 310] width 112 height 29
click at [939, 313] on span "02:30 - 02:38" at bounding box center [995, 310] width 112 height 29
click at [943, 311] on span "02:30 - 02:38" at bounding box center [995, 310] width 112 height 29
click at [1001, 329] on div "Тест . Я иду по следам_поп 03:11 - 03:19 55 - 58 бар Comp . До самого конца 02:…" at bounding box center [958, 296] width 1137 height 93
click at [1081, 161] on div at bounding box center [1078, 159] width 29 height 35
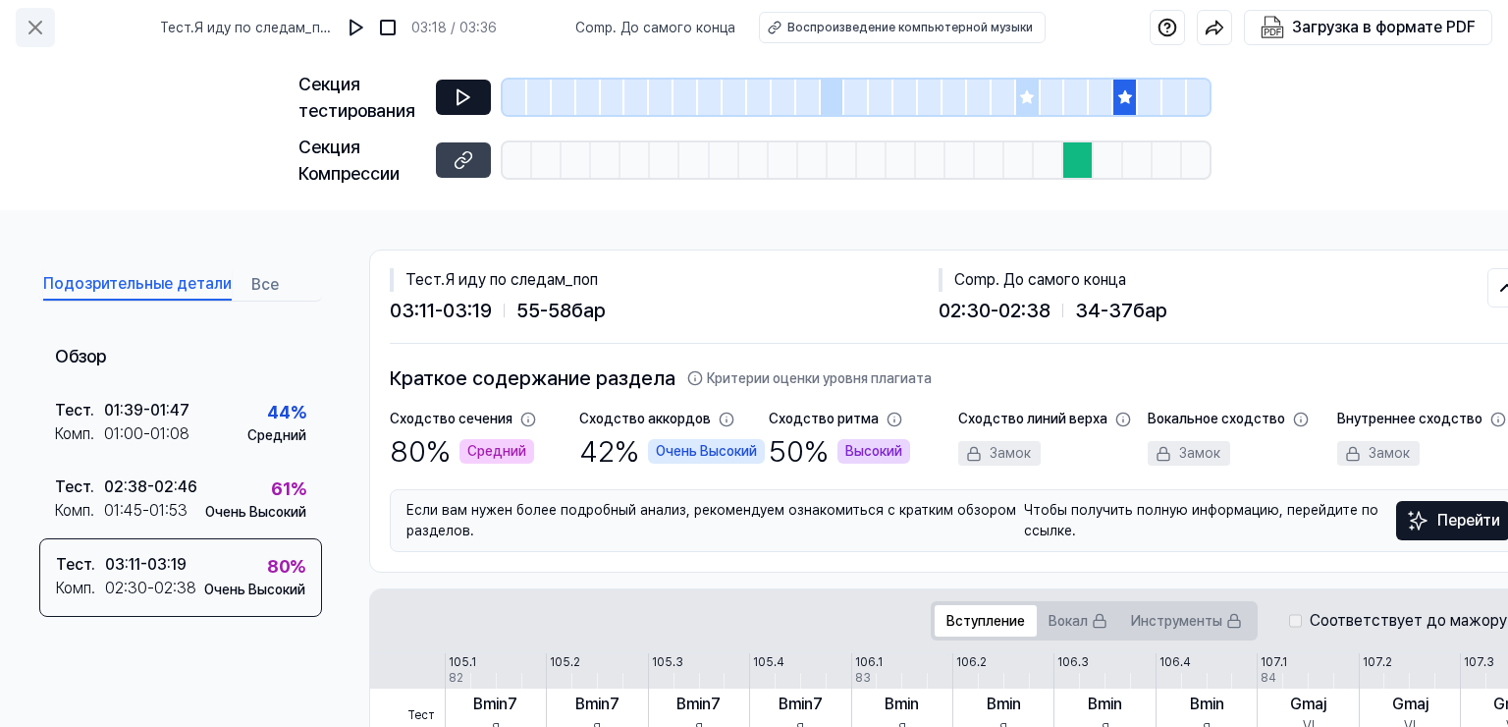
click at [32, 26] on icon at bounding box center [35, 28] width 12 height 12
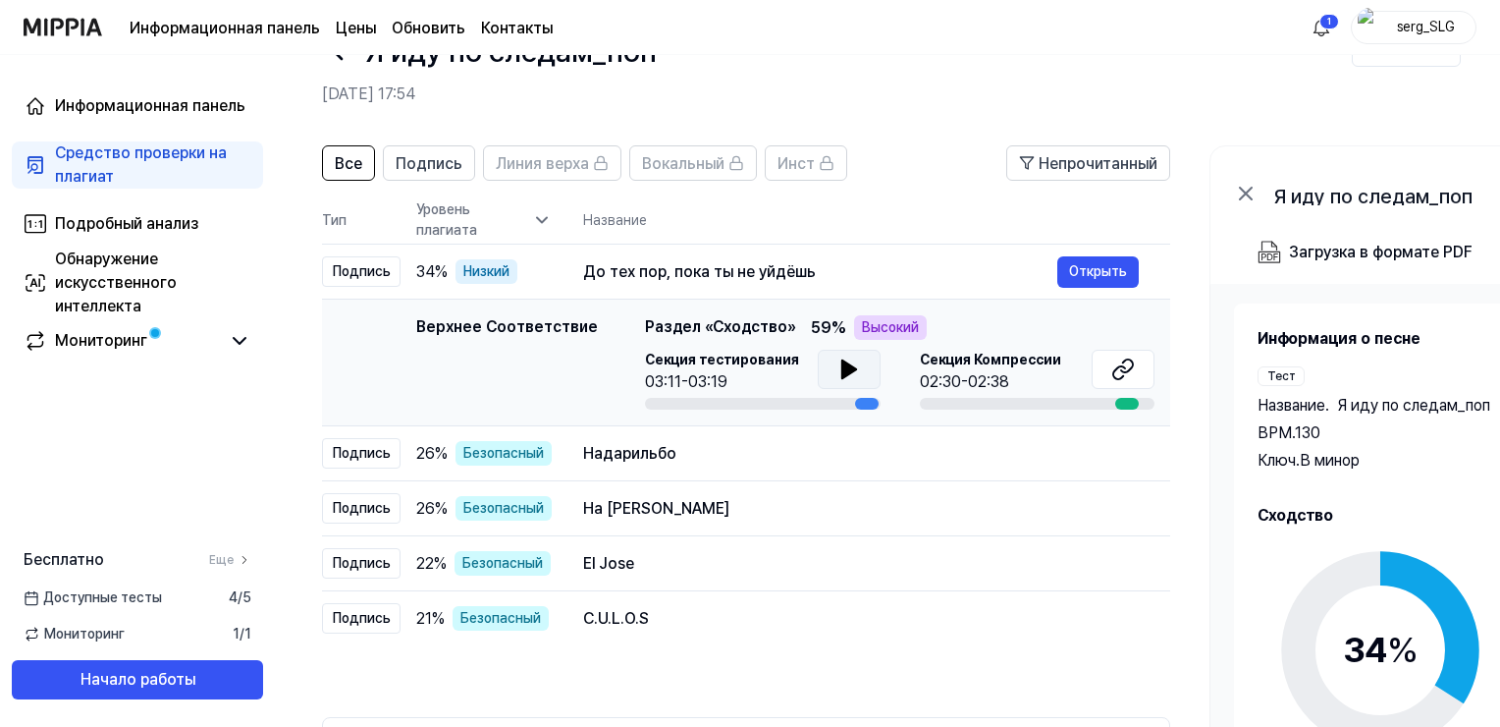
click at [842, 372] on icon at bounding box center [849, 369] width 14 height 18
click at [763, 405] on div at bounding box center [763, 404] width 236 height 12
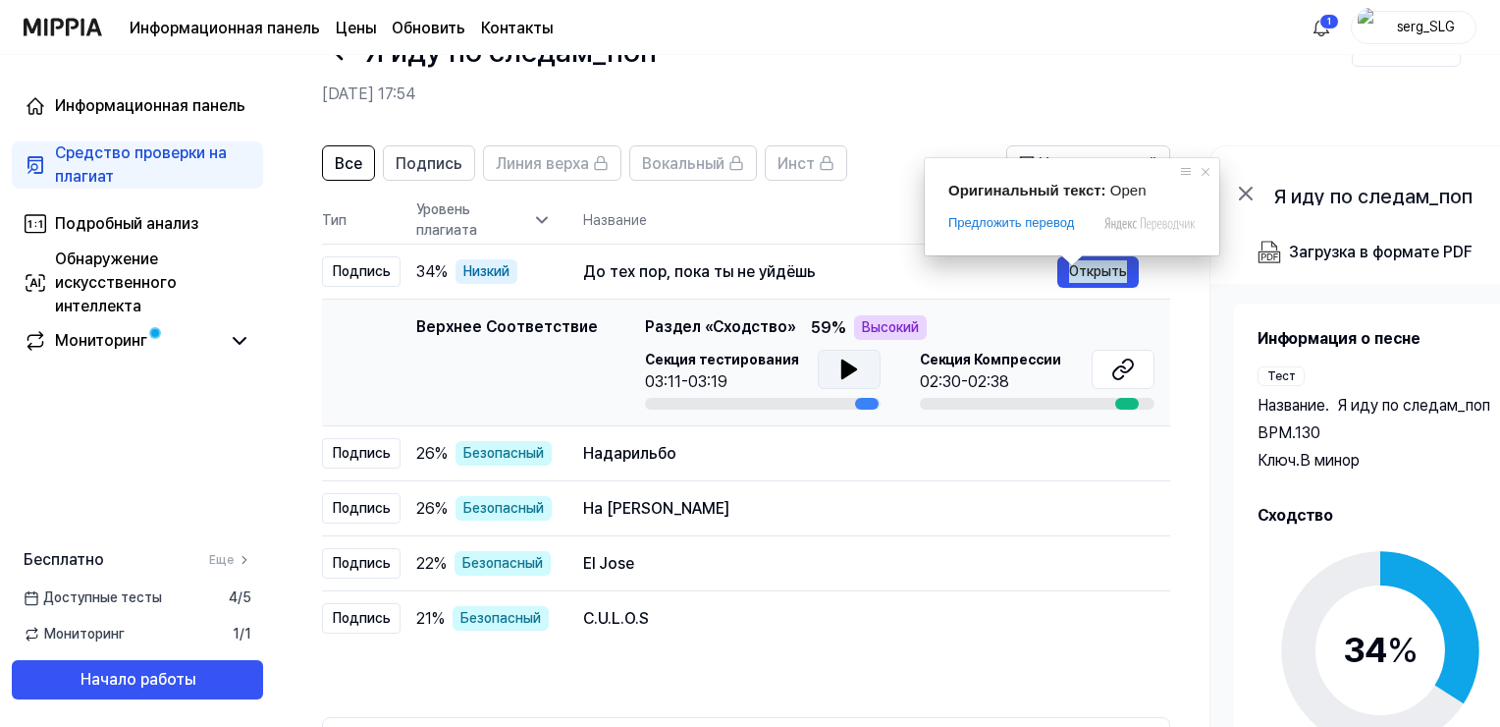
click at [1080, 267] on body "Информационная панель Цены Обновить Контакты 1 serg_SLG Информационная панель С…" at bounding box center [750, 296] width 1500 height 727
click at [1082, 273] on ya-tr-span "Открыть" at bounding box center [1098, 271] width 58 height 22
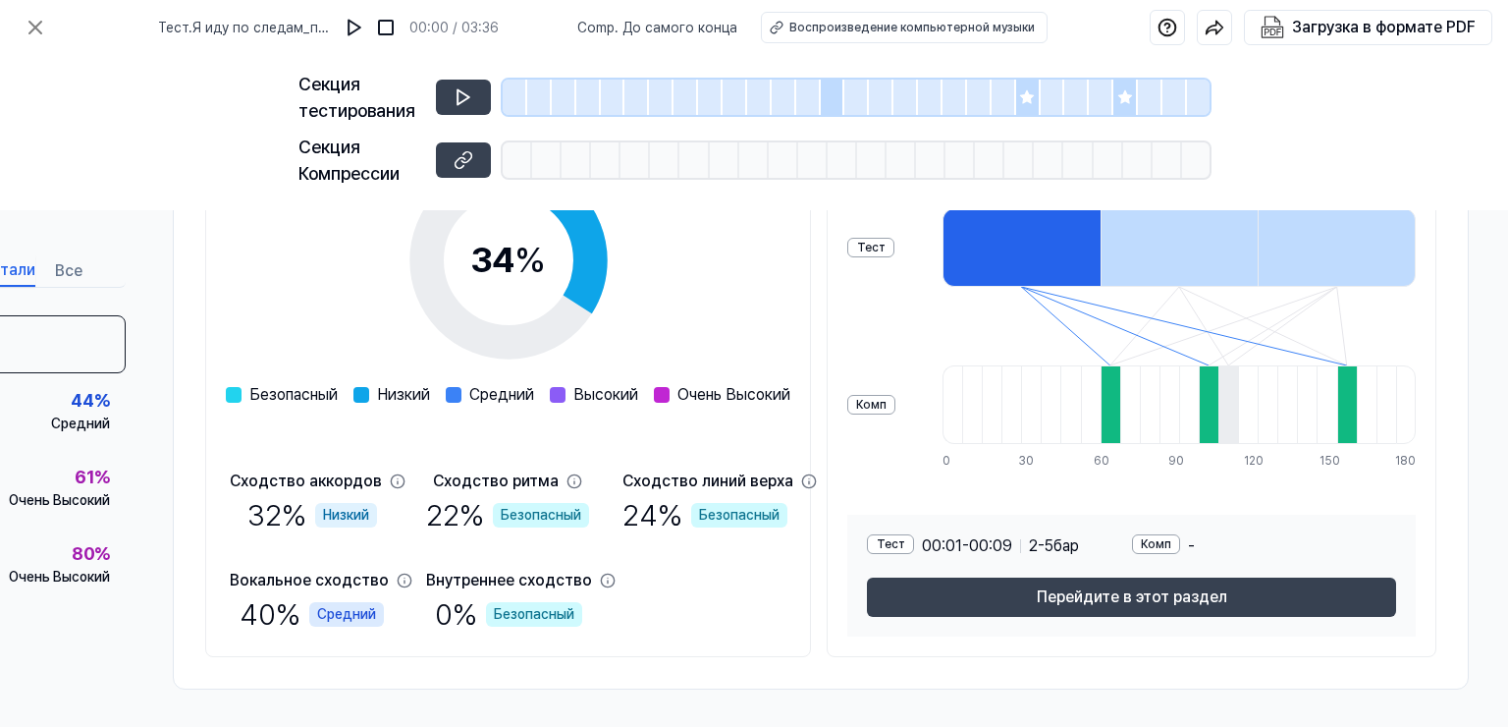
scroll to position [360, 204]
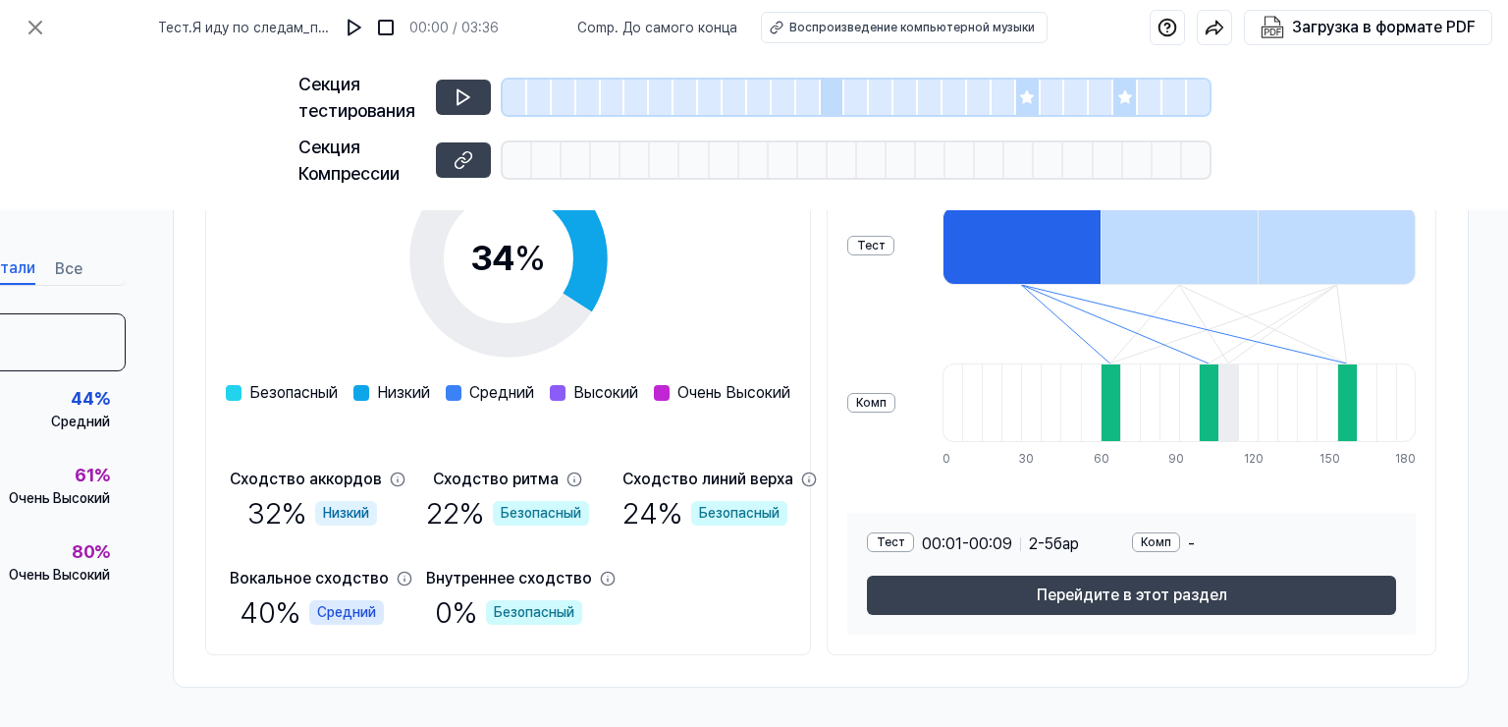
click at [1120, 409] on div at bounding box center [1111, 402] width 20 height 79
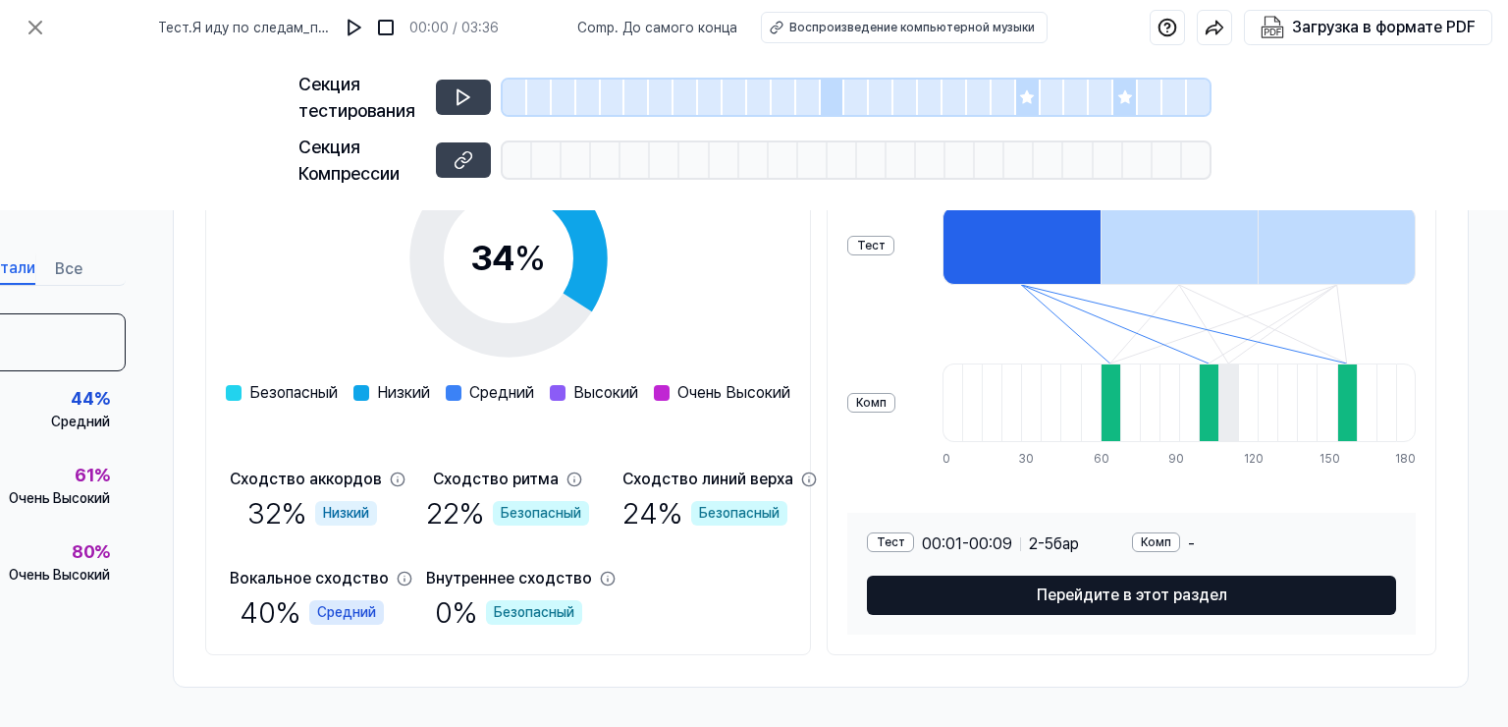
click at [1062, 583] on button "Перейдите в этот раздел" at bounding box center [1131, 594] width 529 height 39
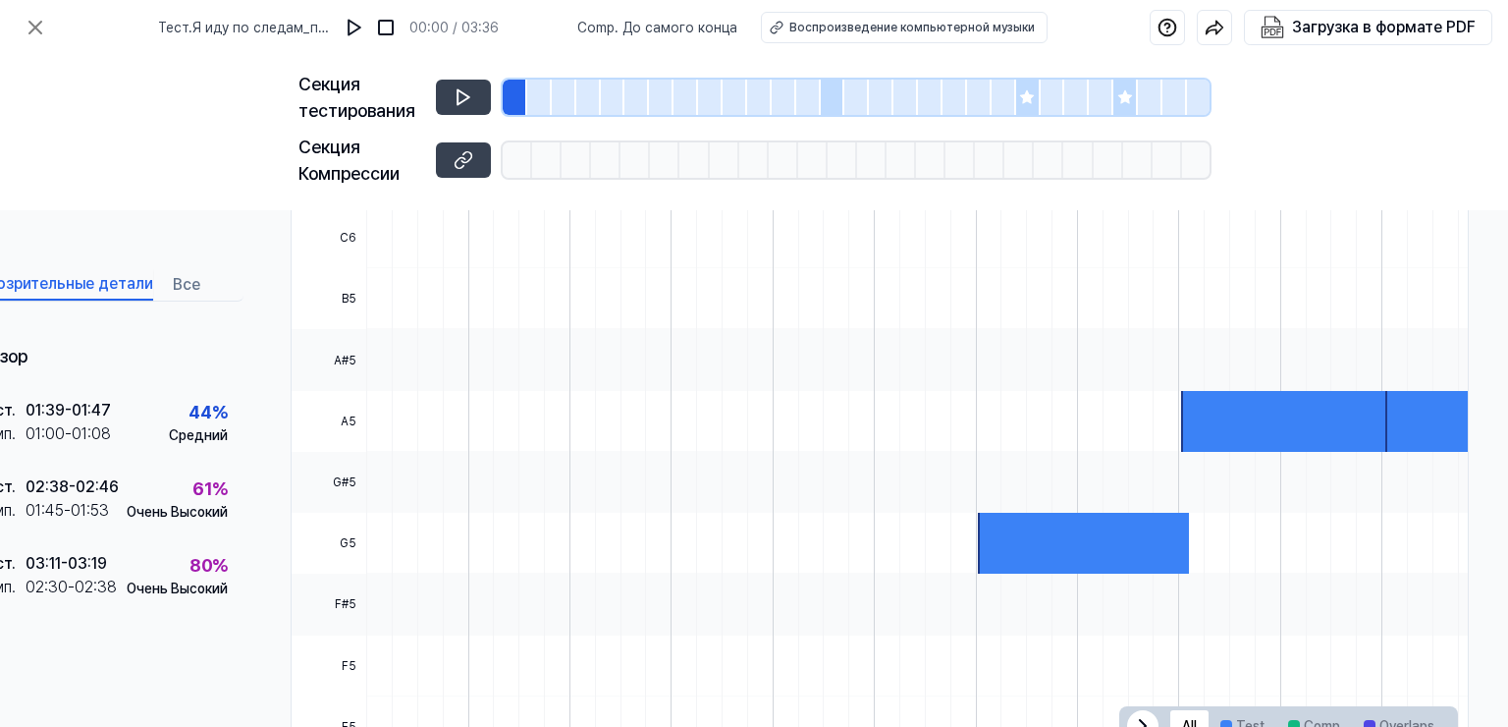
scroll to position [543, 86]
click at [518, 98] on div at bounding box center [515, 97] width 25 height 35
click at [467, 97] on icon at bounding box center [464, 97] width 12 height 15
click at [827, 96] on div at bounding box center [833, 97] width 25 height 35
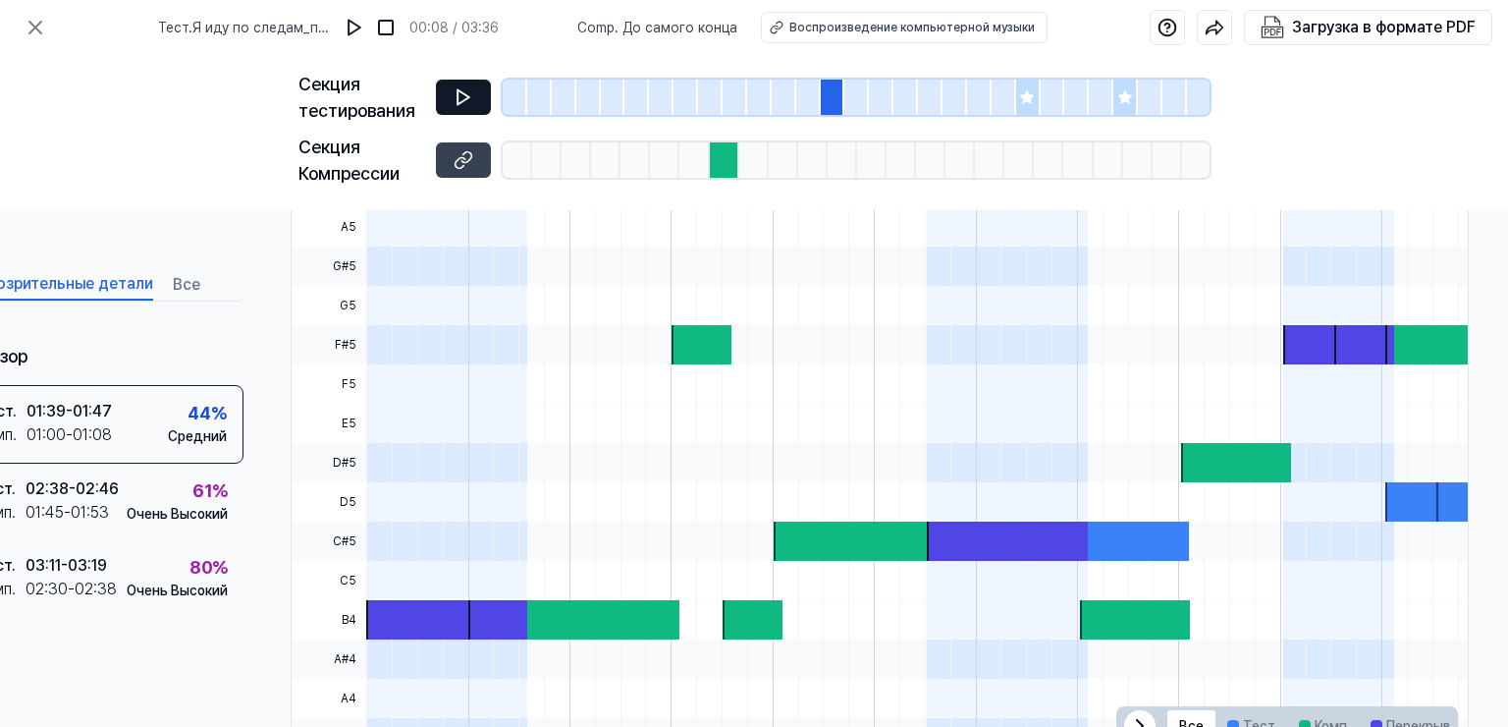
click at [460, 97] on icon at bounding box center [464, 97] width 20 height 20
click at [1027, 97] on icon at bounding box center [1026, 96] width 13 height 13
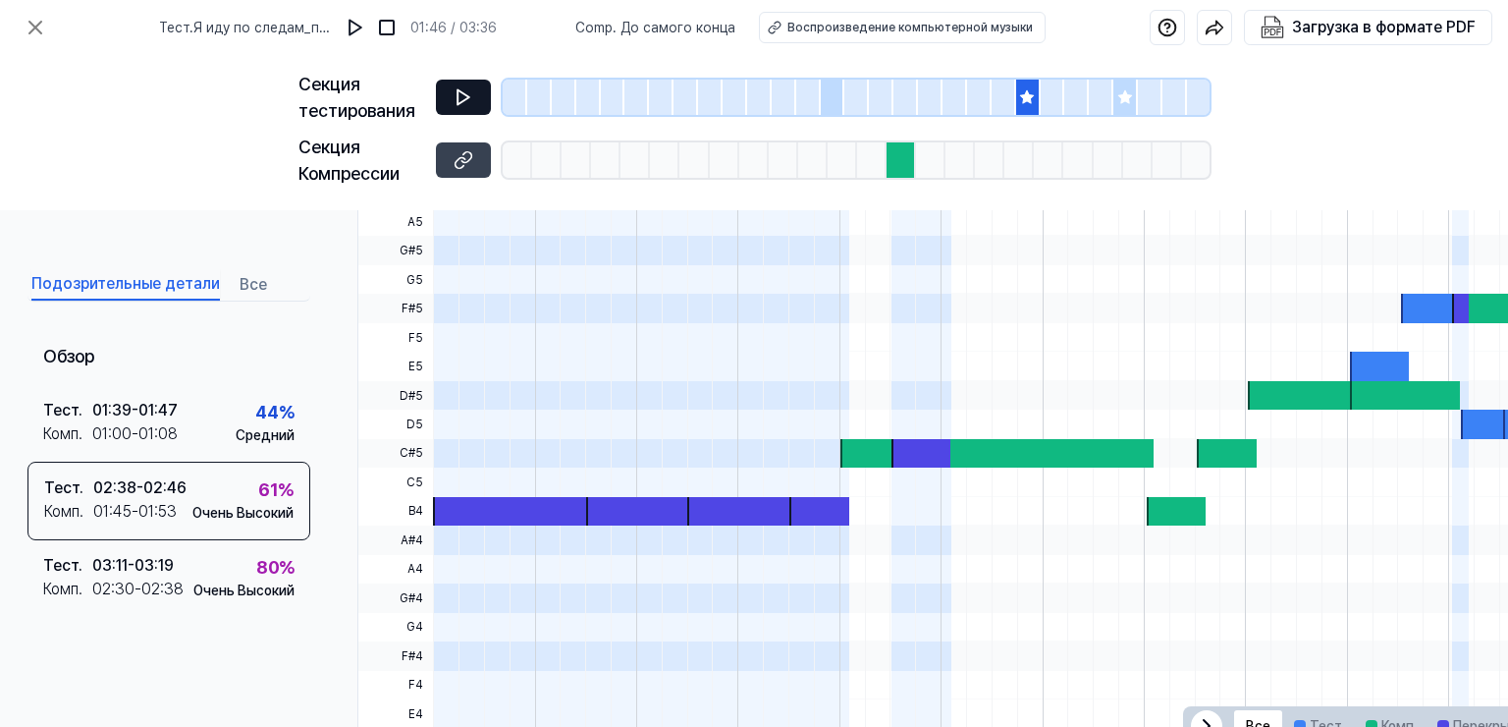
scroll to position [587, 16]
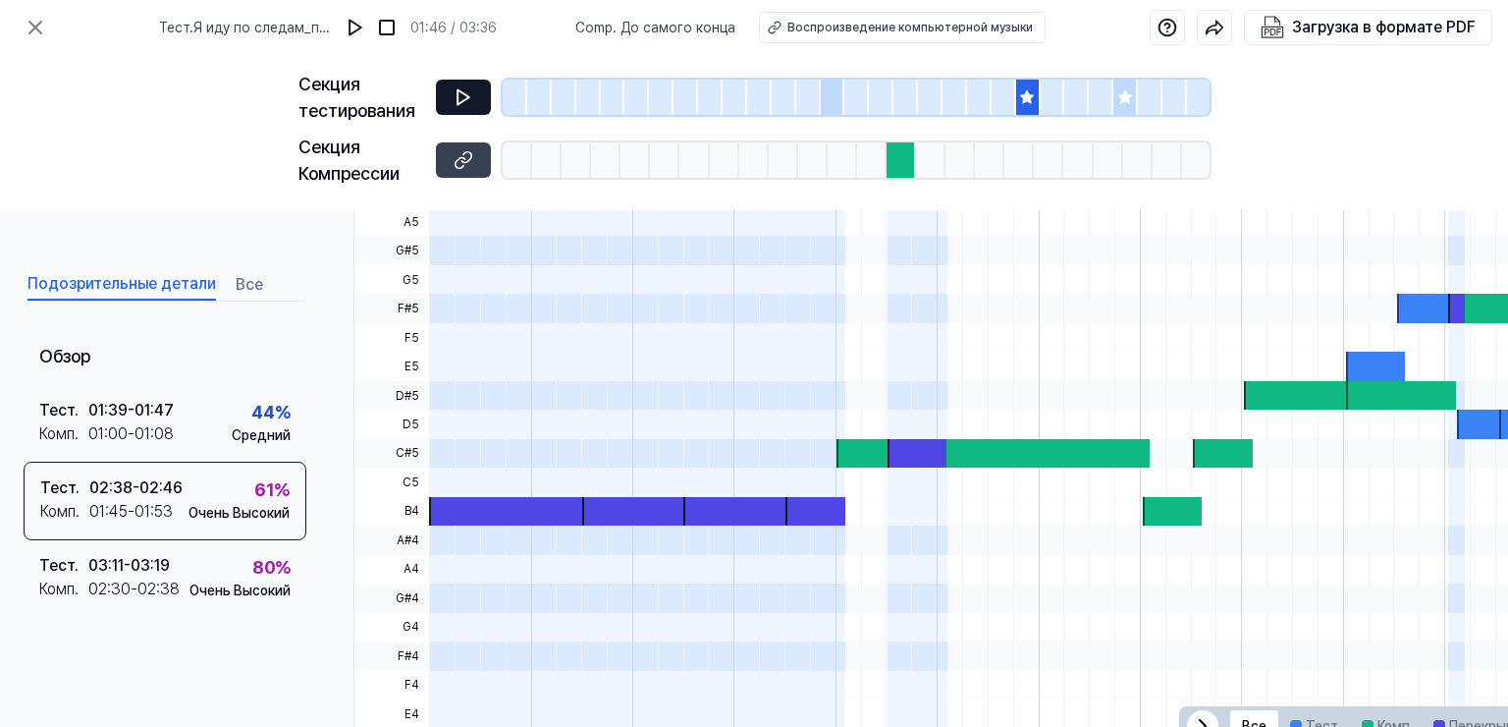
click at [470, 94] on icon at bounding box center [464, 97] width 20 height 20
click at [1122, 97] on icon at bounding box center [1125, 96] width 13 height 13
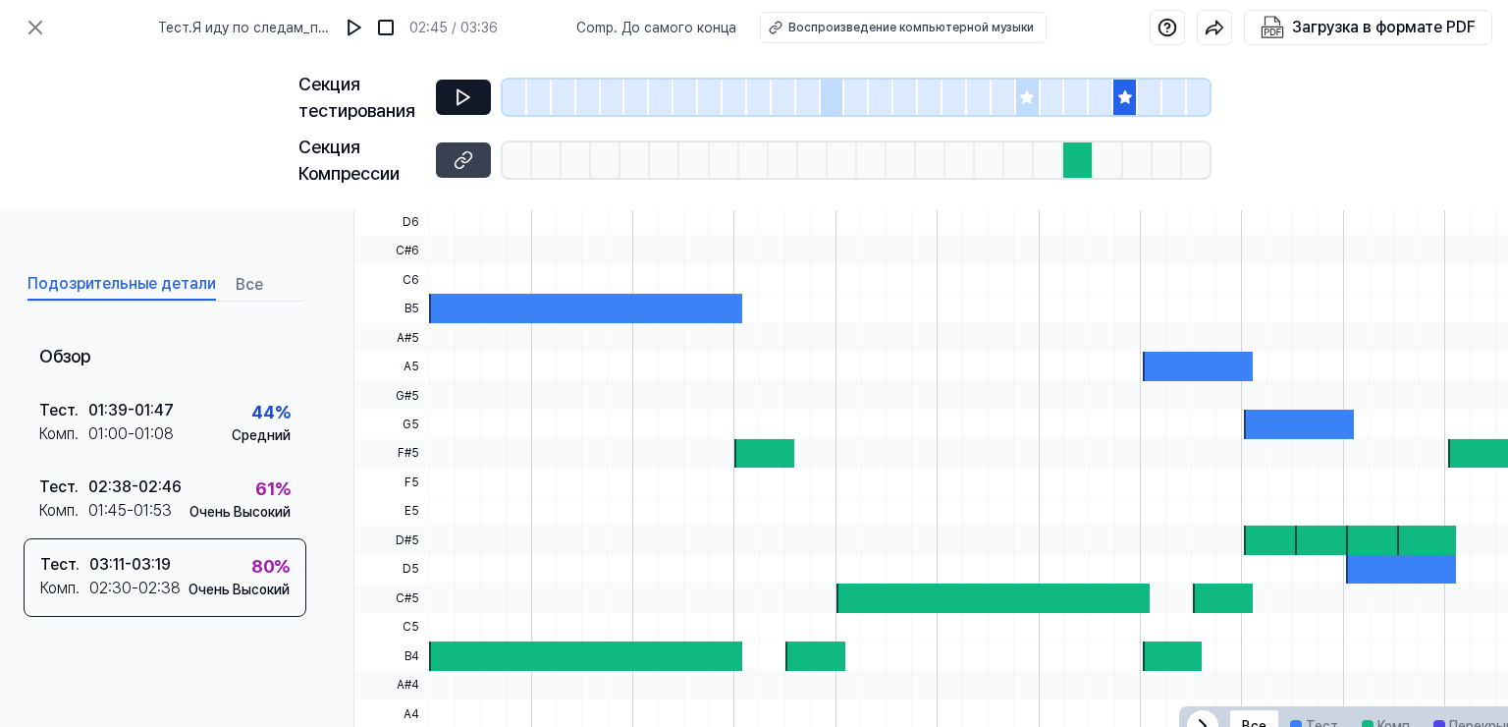
click at [460, 92] on icon at bounding box center [464, 97] width 20 height 20
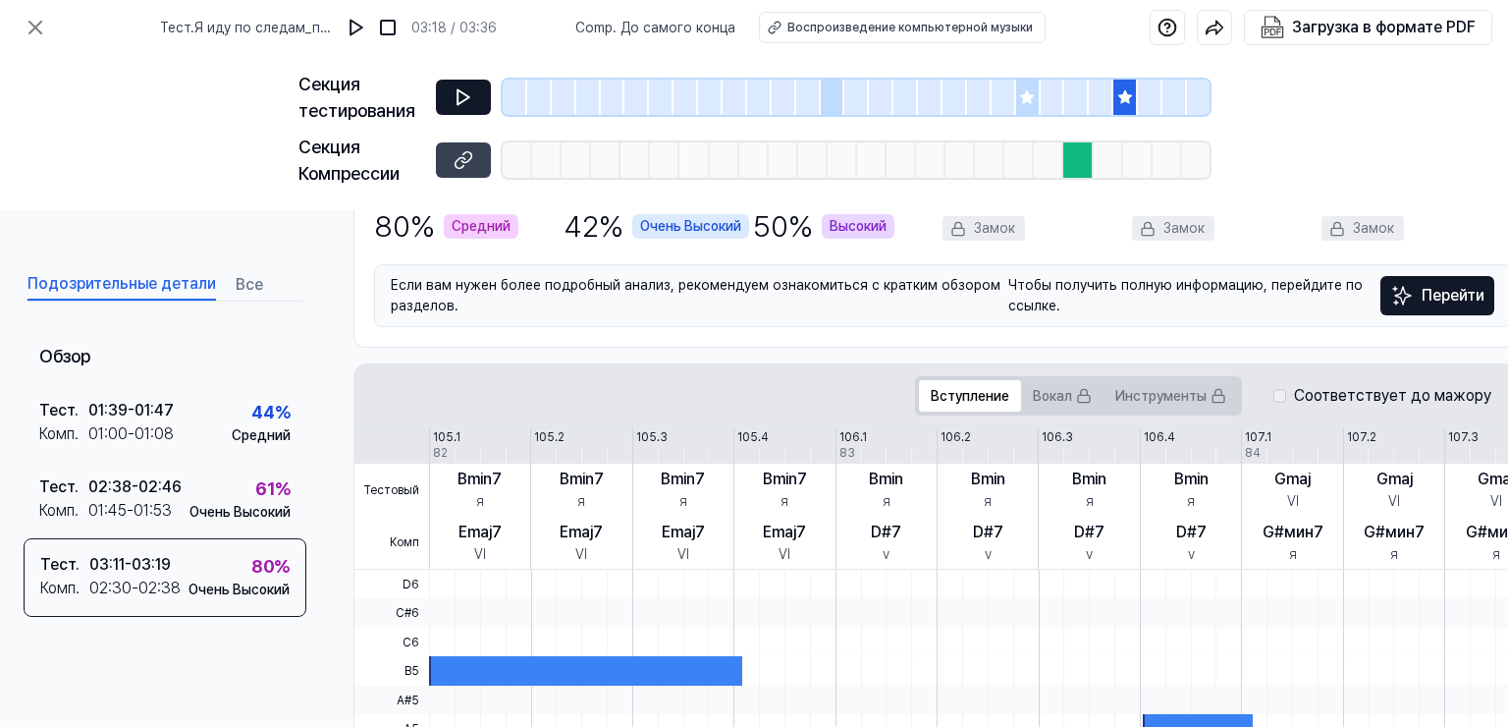
scroll to position [194, 16]
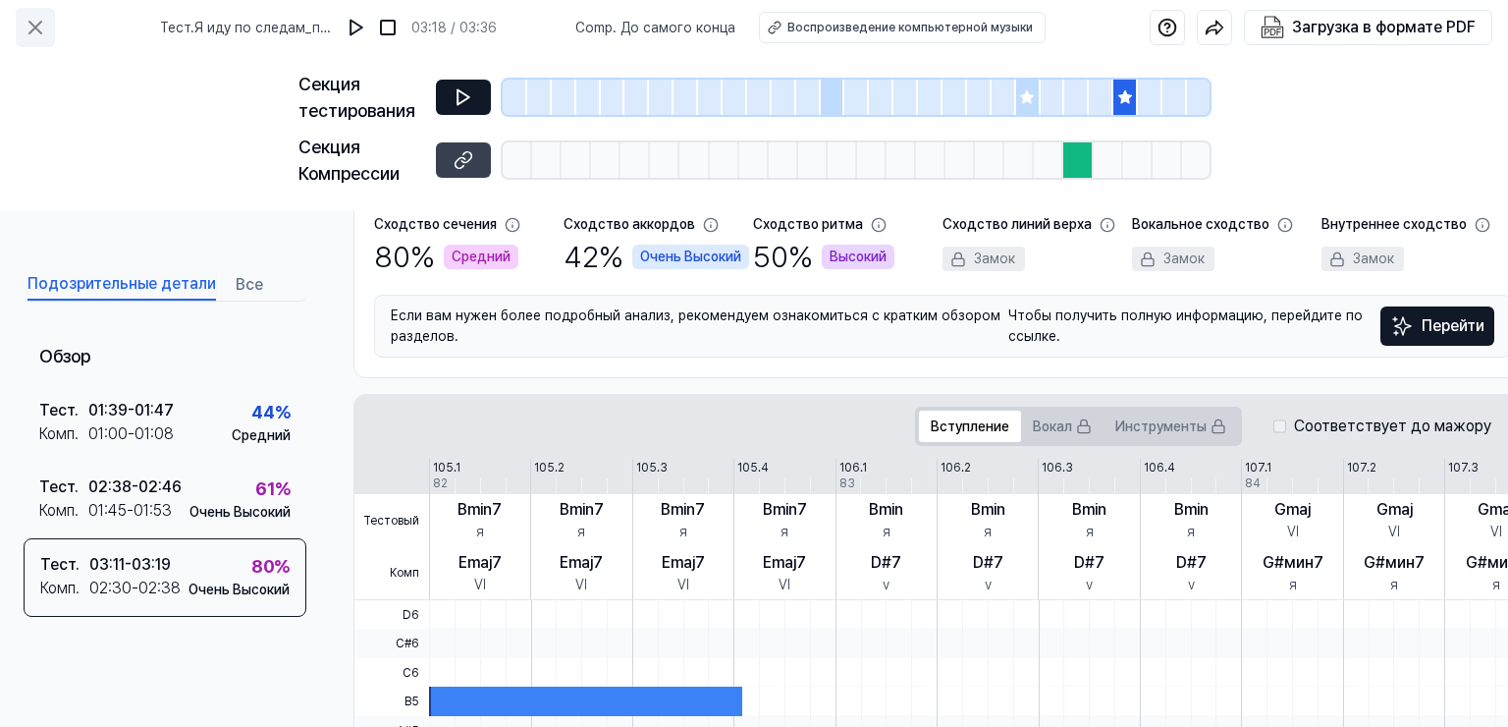
click at [38, 29] on icon at bounding box center [35, 28] width 12 height 12
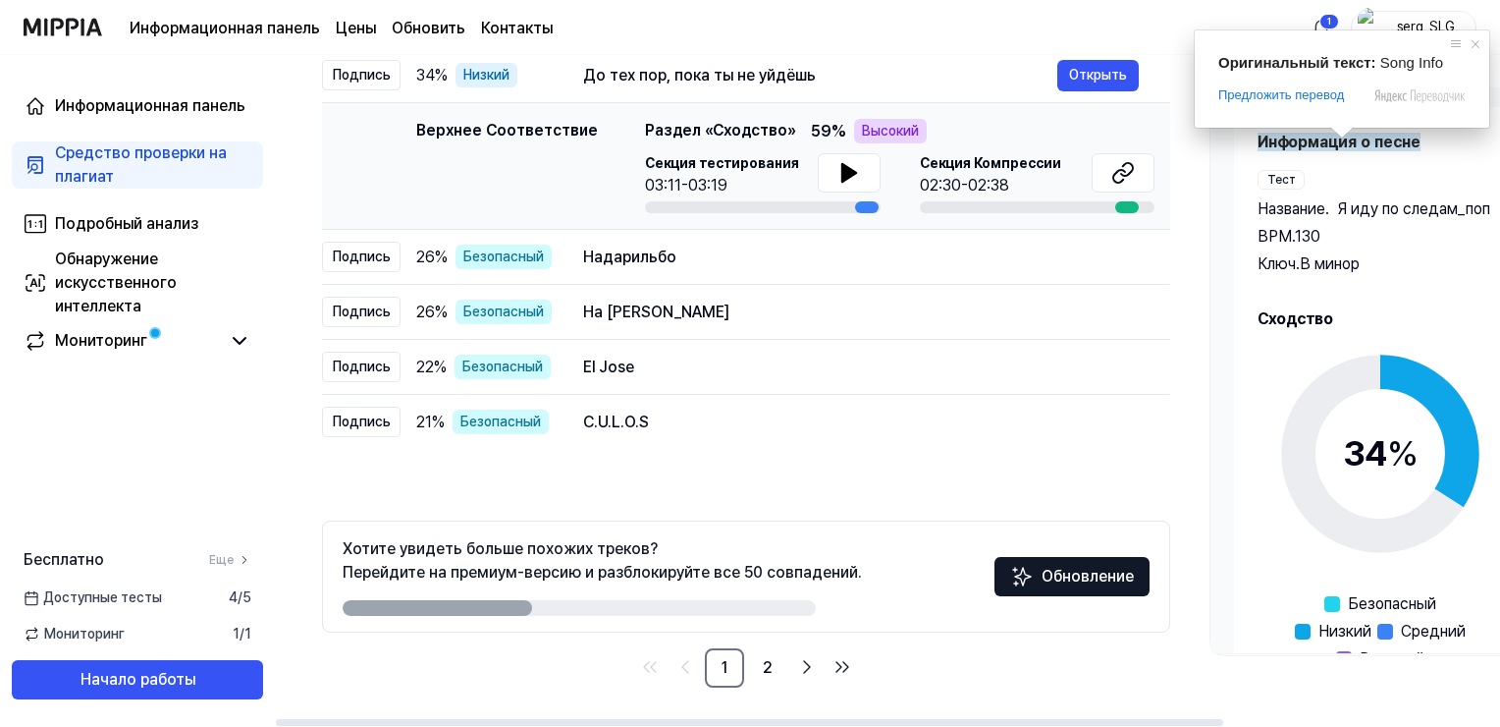
scroll to position [67, 0]
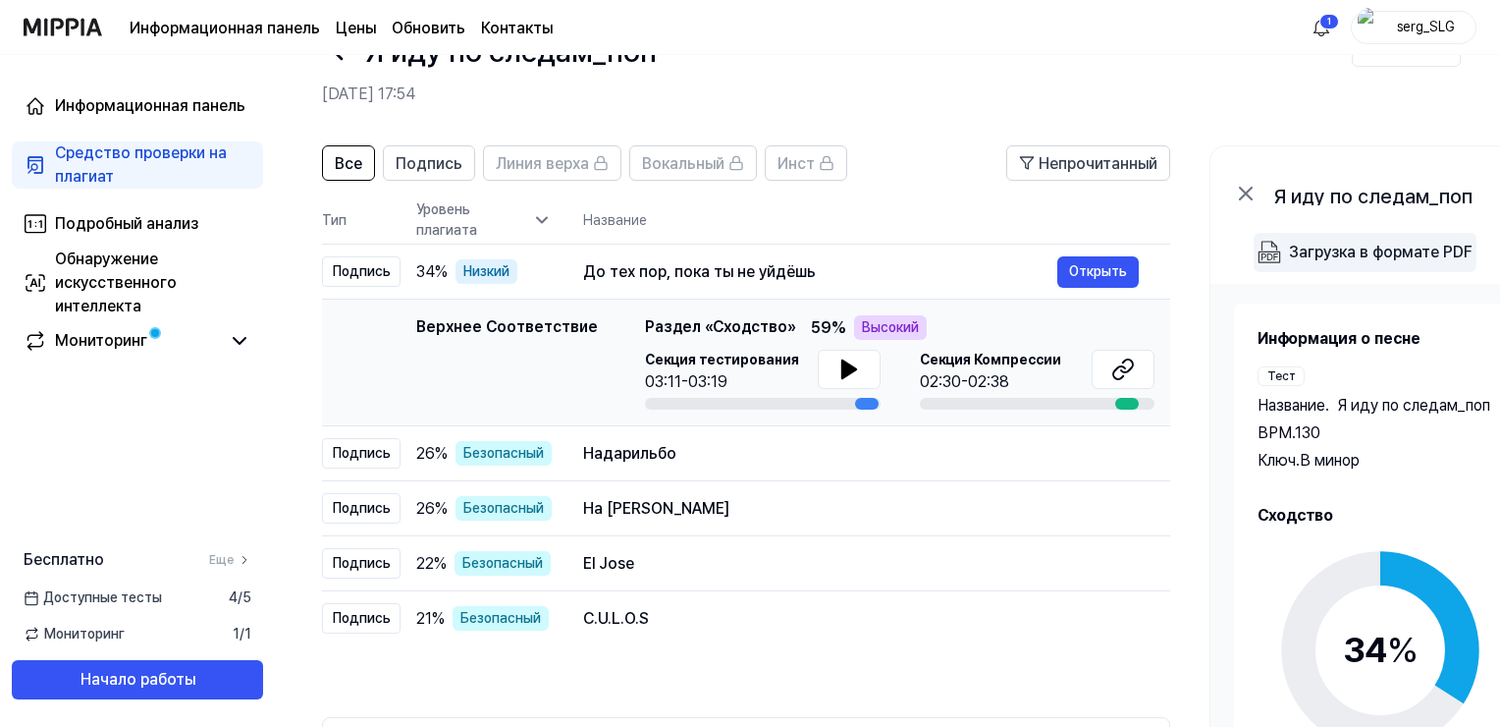
click at [1330, 323] on span at bounding box center [1343, 329] width 26 height 12
click at [1281, 255] on button "Загрузка в формате PDF" at bounding box center [1365, 252] width 223 height 39
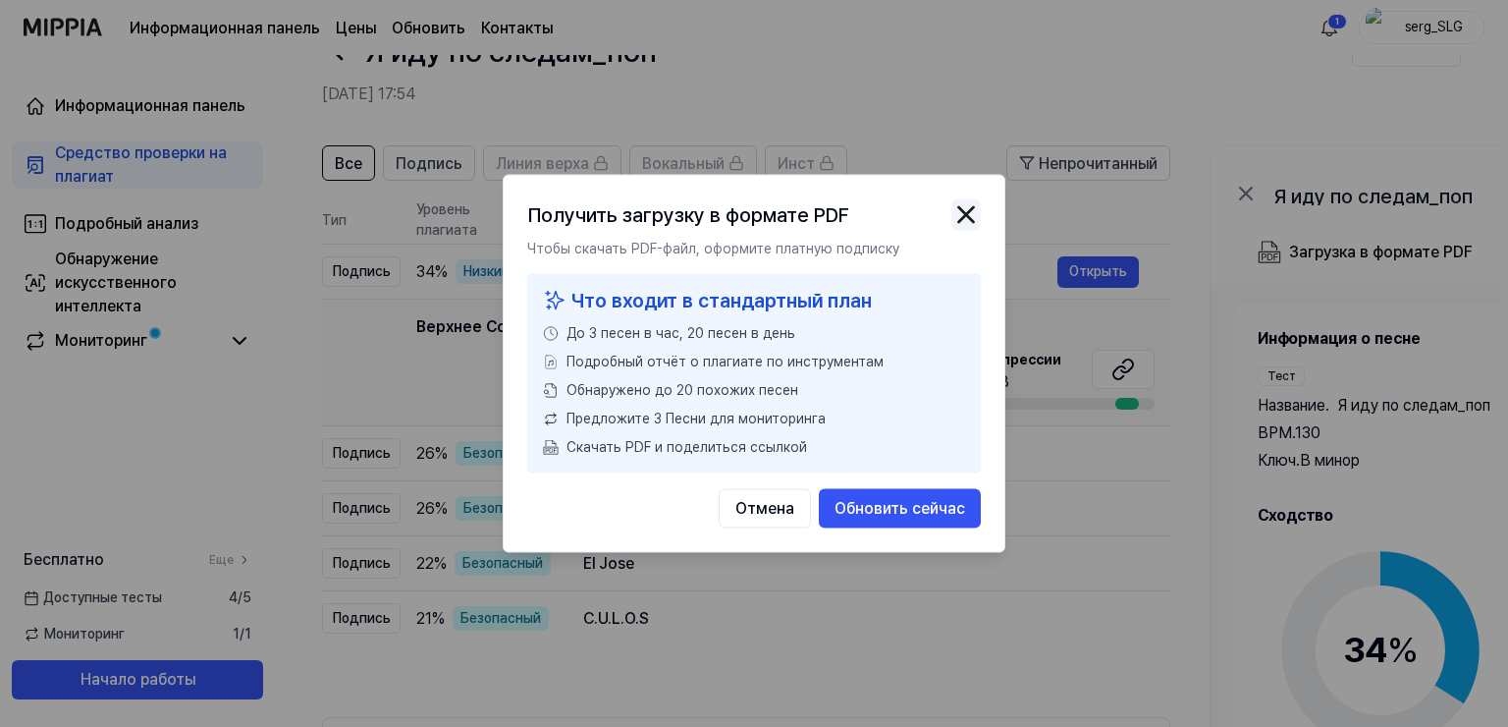
click at [962, 213] on img "button" at bounding box center [966, 214] width 29 height 29
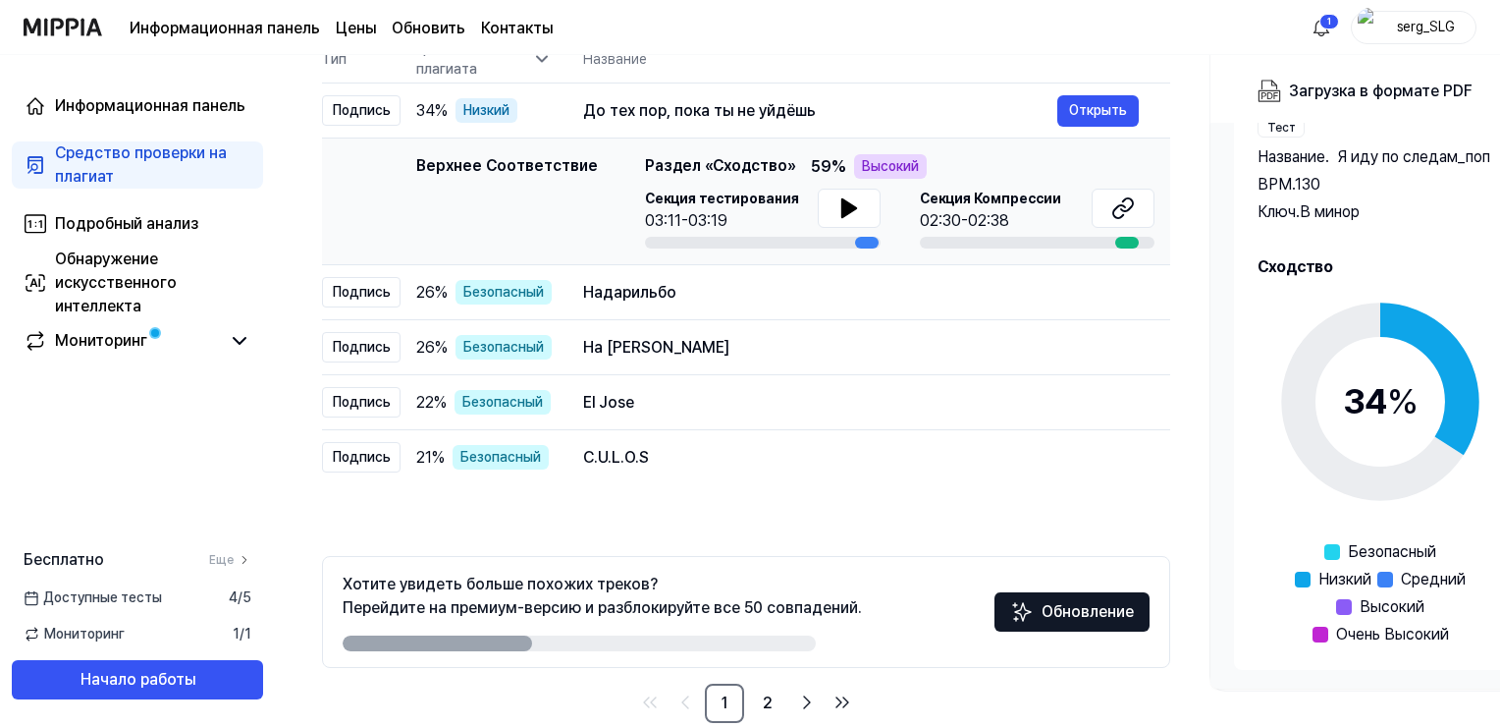
scroll to position [263, 0]
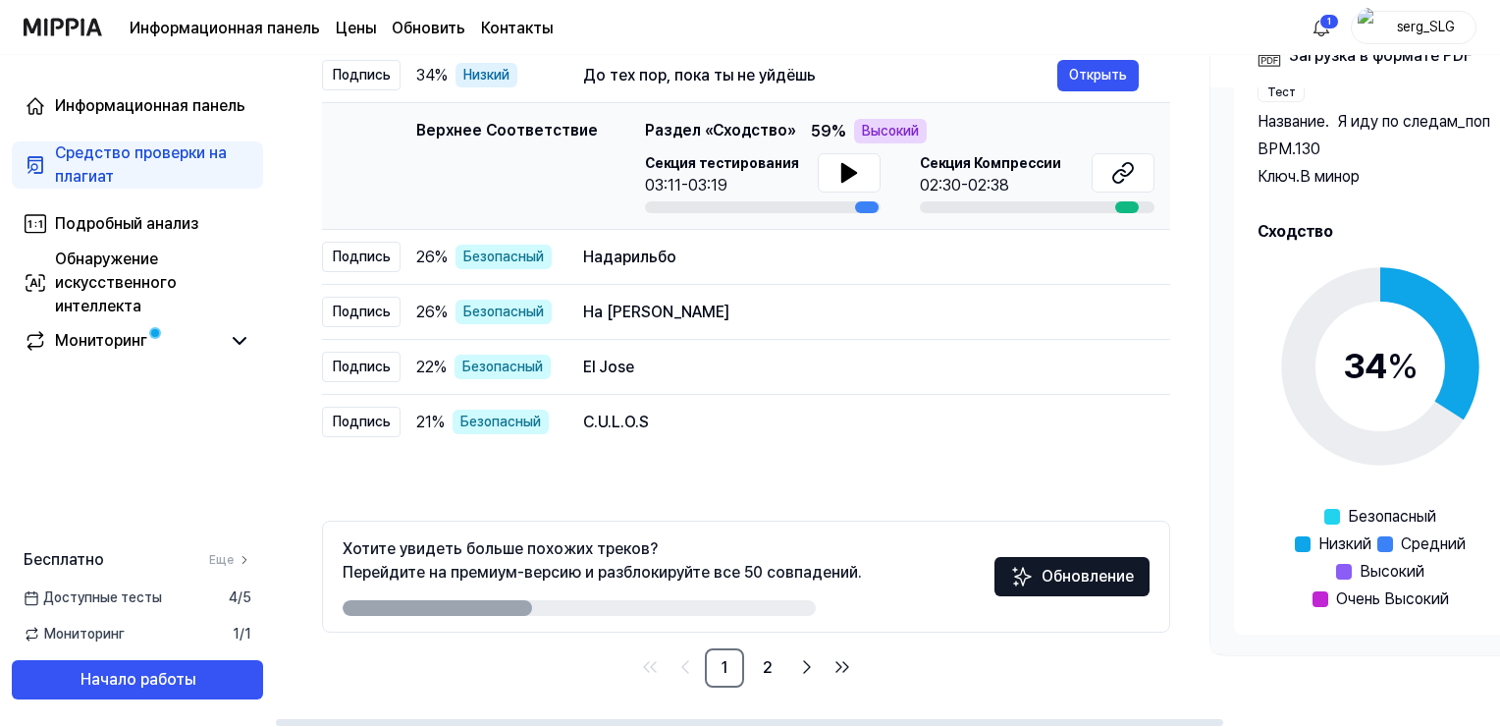
click at [1453, 354] on circle at bounding box center [1381, 367] width 164 height 164
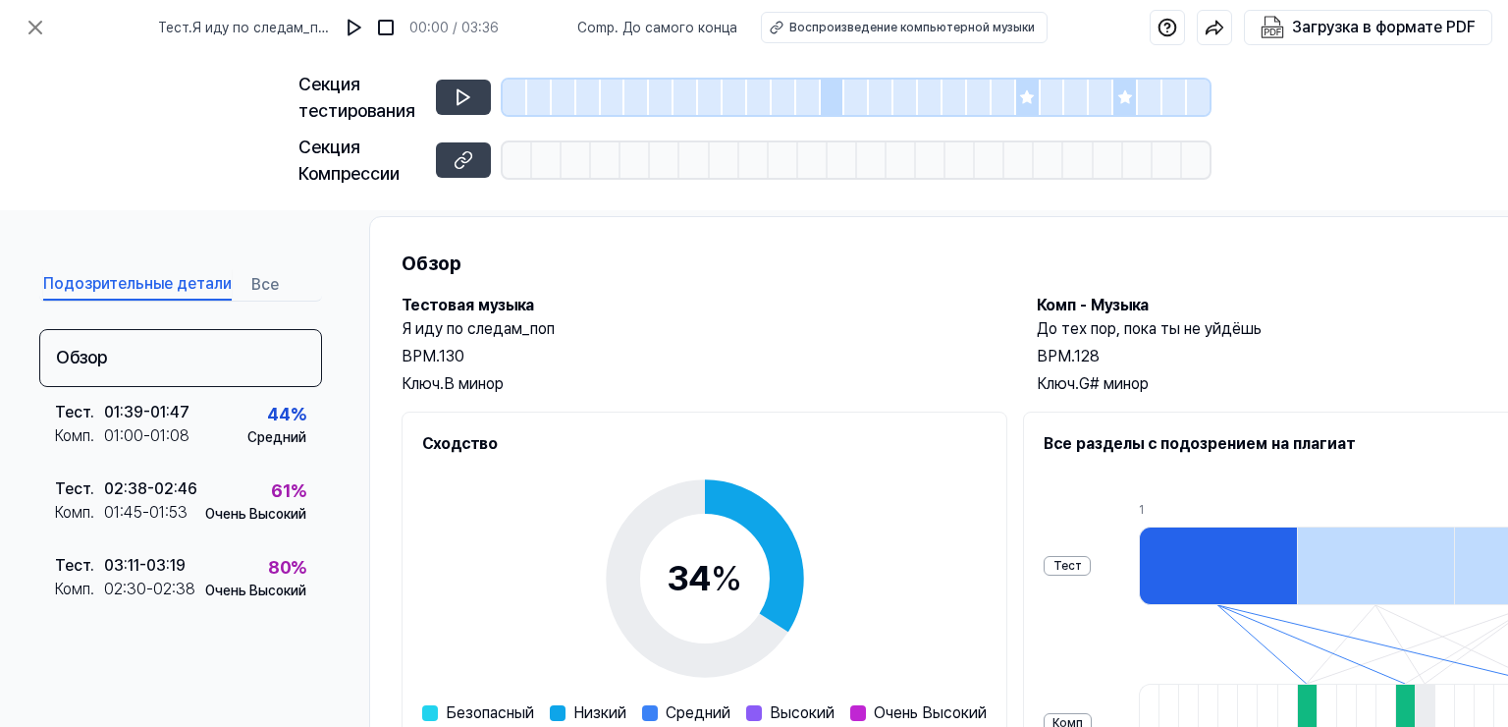
scroll to position [0, 0]
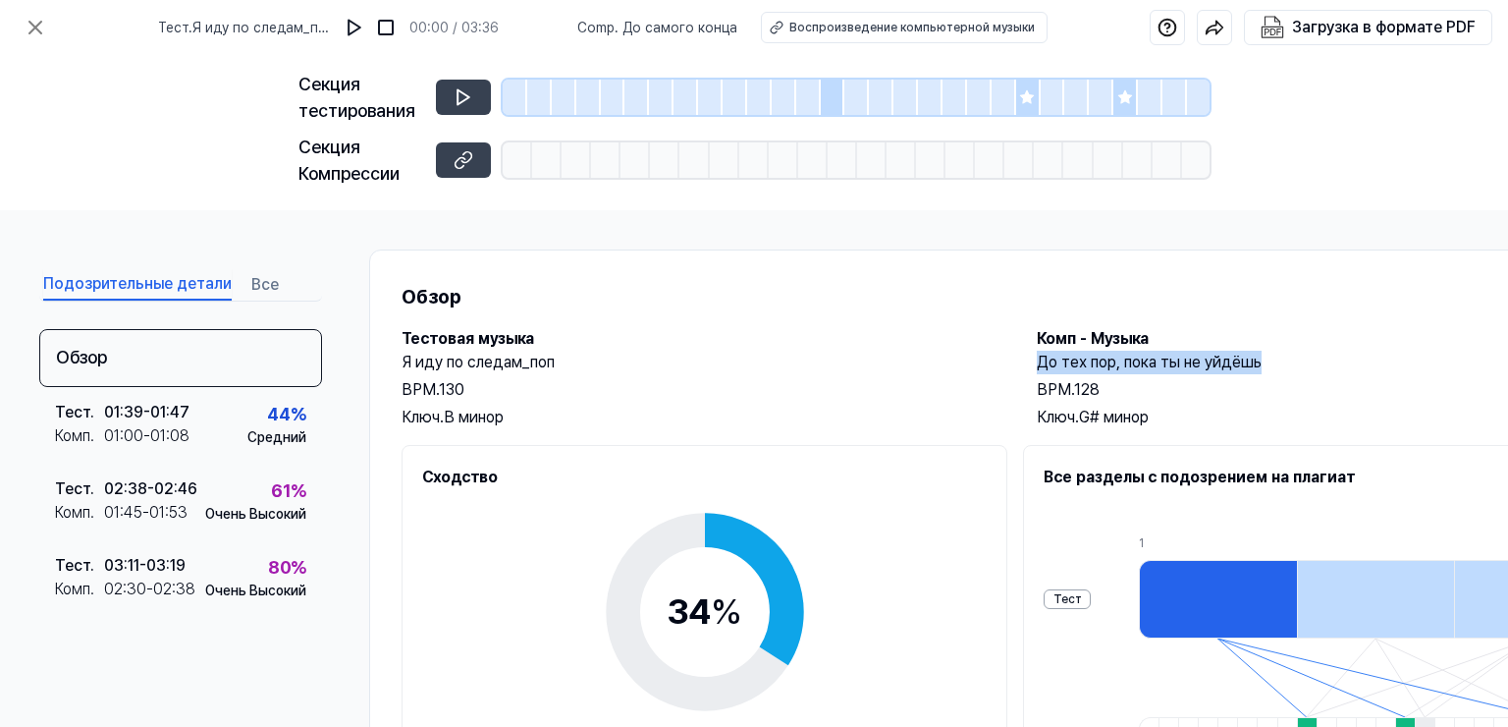
drag, startPoint x: 1271, startPoint y: 360, endPoint x: 1031, endPoint y: 364, distance: 239.6
click at [1031, 364] on div "Тестовая музыка Я иду по следам_поп BPM. 130 Ключ. B минор Комп - Музыка До тех…" at bounding box center [1017, 378] width 1231 height 102
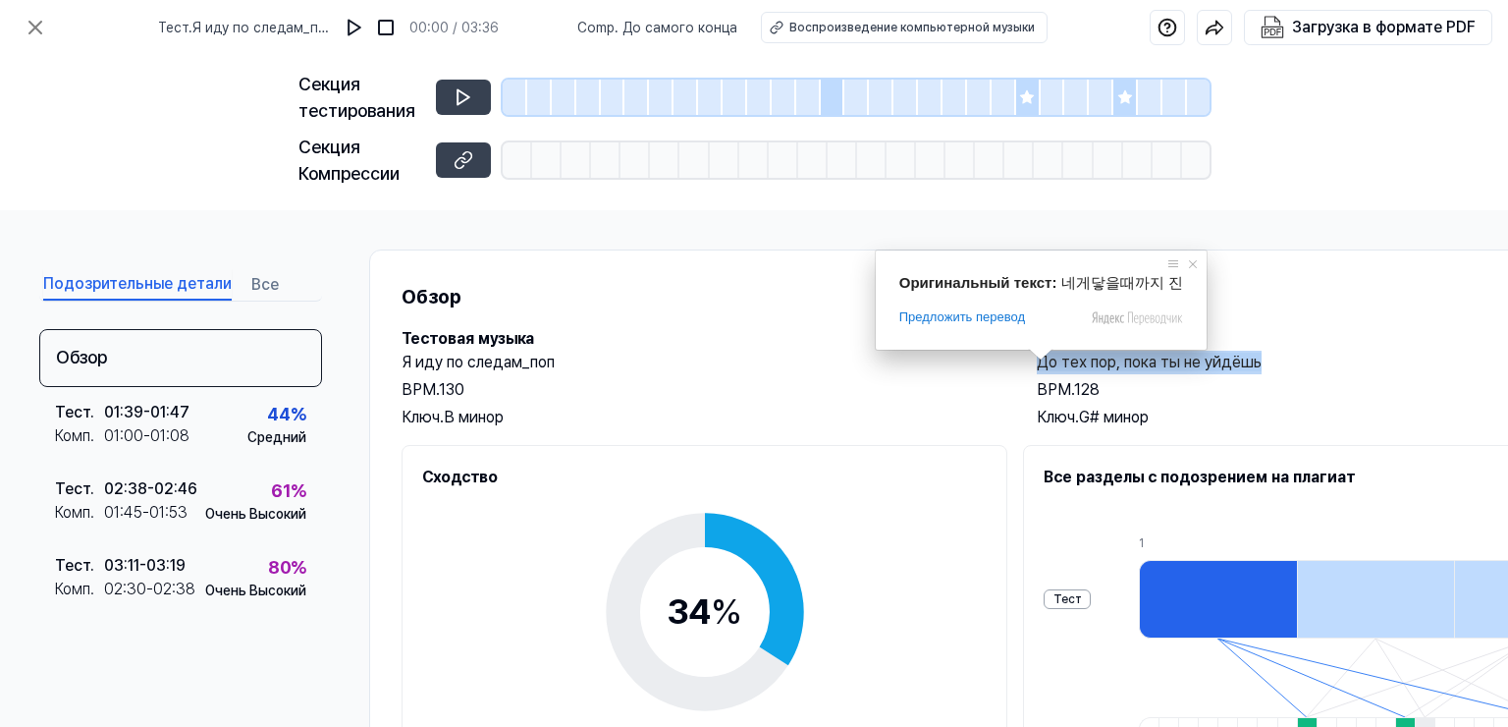
copy ya-tr-span "До тех пор, пока ты не уйдёшь"
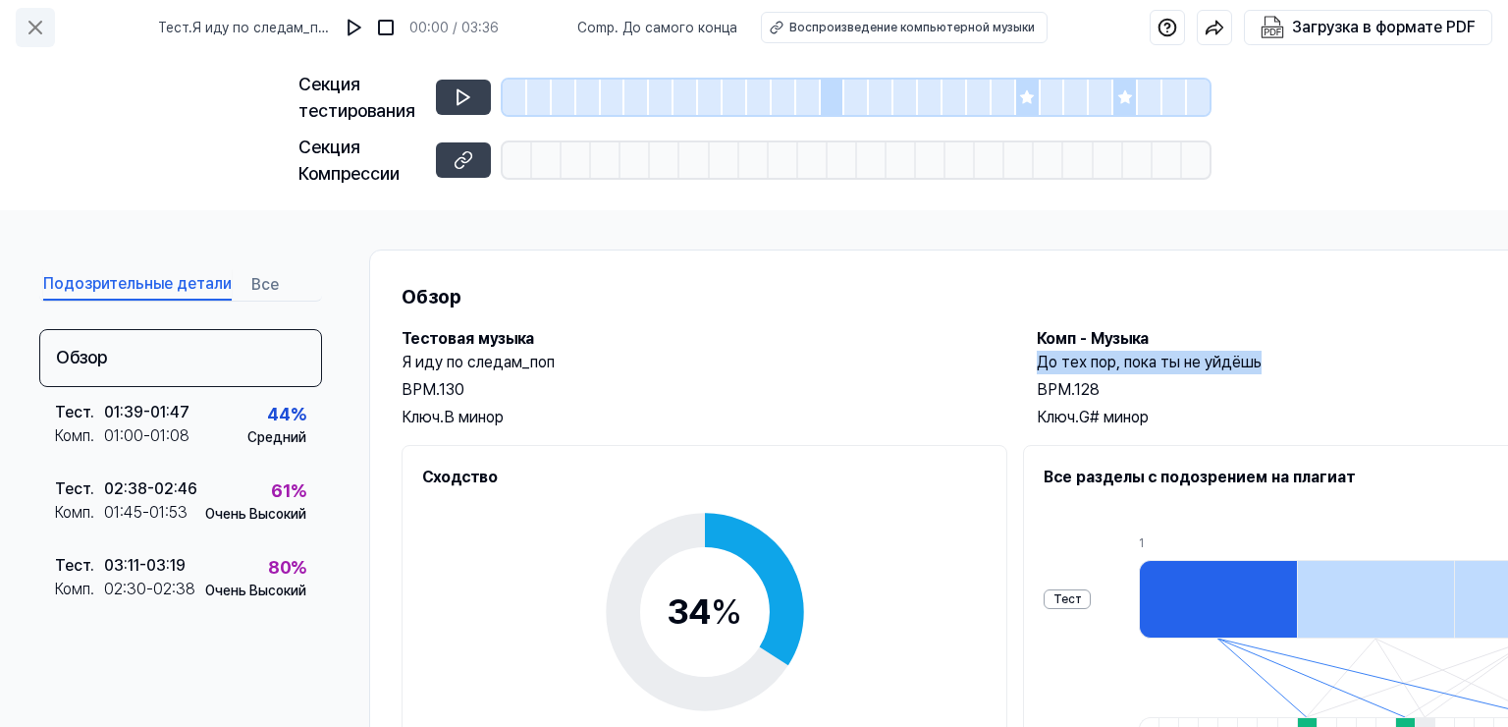
click at [32, 31] on icon at bounding box center [36, 28] width 24 height 24
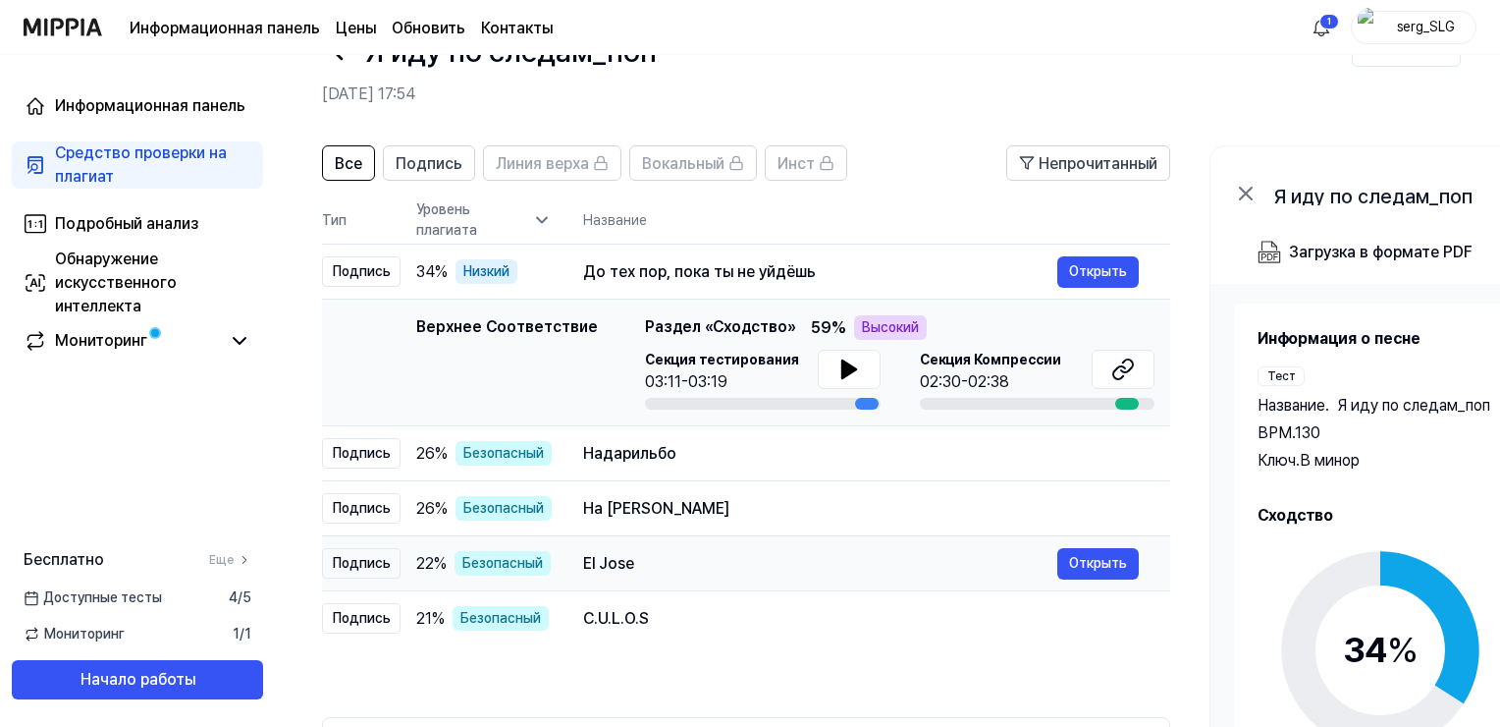
scroll to position [98, 0]
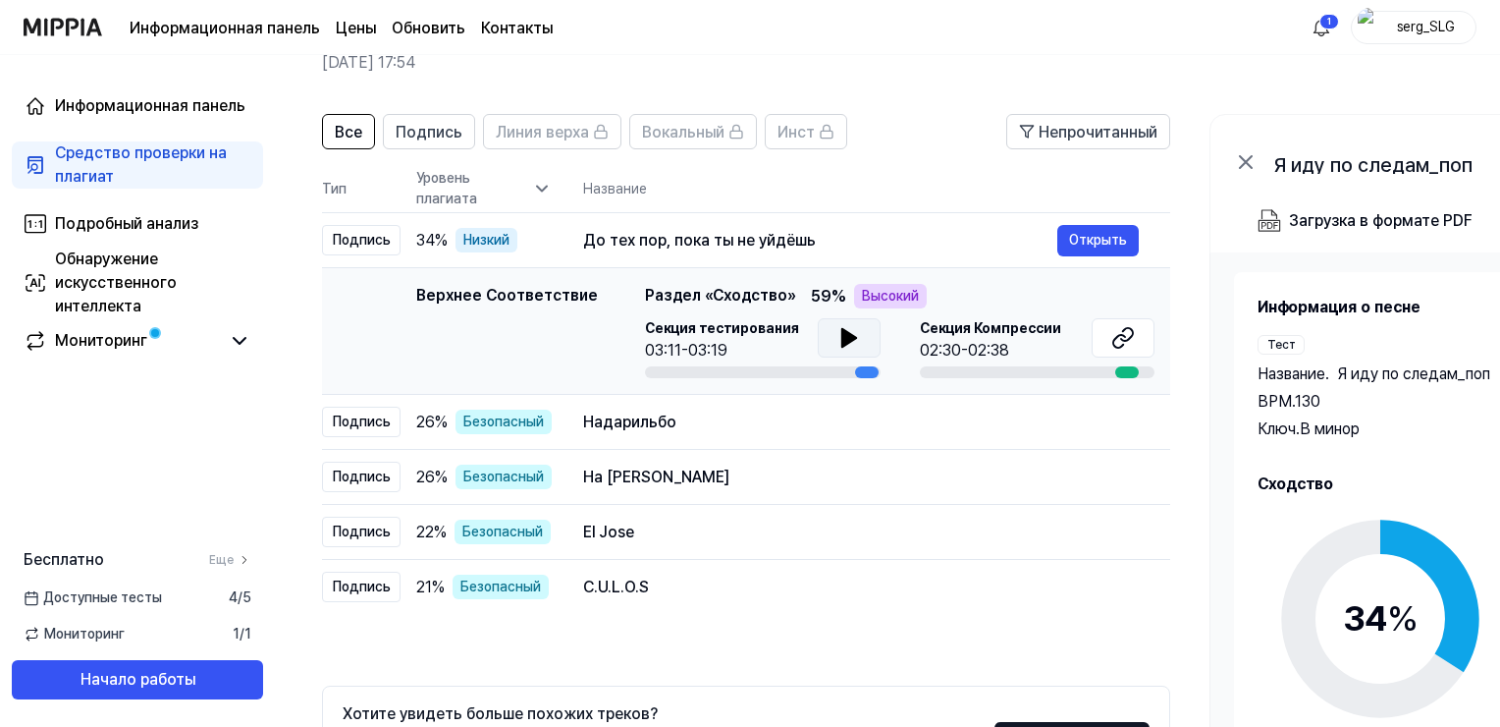
click at [843, 341] on icon at bounding box center [849, 338] width 14 height 18
click at [645, 370] on div at bounding box center [763, 372] width 236 height 12
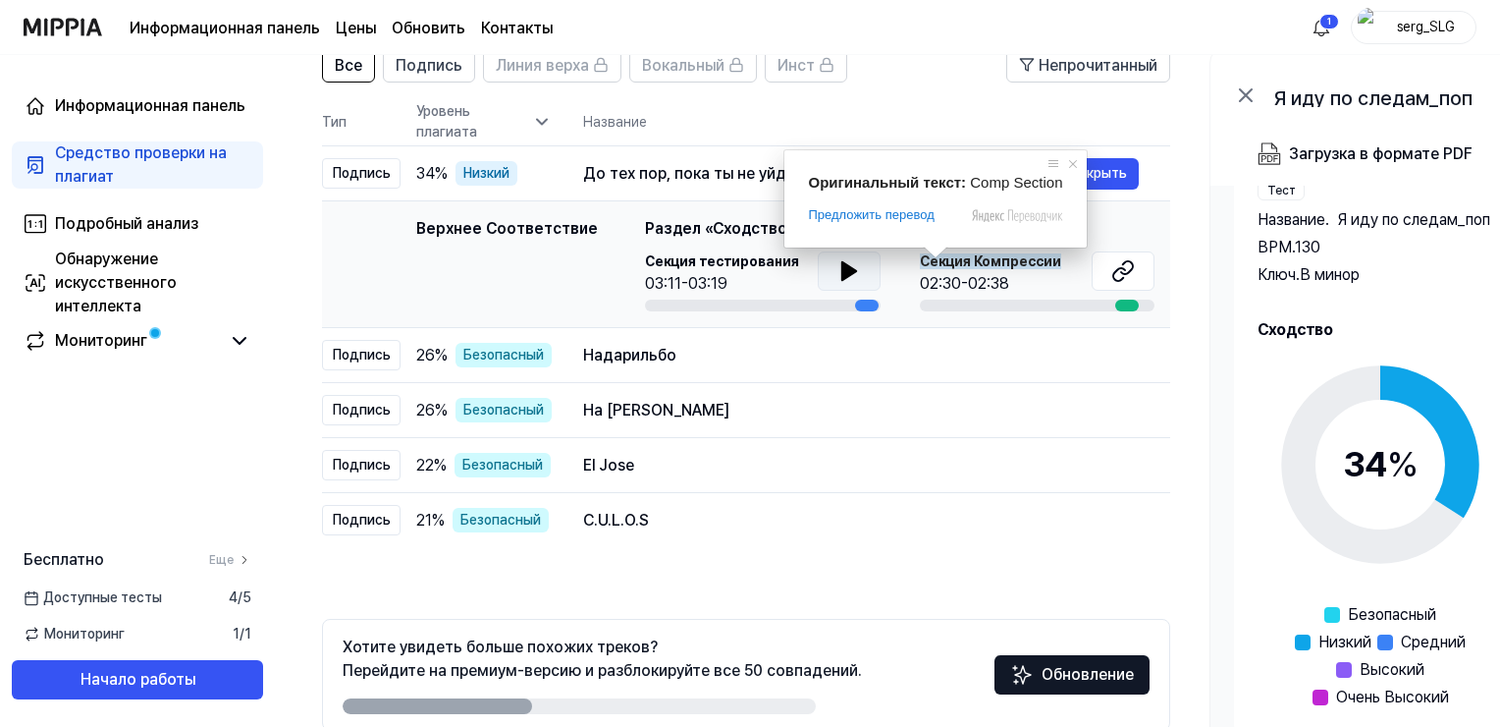
scroll to position [263, 0]
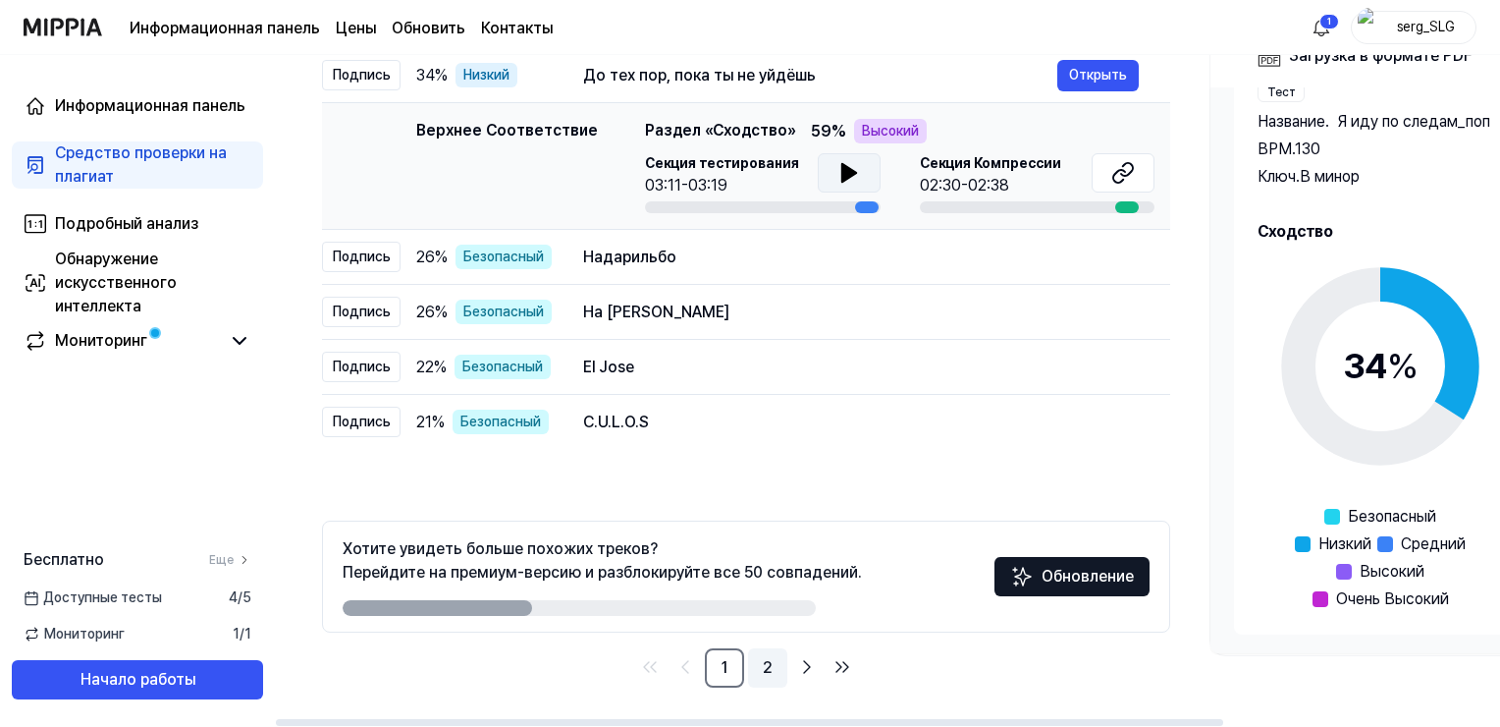
click at [767, 668] on link "2" at bounding box center [767, 667] width 39 height 39
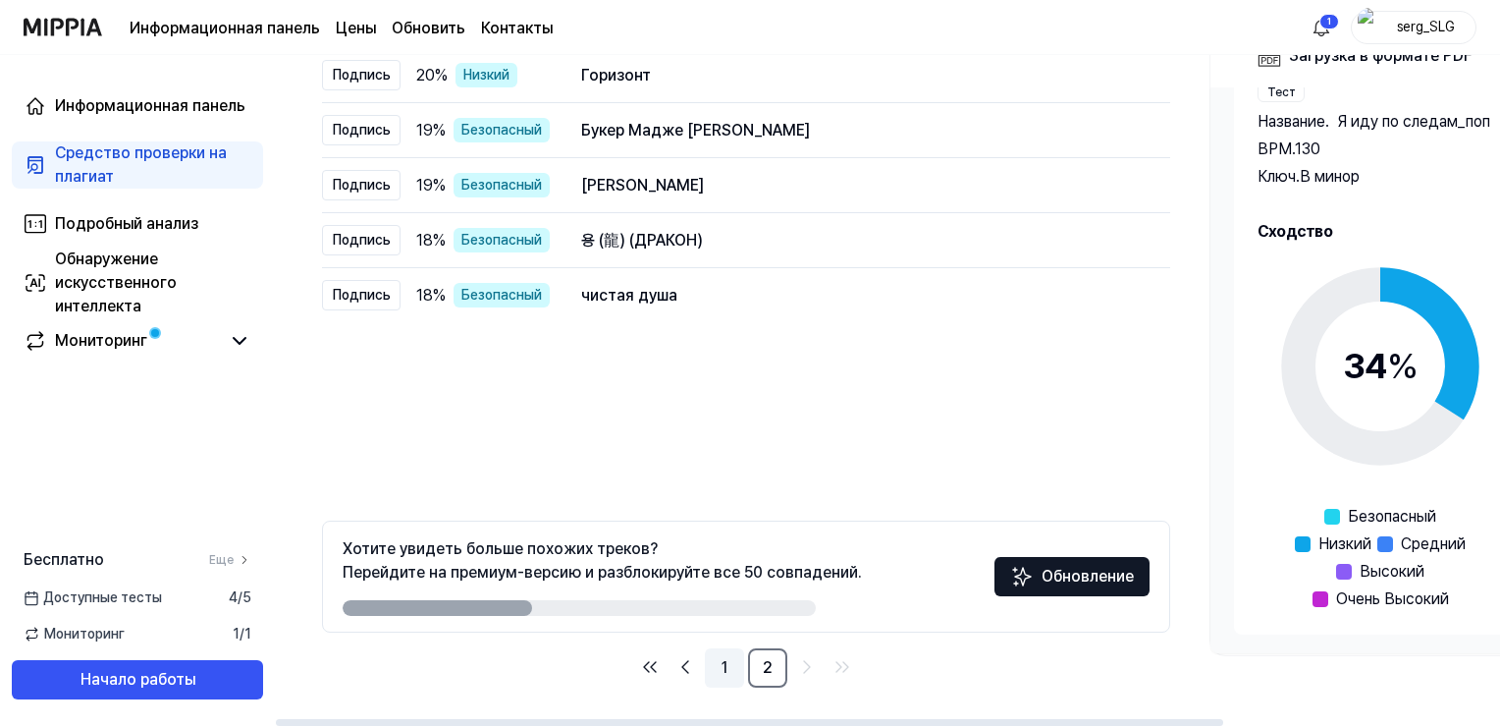
click at [724, 662] on link "1" at bounding box center [724, 667] width 39 height 39
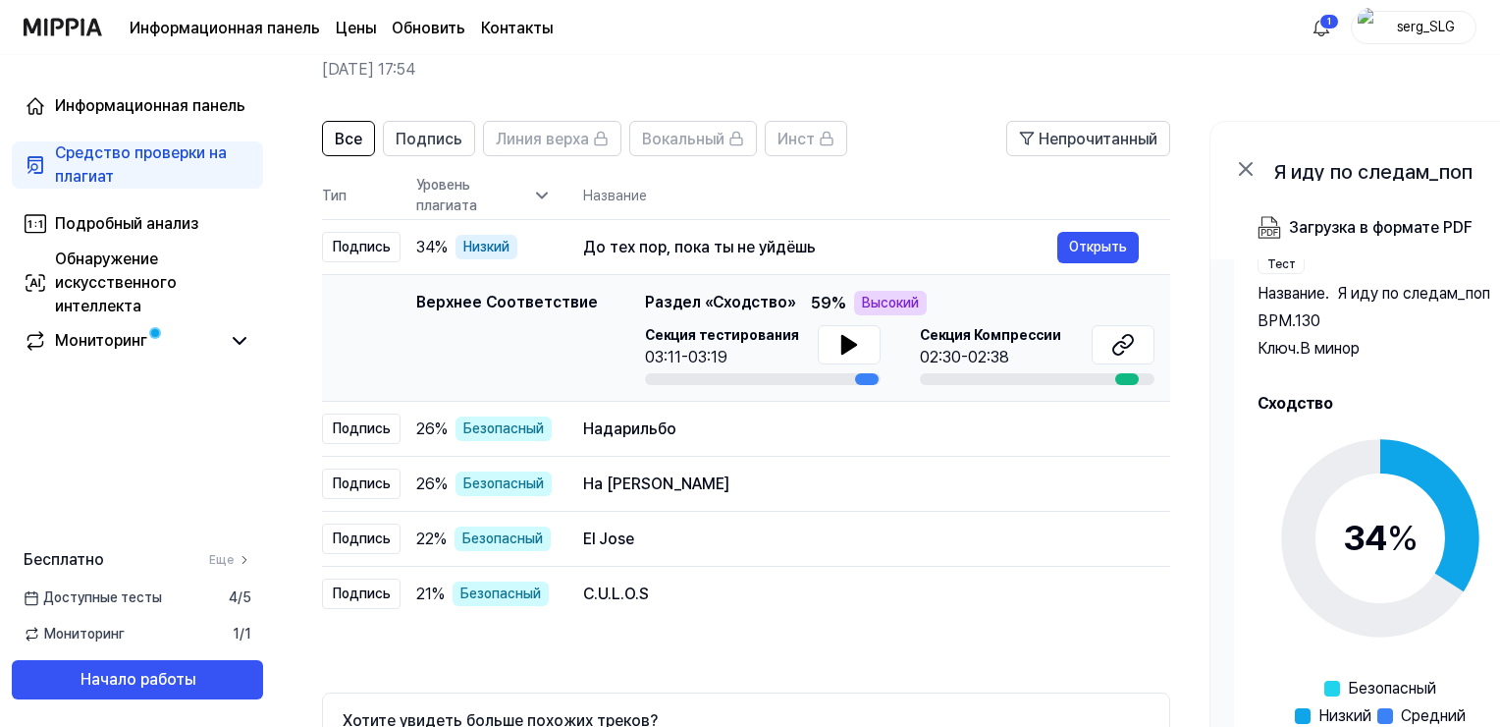
scroll to position [67, 0]
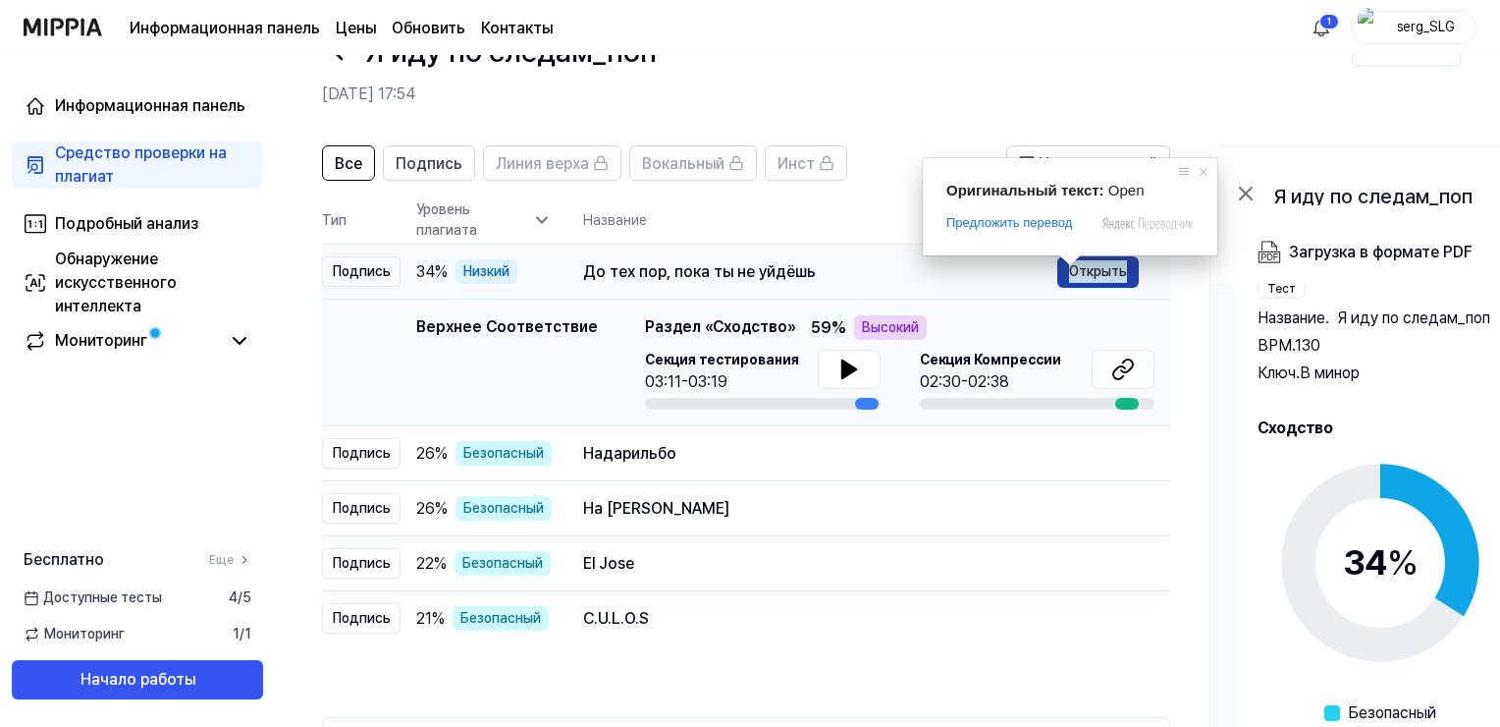
click at [1080, 266] on span at bounding box center [1071, 260] width 26 height 12
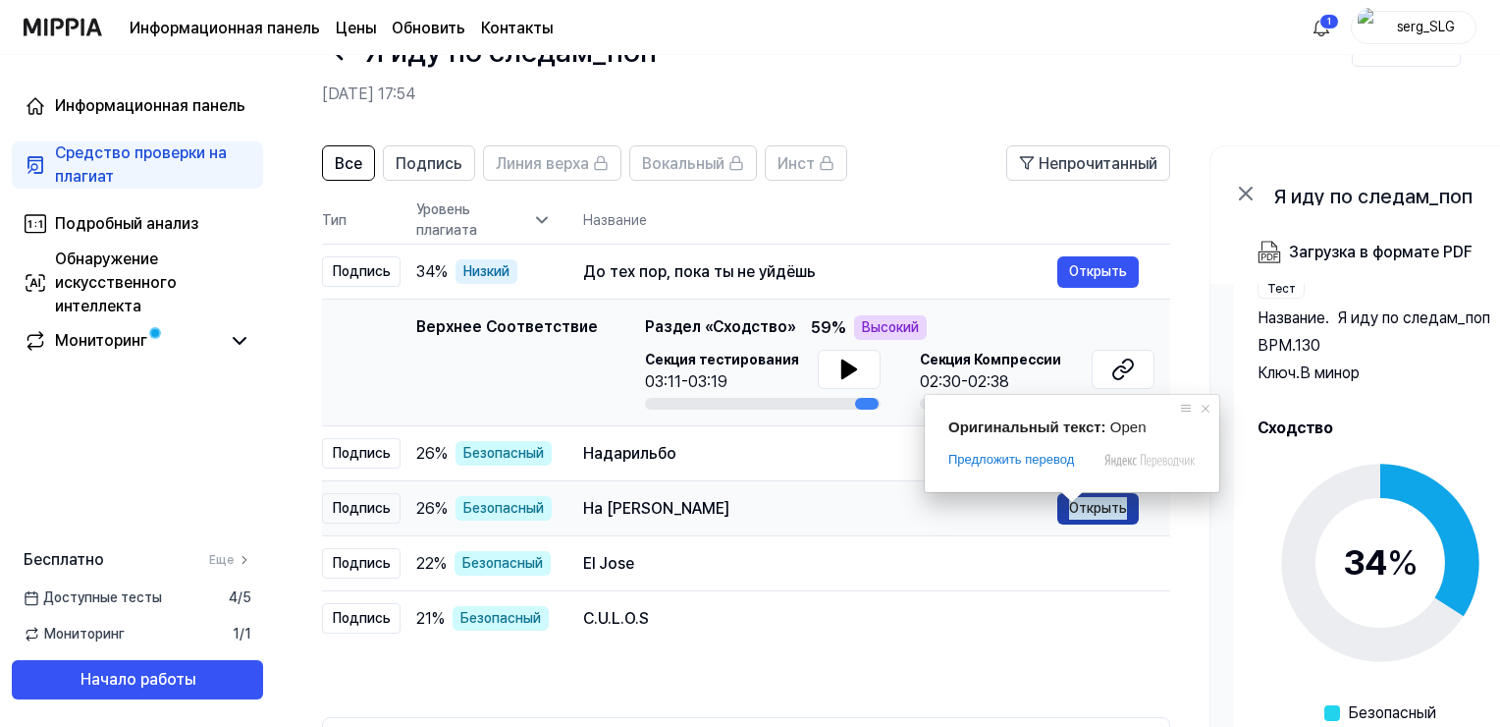
click at [1096, 511] on ya-tr-span "Открыть" at bounding box center [1098, 508] width 58 height 22
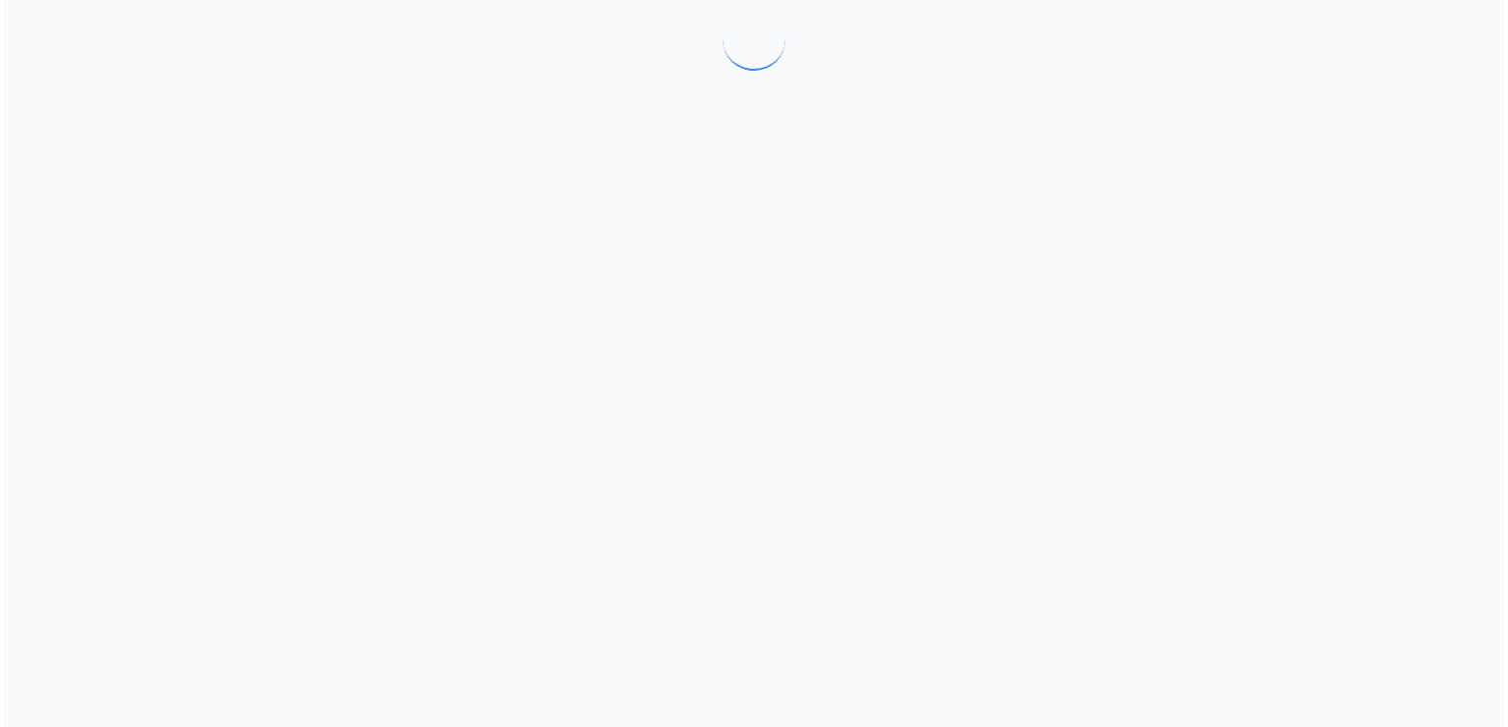
scroll to position [0, 0]
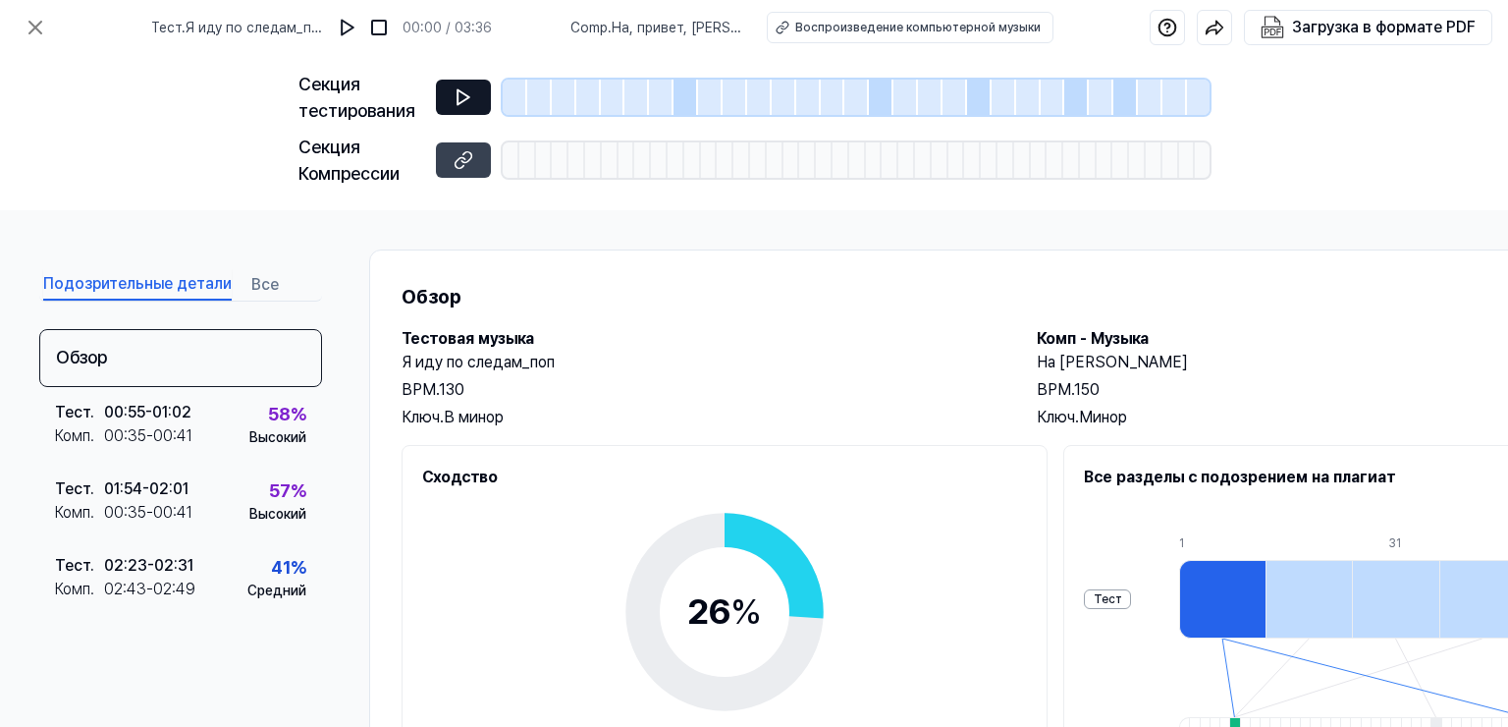
click at [465, 100] on icon at bounding box center [464, 97] width 20 height 20
click at [690, 99] on div at bounding box center [686, 97] width 25 height 35
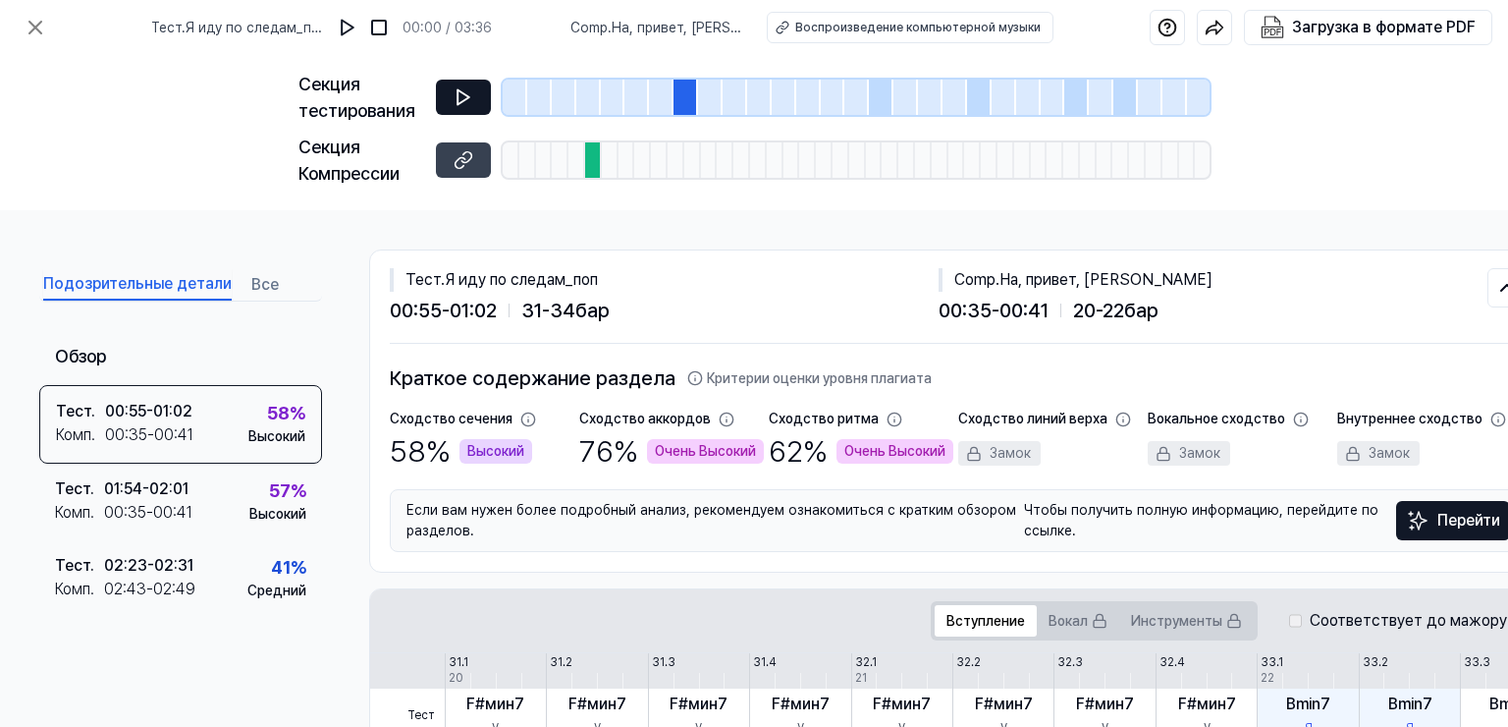
click at [467, 94] on icon at bounding box center [464, 97] width 20 height 20
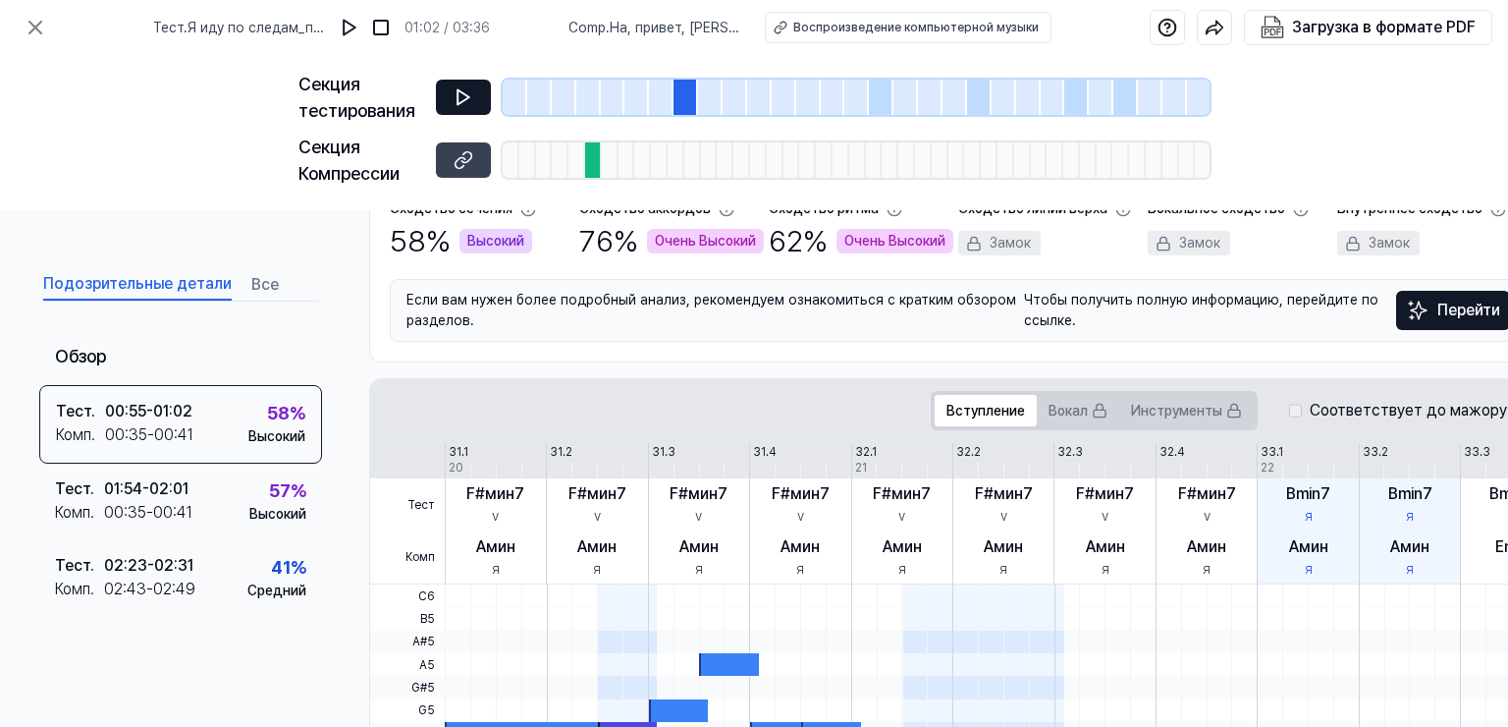
scroll to position [196, 0]
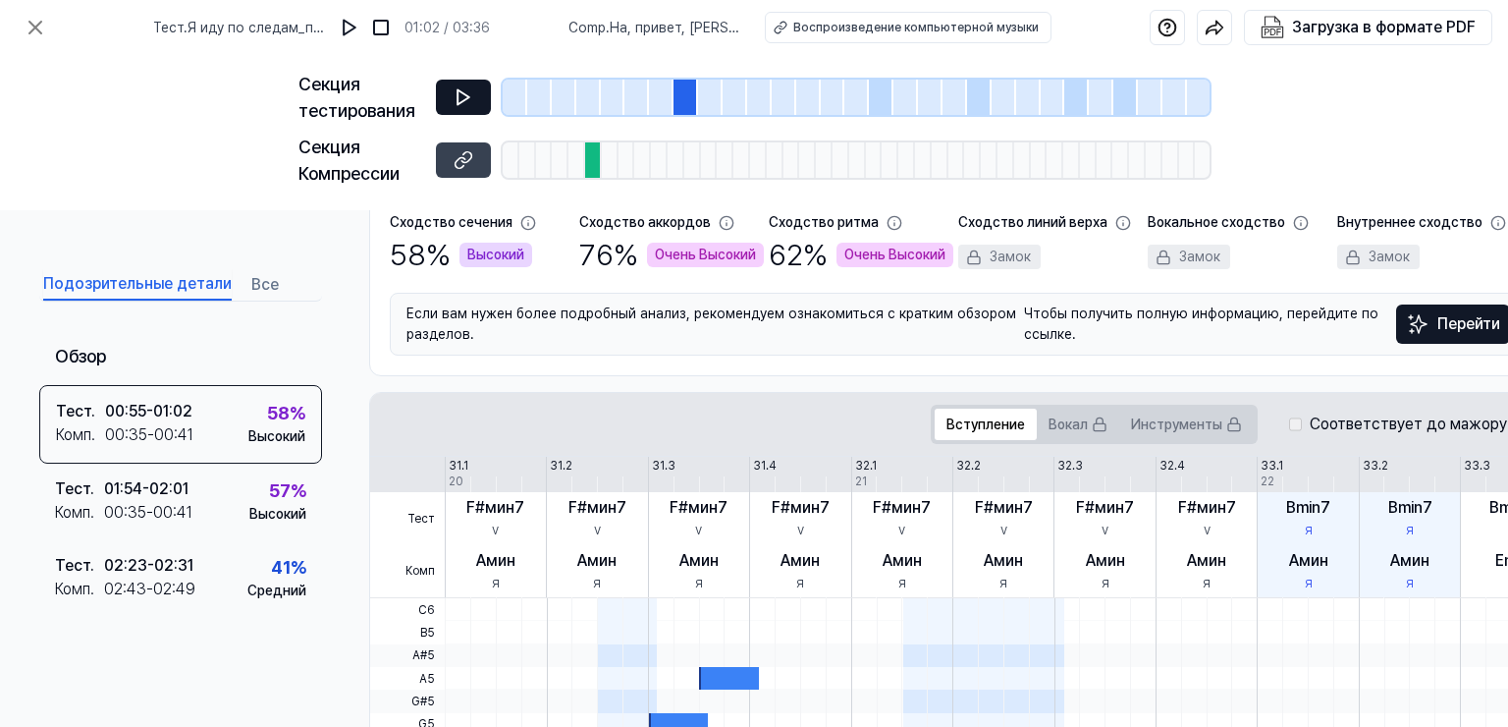
click at [882, 100] on div at bounding box center [881, 97] width 25 height 35
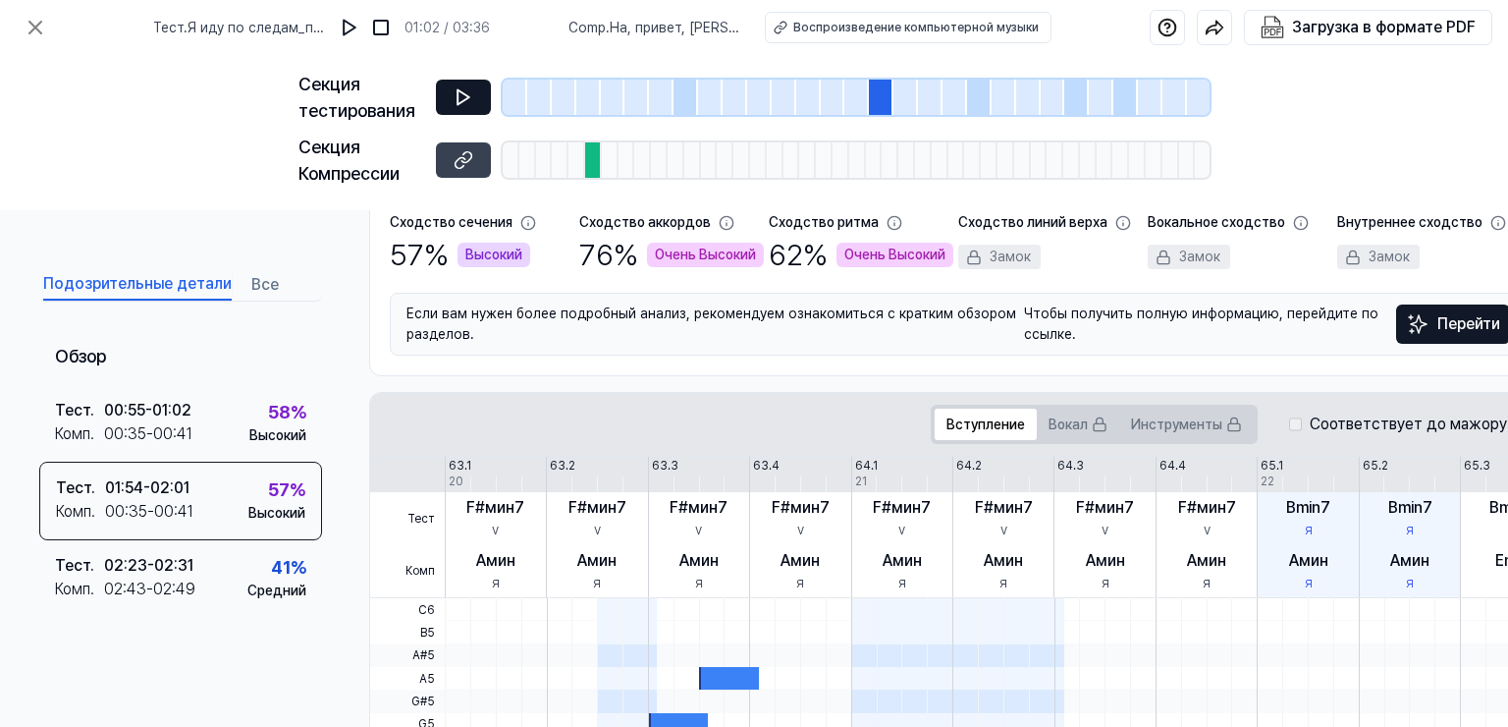
click at [461, 97] on icon at bounding box center [464, 97] width 20 height 20
click at [974, 102] on div at bounding box center [979, 97] width 25 height 35
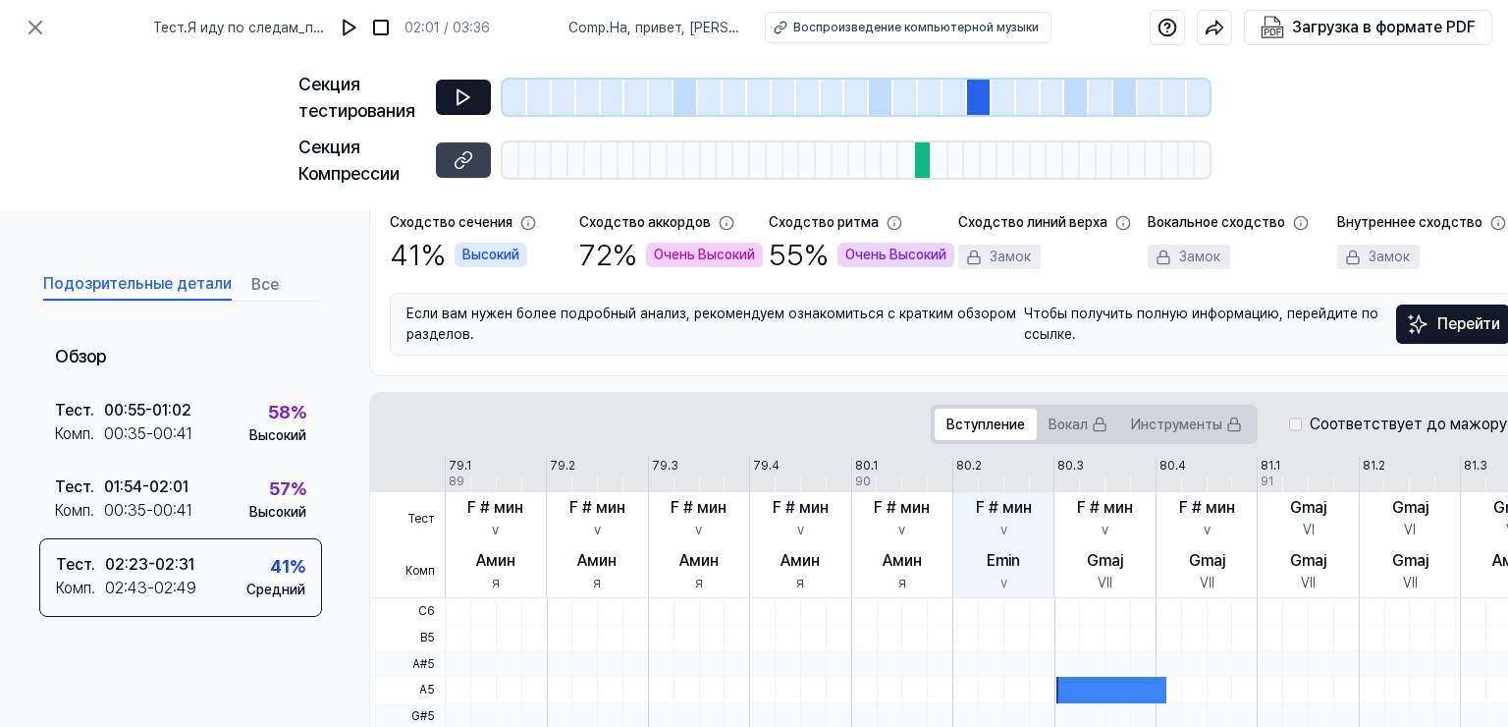
click at [464, 95] on icon at bounding box center [464, 97] width 20 height 20
click at [1074, 101] on div at bounding box center [1076, 97] width 25 height 35
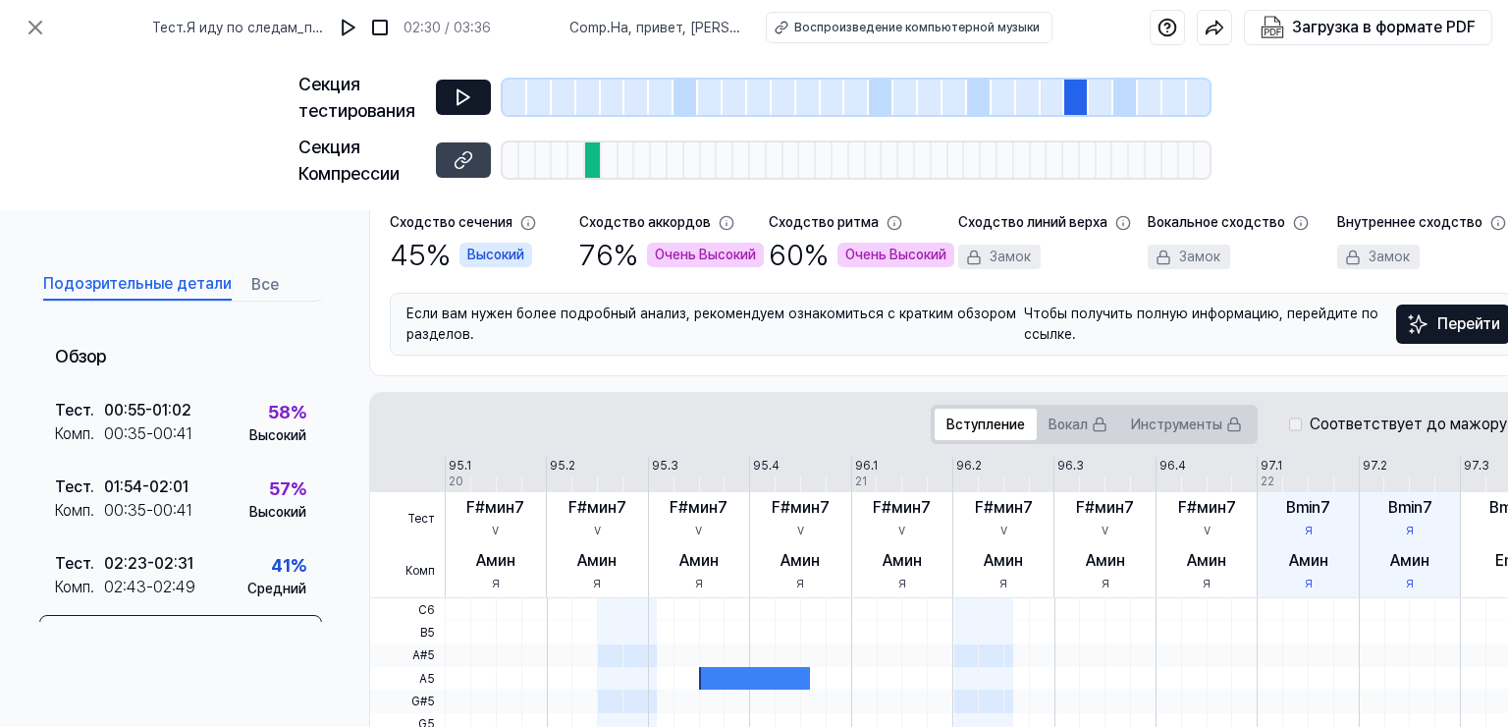
click at [477, 96] on button at bounding box center [463, 97] width 55 height 35
click at [472, 96] on icon at bounding box center [464, 97] width 20 height 20
click at [1126, 96] on div at bounding box center [1126, 97] width 25 height 35
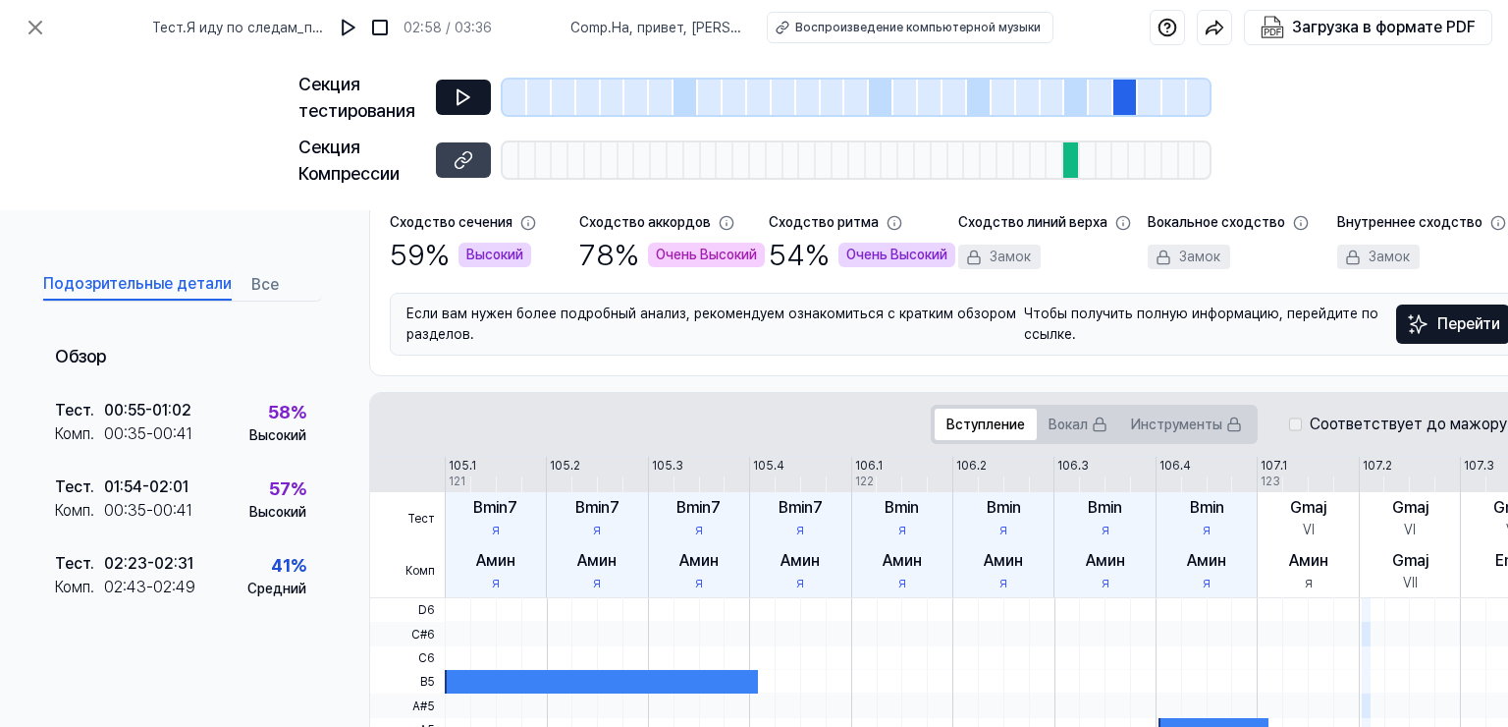
click at [467, 98] on icon at bounding box center [464, 97] width 12 height 15
click at [466, 98] on icon at bounding box center [464, 97] width 12 height 15
click at [40, 27] on icon at bounding box center [36, 28] width 24 height 24
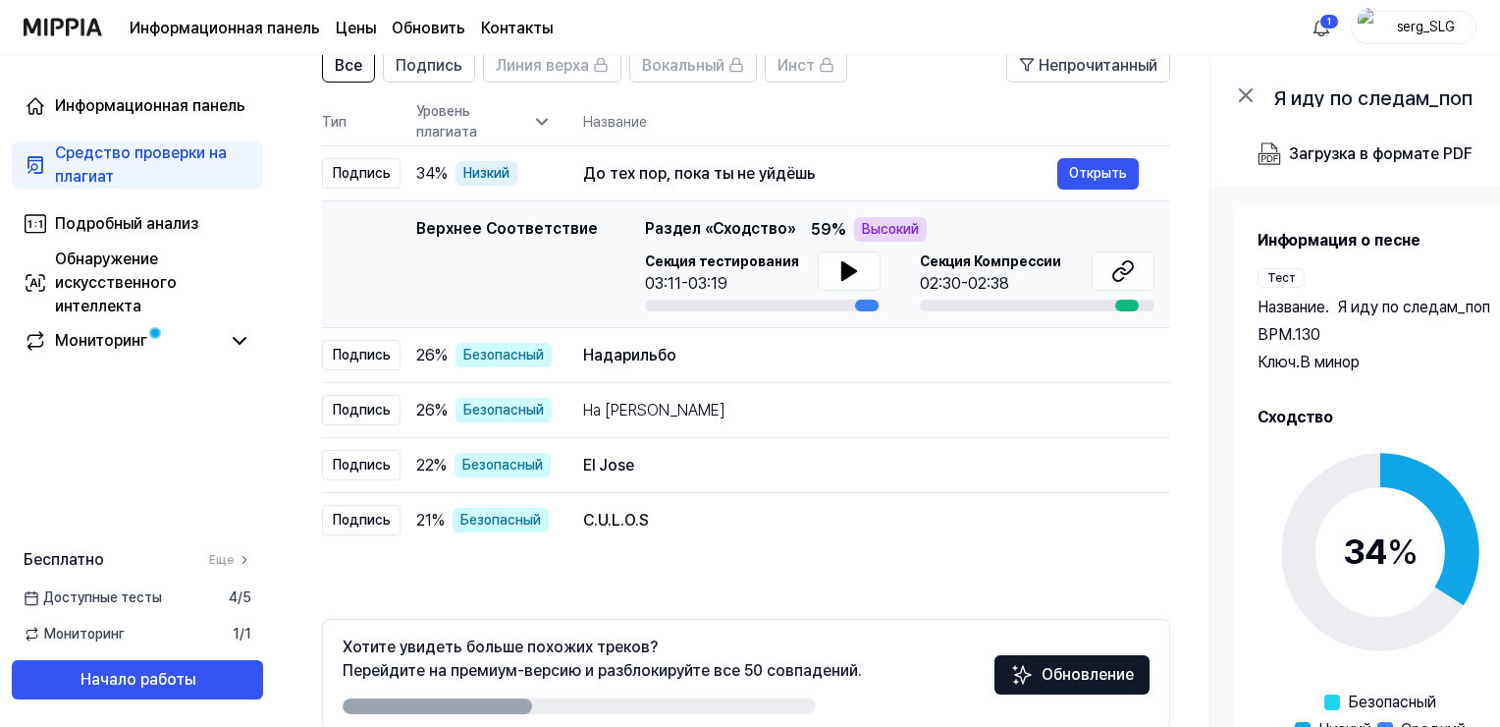
scroll to position [263, 0]
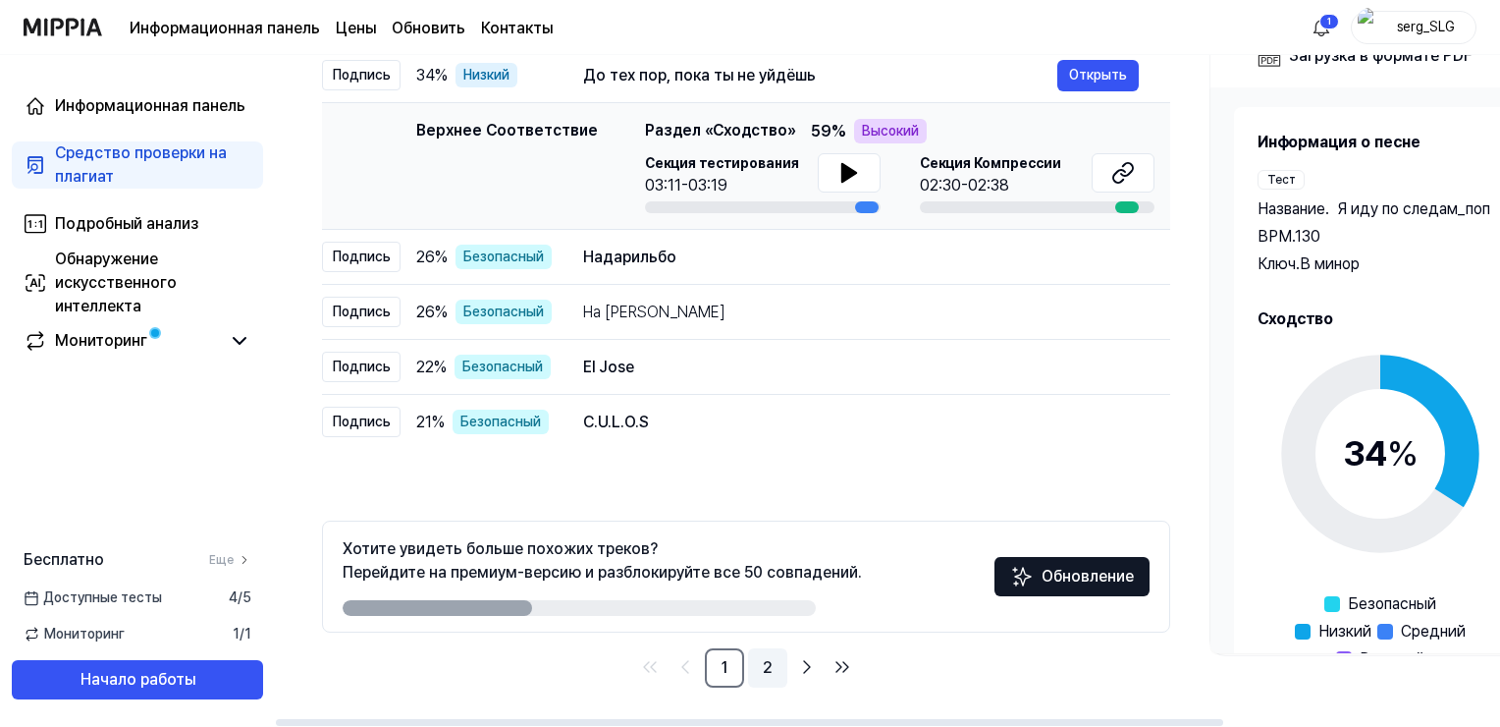
drag, startPoint x: 762, startPoint y: 669, endPoint x: 777, endPoint y: 661, distance: 16.7
click at [762, 668] on link "2" at bounding box center [767, 667] width 39 height 39
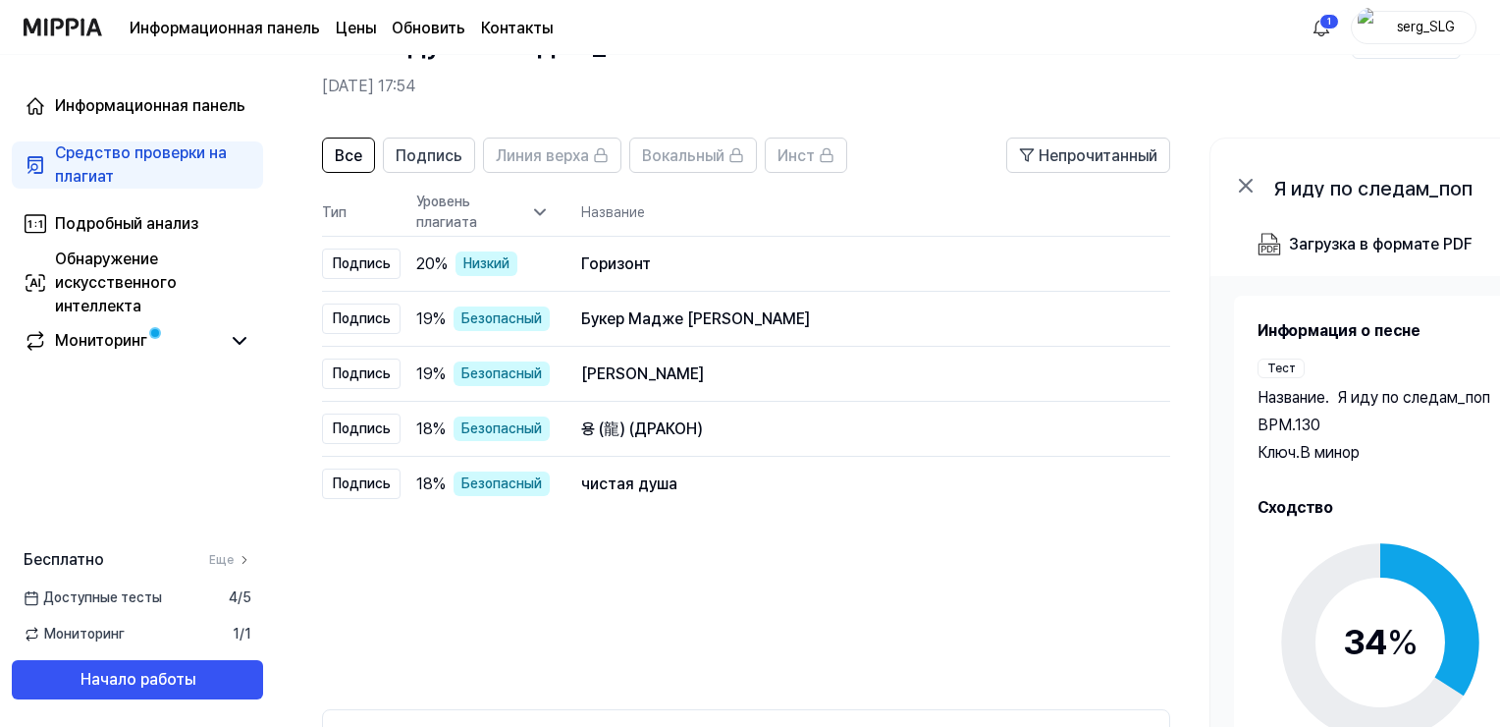
scroll to position [67, 0]
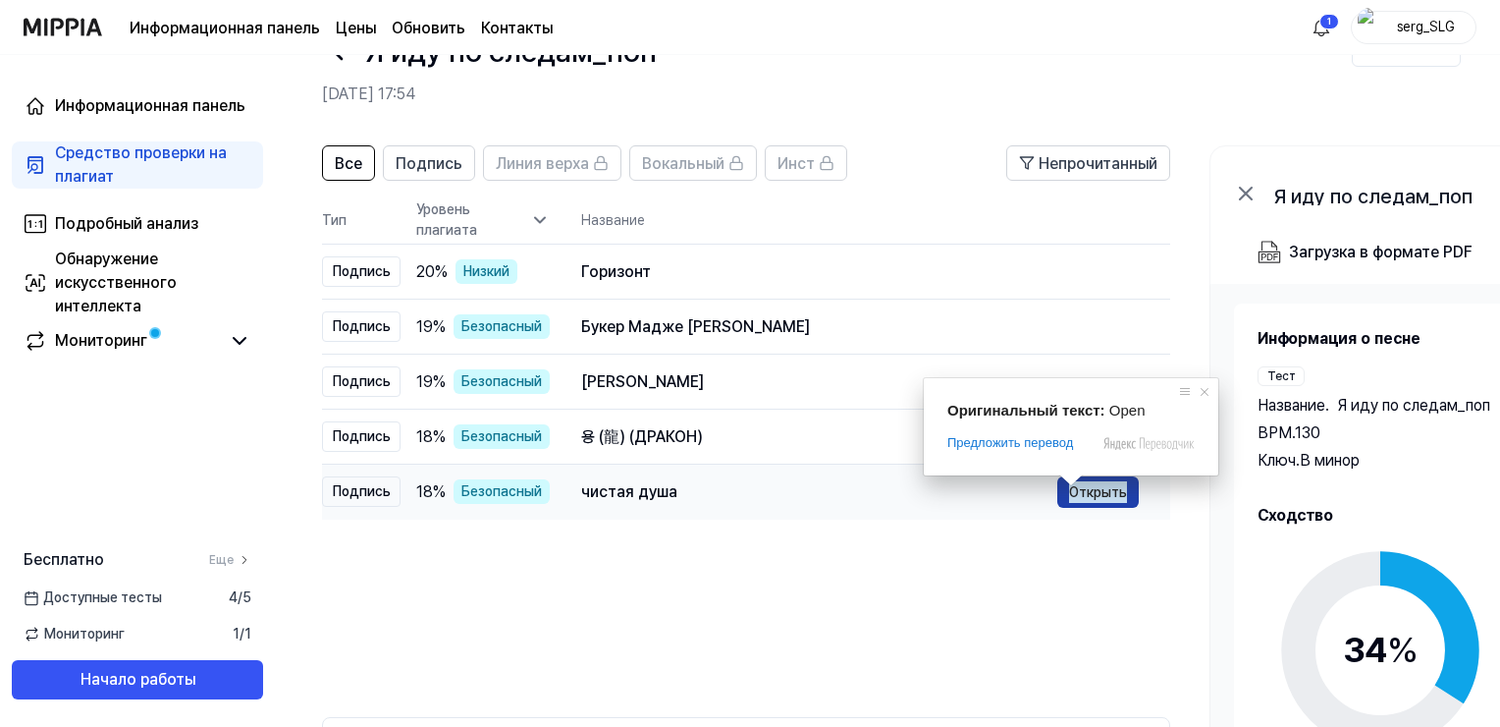
click at [1089, 496] on ya-tr-span "Открыть" at bounding box center [1098, 492] width 58 height 22
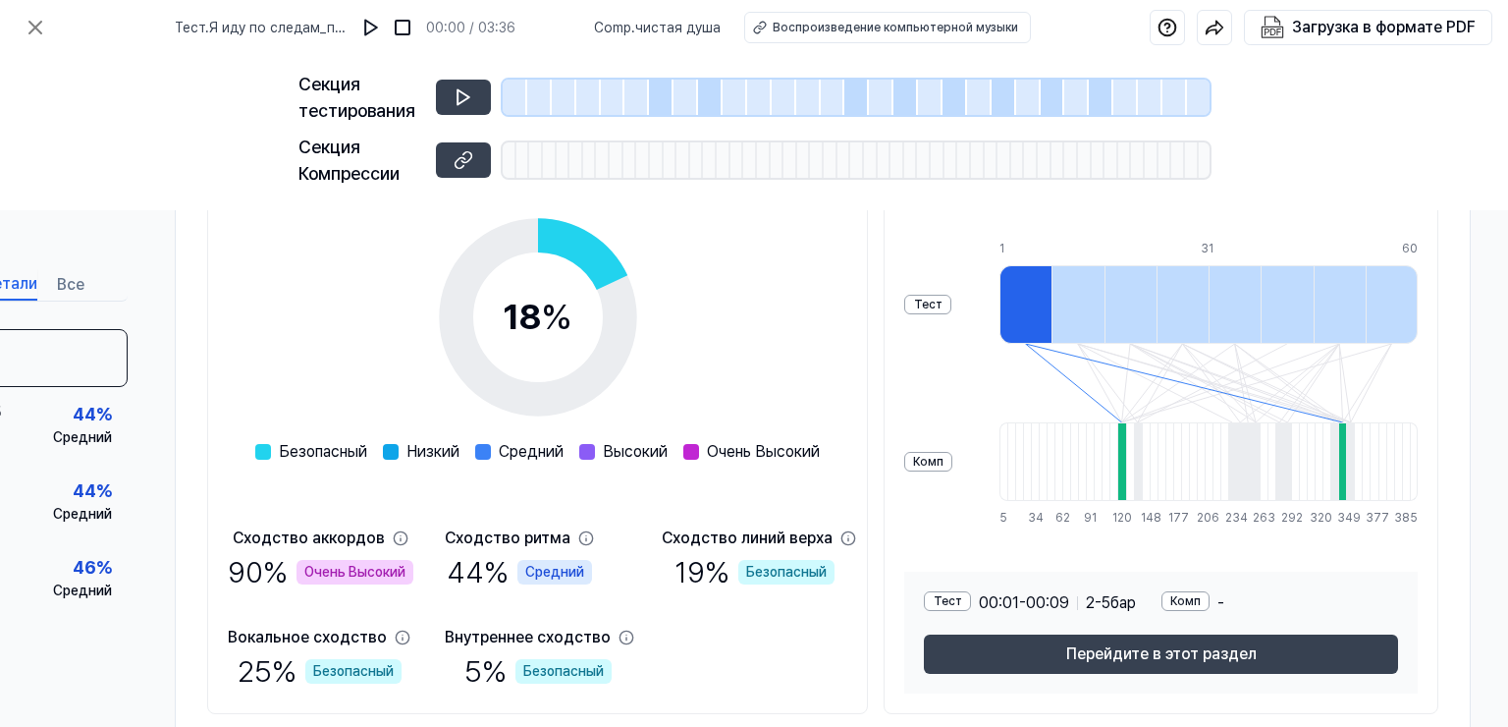
scroll to position [295, 204]
click at [1017, 311] on div at bounding box center [1024, 304] width 52 height 79
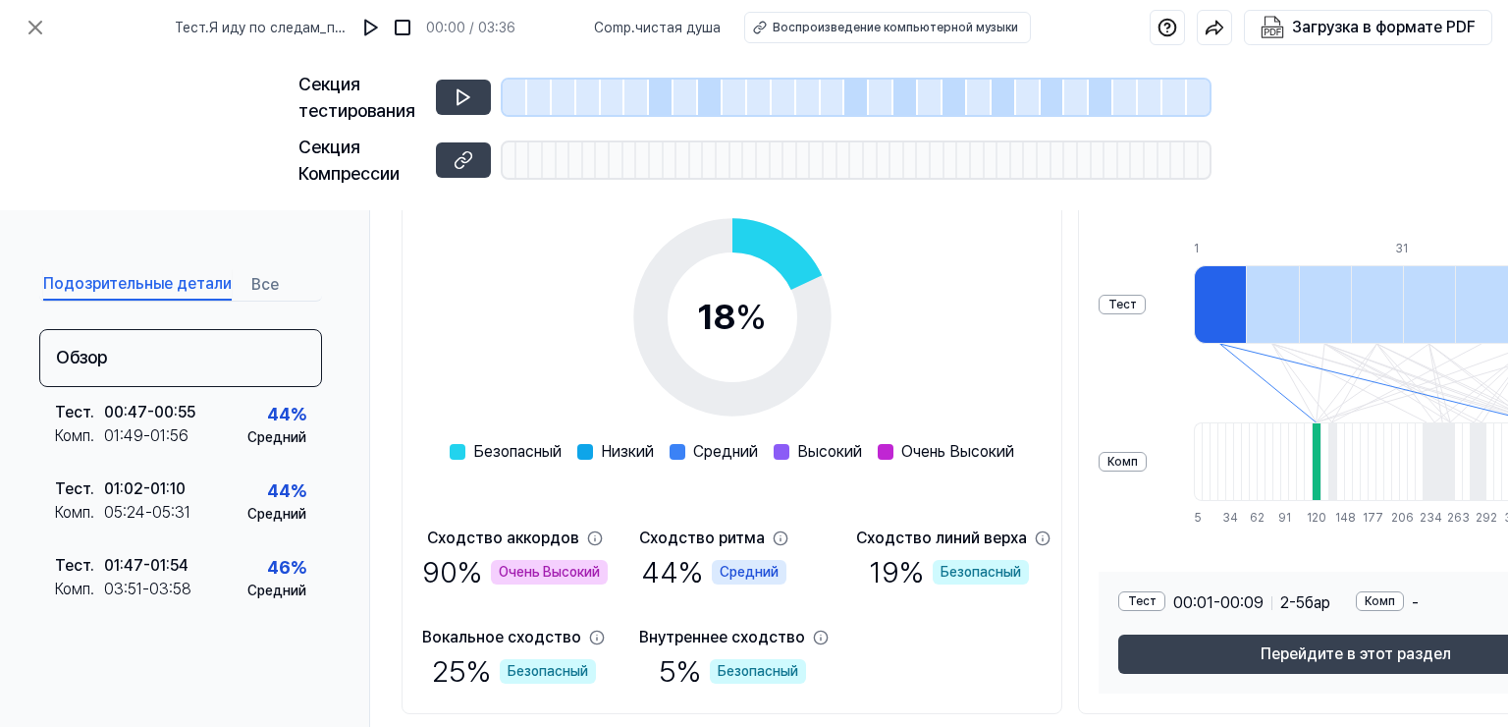
scroll to position [0, 0]
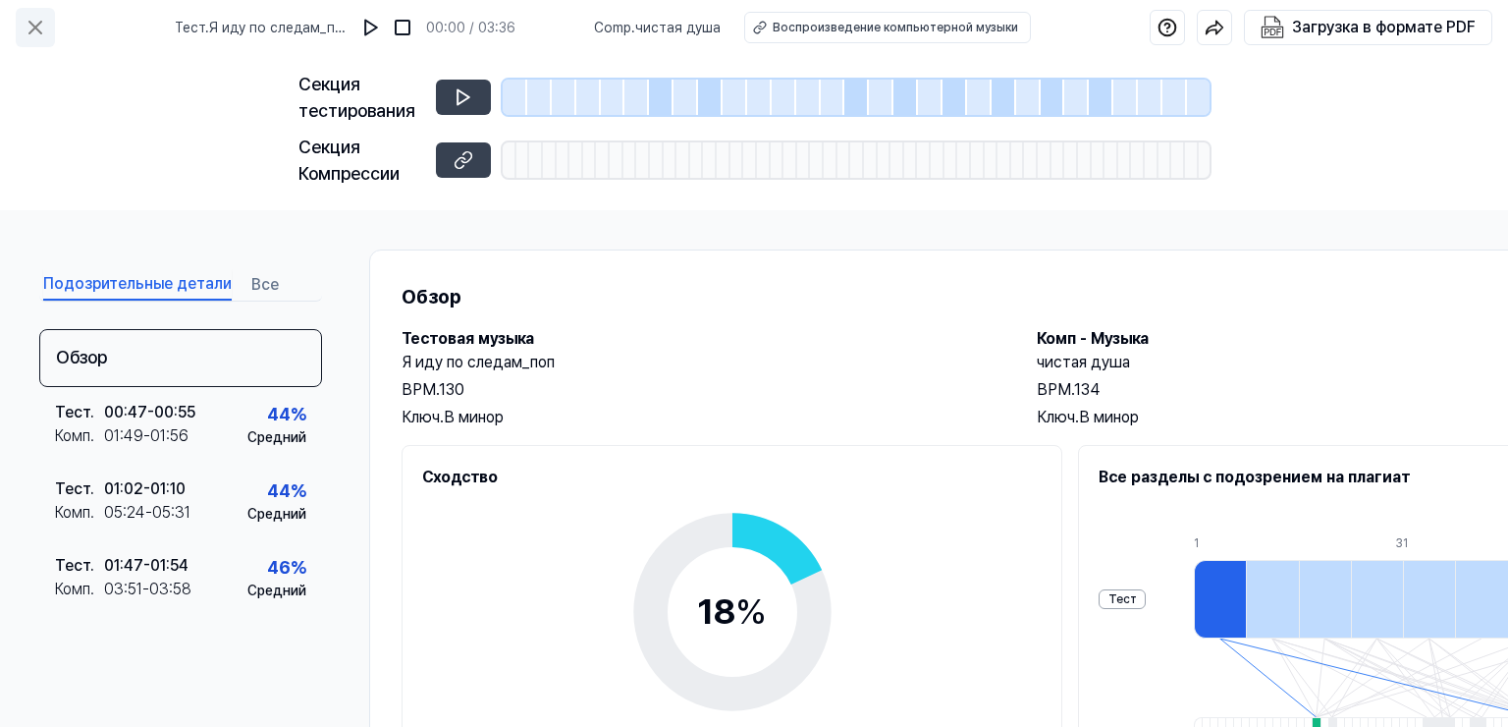
click at [28, 30] on icon at bounding box center [36, 28] width 24 height 24
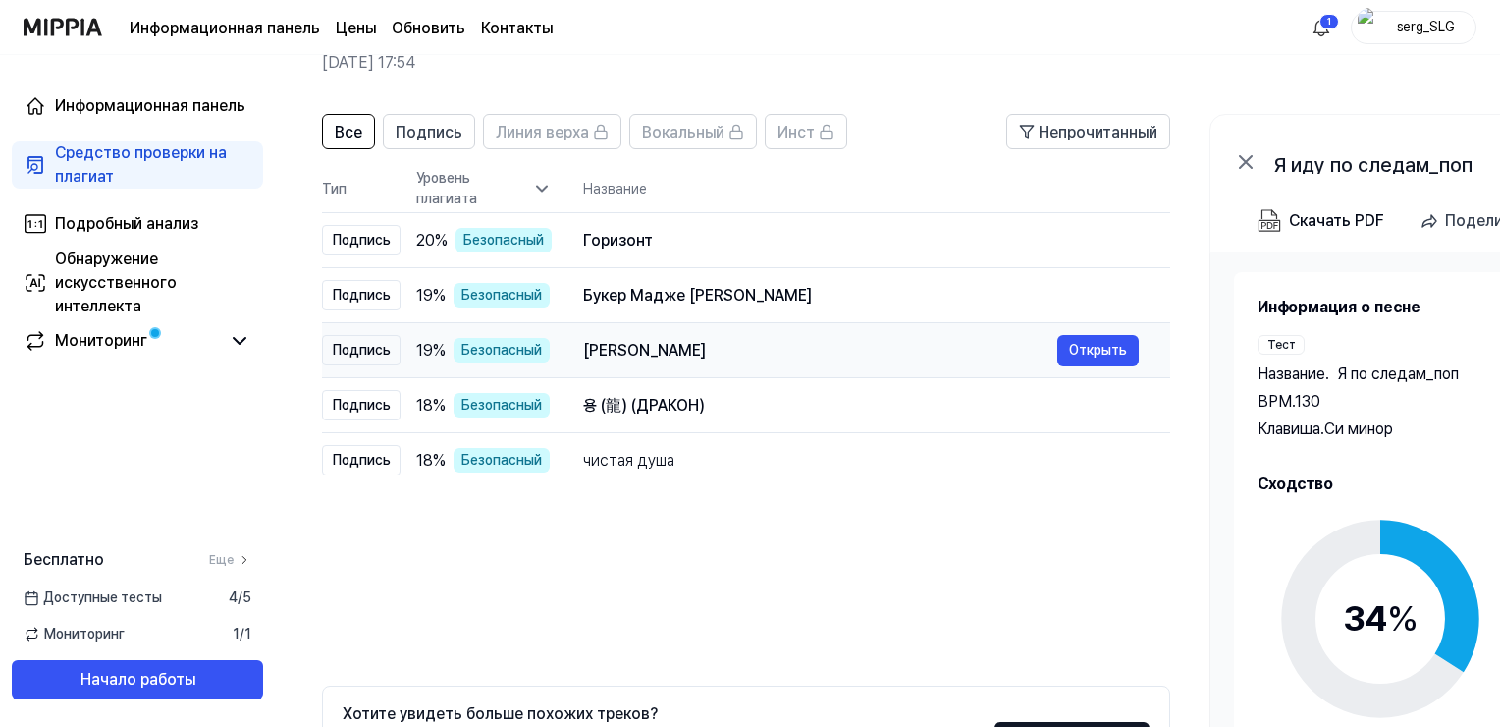
scroll to position [196, 0]
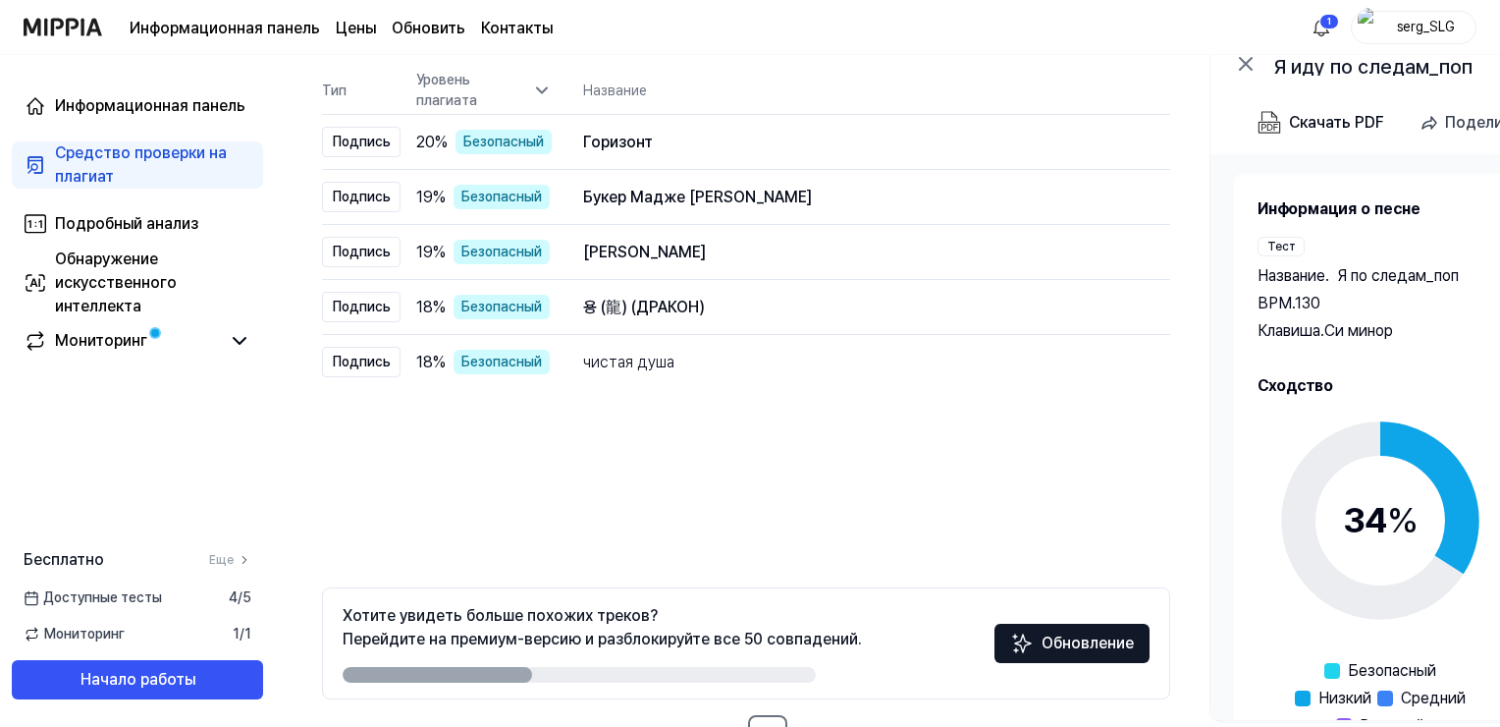
click at [838, 477] on div "Все Подпись Линия верха Вокальный Инст Непрочитанный All Signature Topline Voca…" at bounding box center [746, 385] width 848 height 738
